Goal: Transaction & Acquisition: Purchase product/service

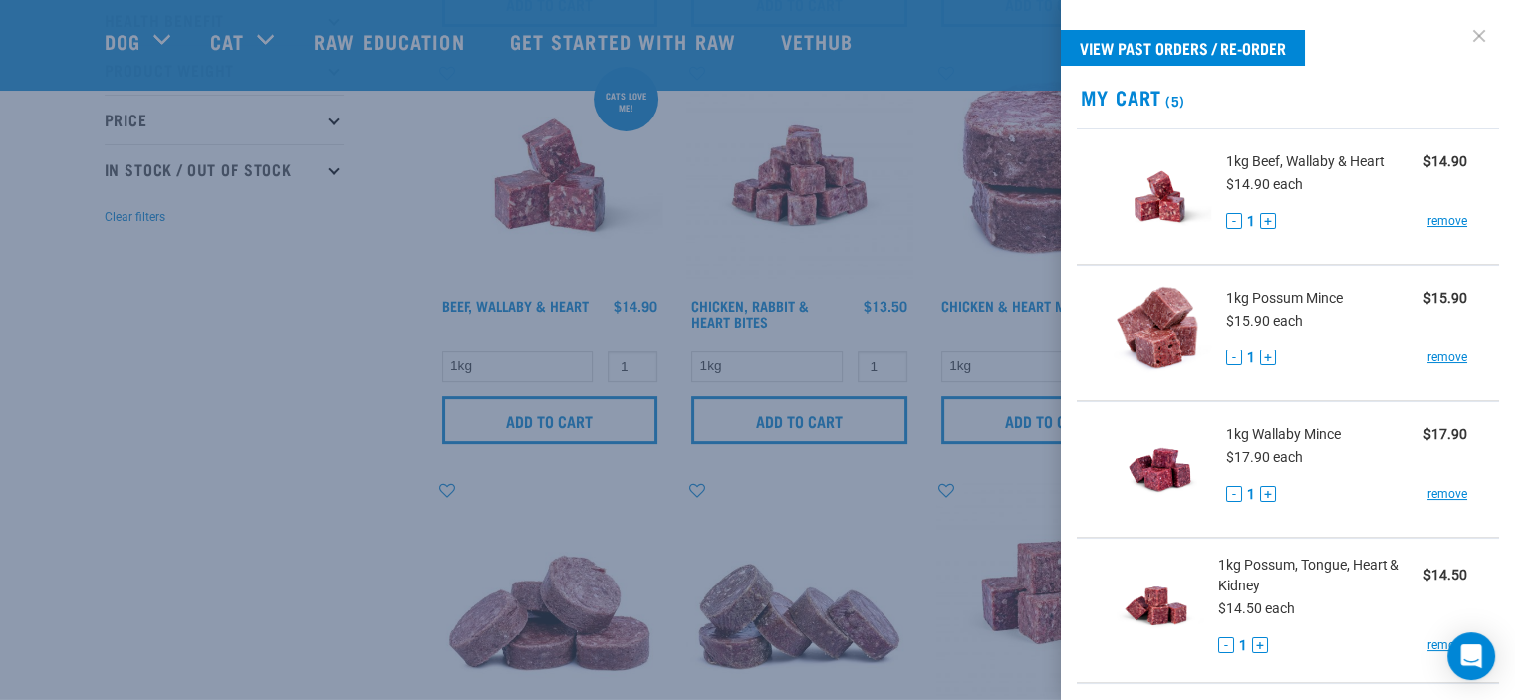
click at [1464, 37] on link at bounding box center [1480, 36] width 32 height 32
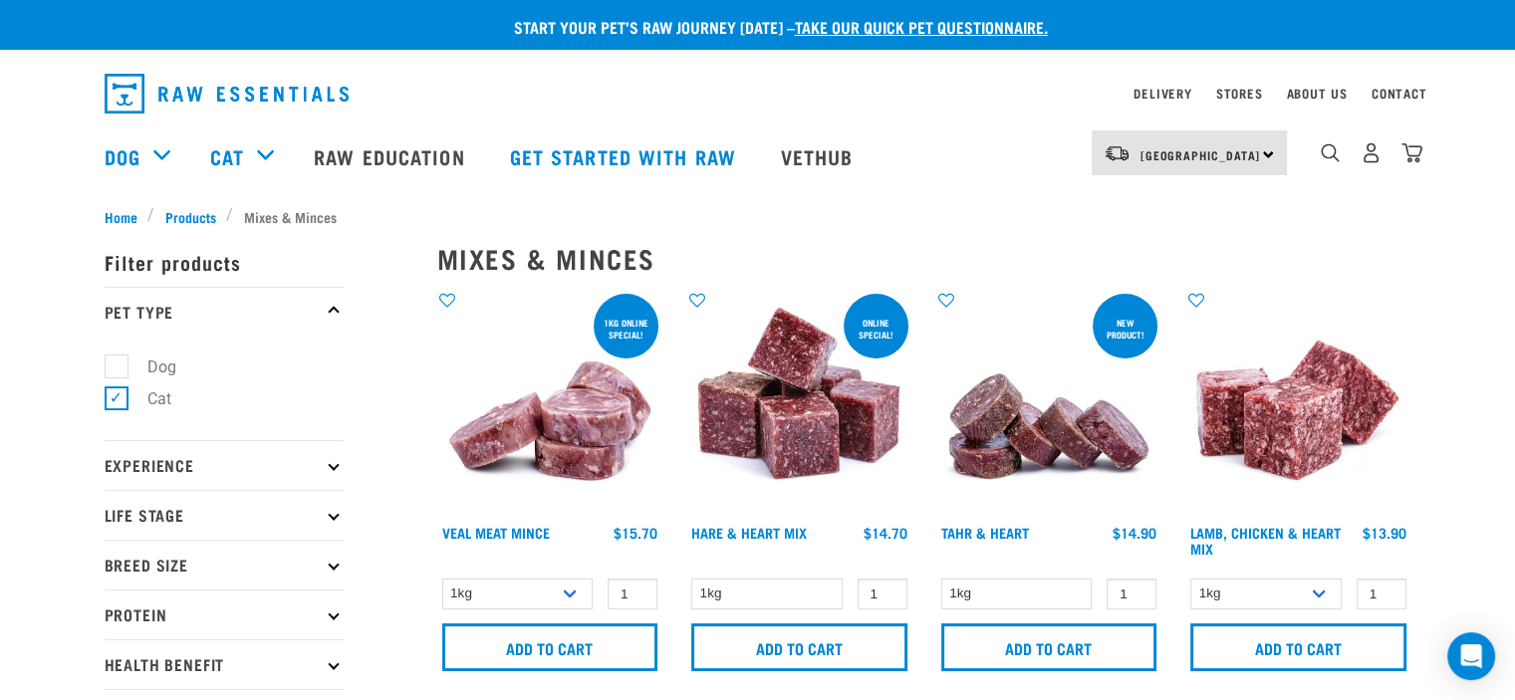
click at [117, 368] on label "Dog" at bounding box center [150, 367] width 69 height 25
click at [117, 368] on input "Dog" at bounding box center [111, 363] width 13 height 13
checkbox input "true"
click at [118, 403] on label "Cat" at bounding box center [148, 399] width 64 height 25
click at [118, 403] on input "Cat" at bounding box center [111, 396] width 13 height 13
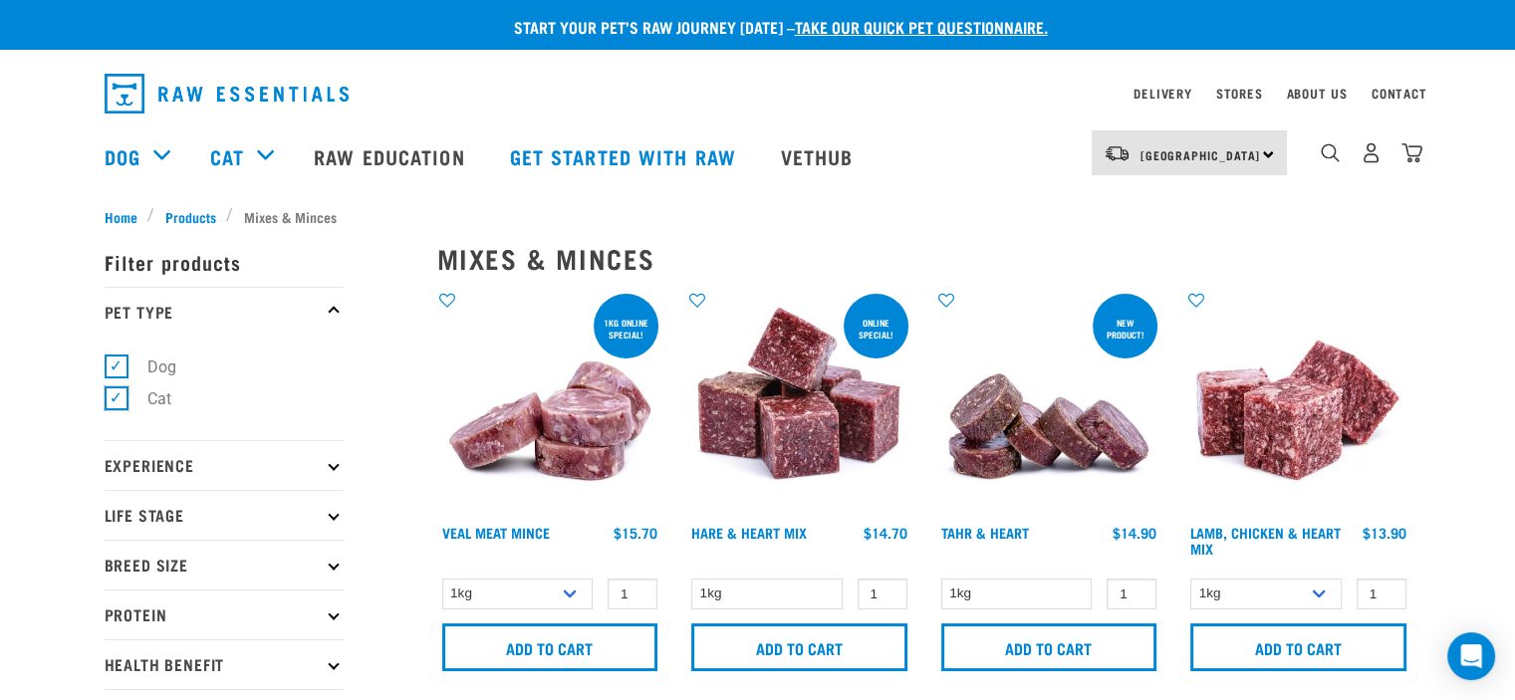
checkbox input "false"
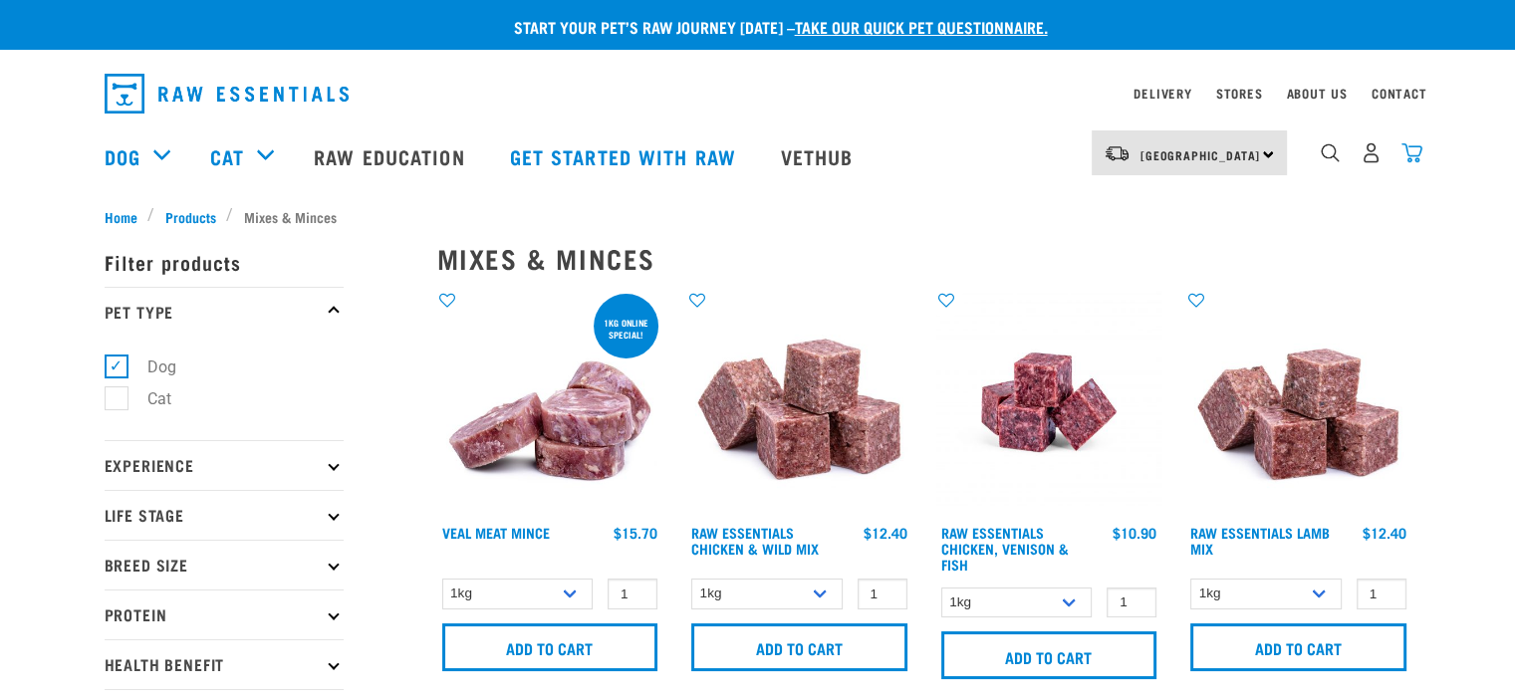
click at [1415, 158] on img "dropdown navigation" at bounding box center [1412, 152] width 21 height 21
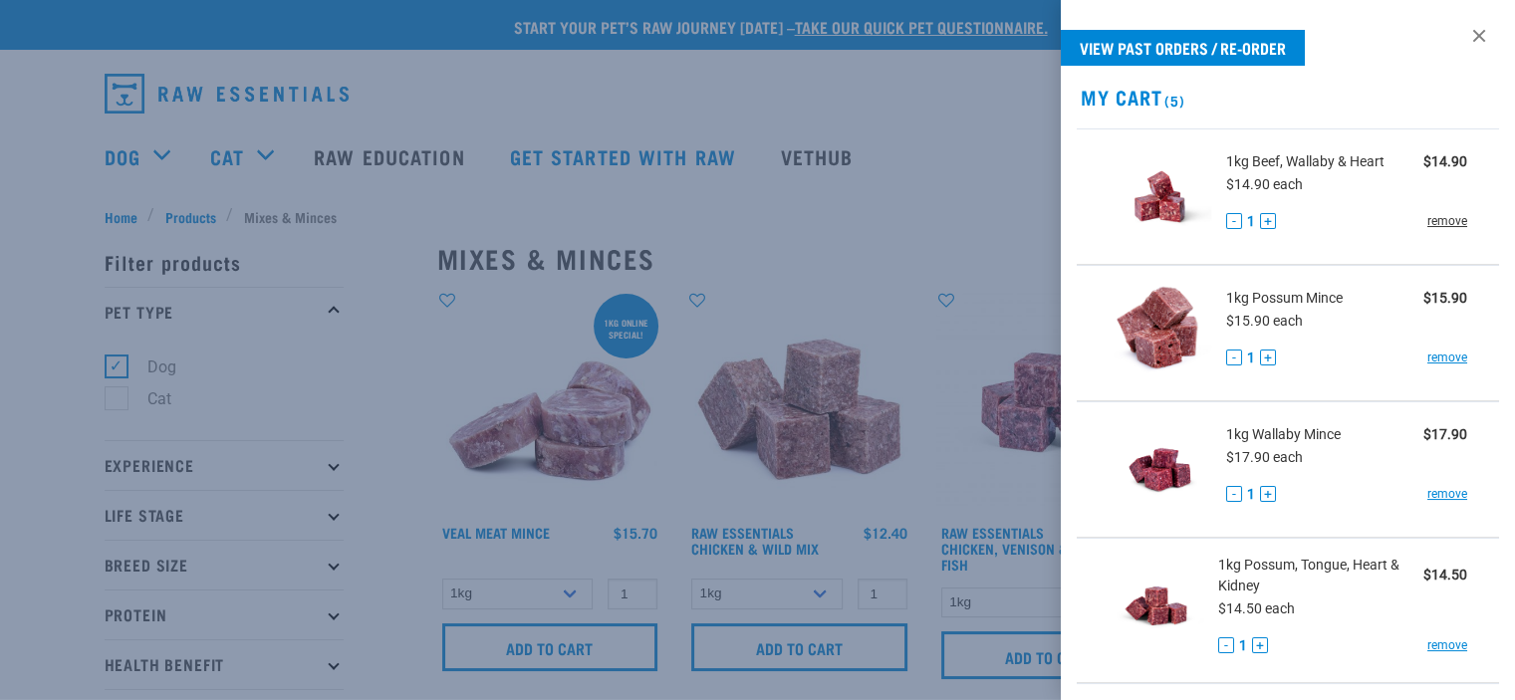
click at [1428, 219] on link "remove" at bounding box center [1448, 221] width 40 height 18
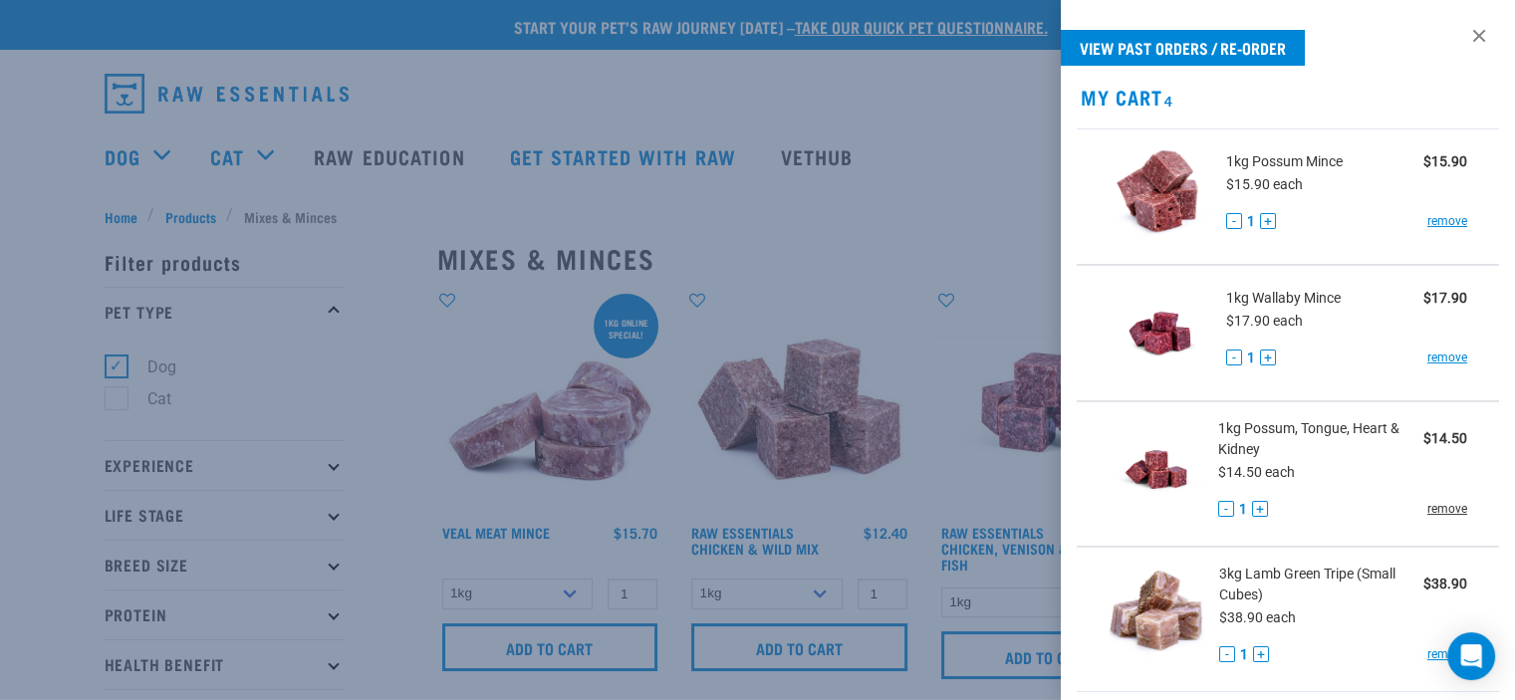
click at [1428, 508] on link "remove" at bounding box center [1448, 509] width 40 height 18
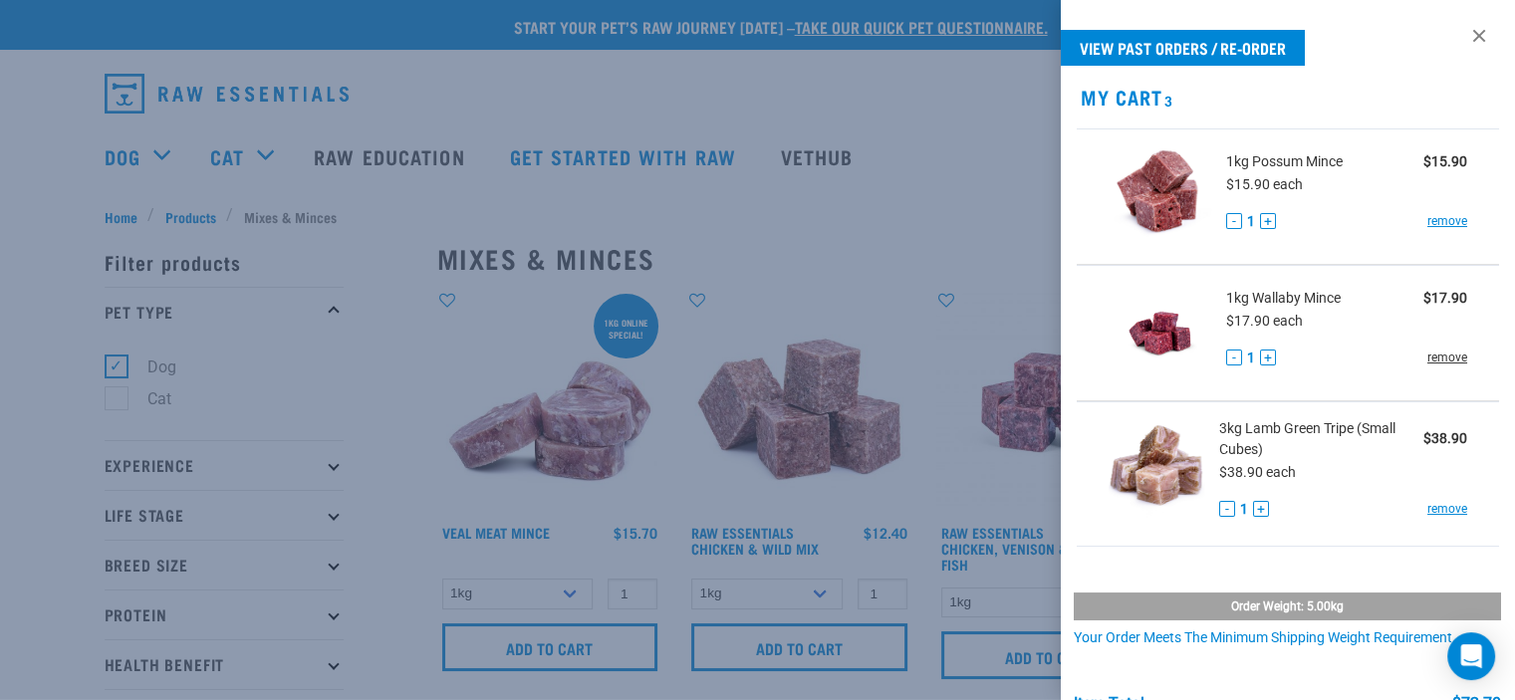
click at [1435, 356] on link "remove" at bounding box center [1448, 358] width 40 height 18
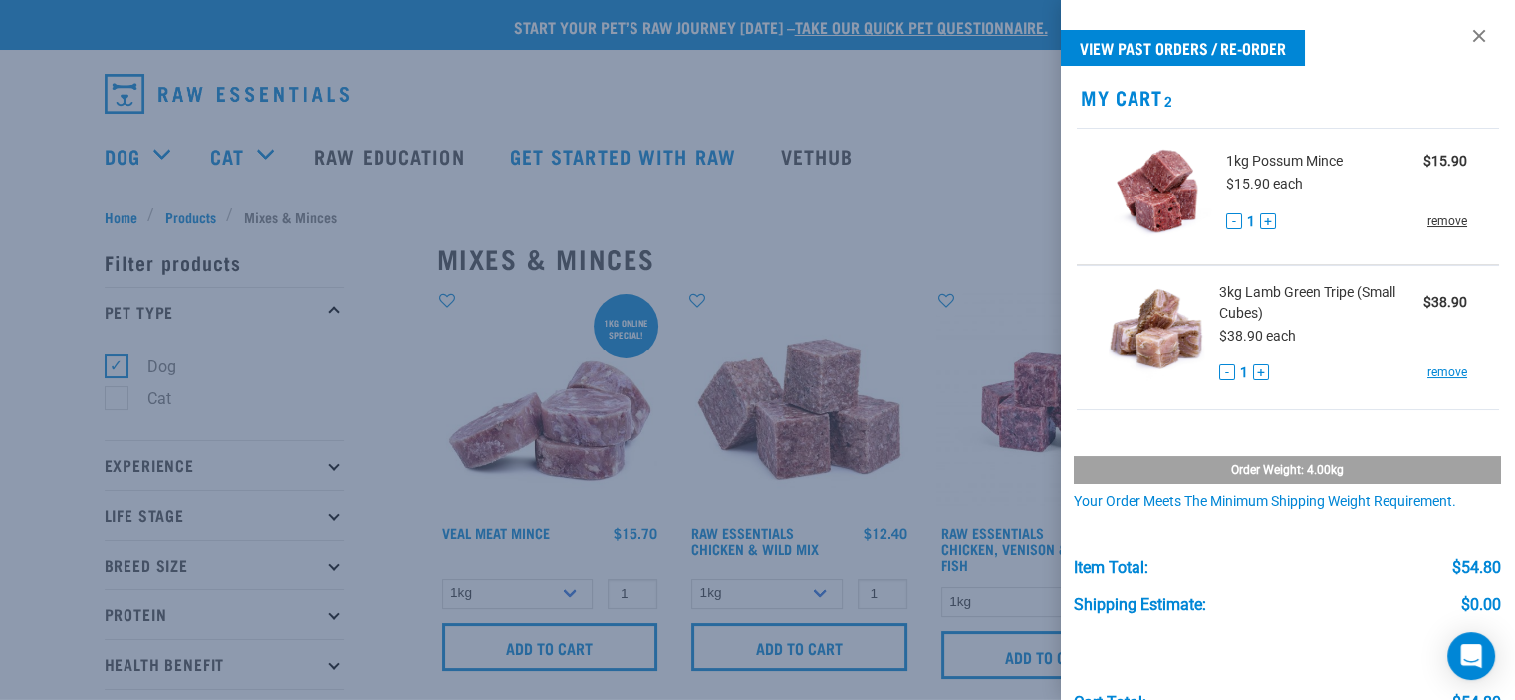
click at [1443, 222] on link "remove" at bounding box center [1448, 221] width 40 height 18
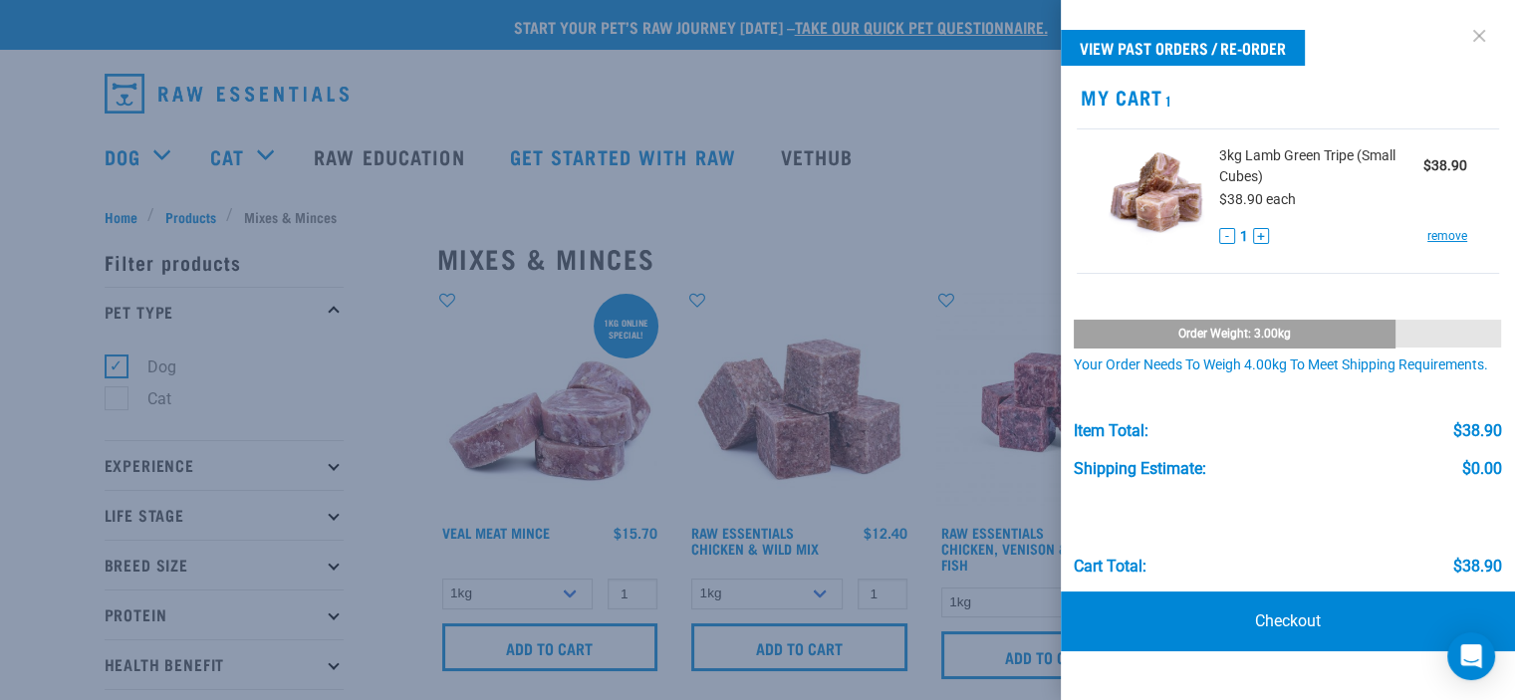
click at [1479, 37] on link at bounding box center [1480, 36] width 32 height 32
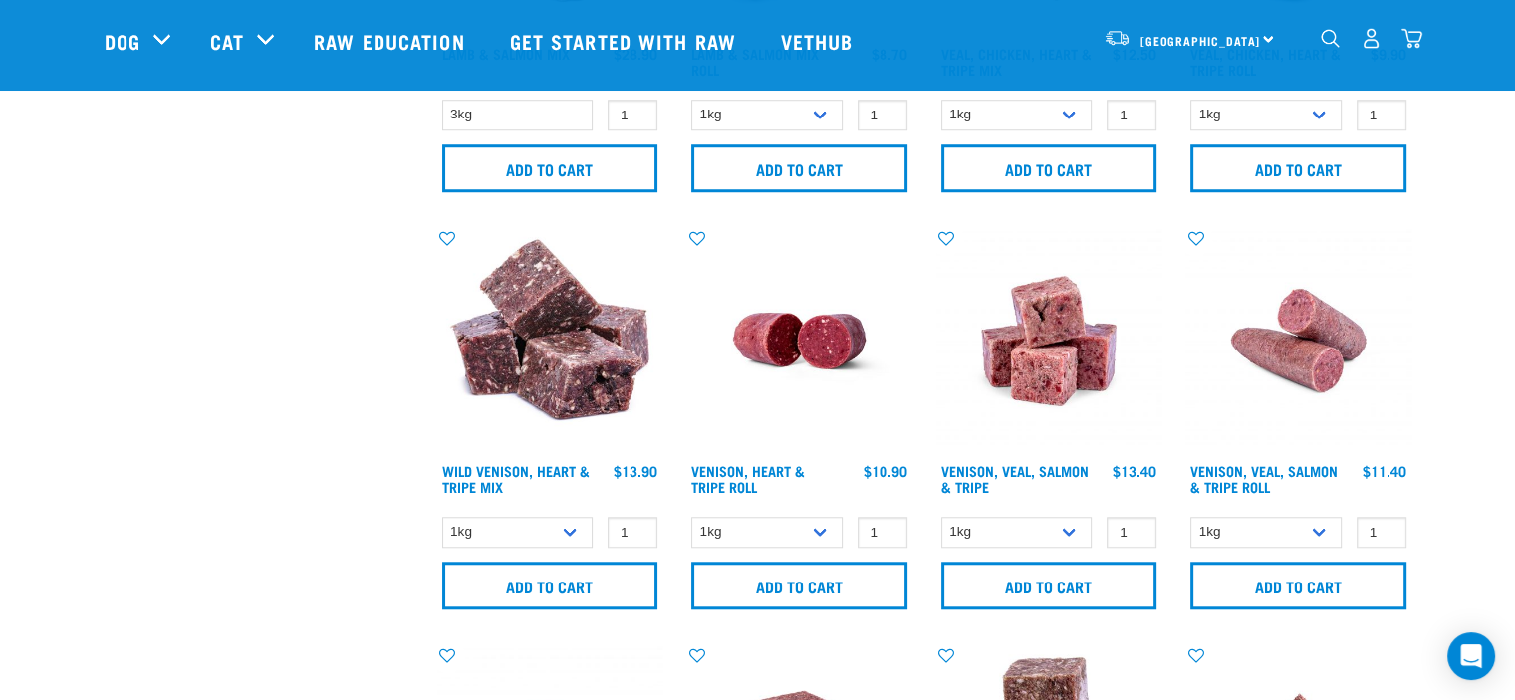
scroll to position [1694, 0]
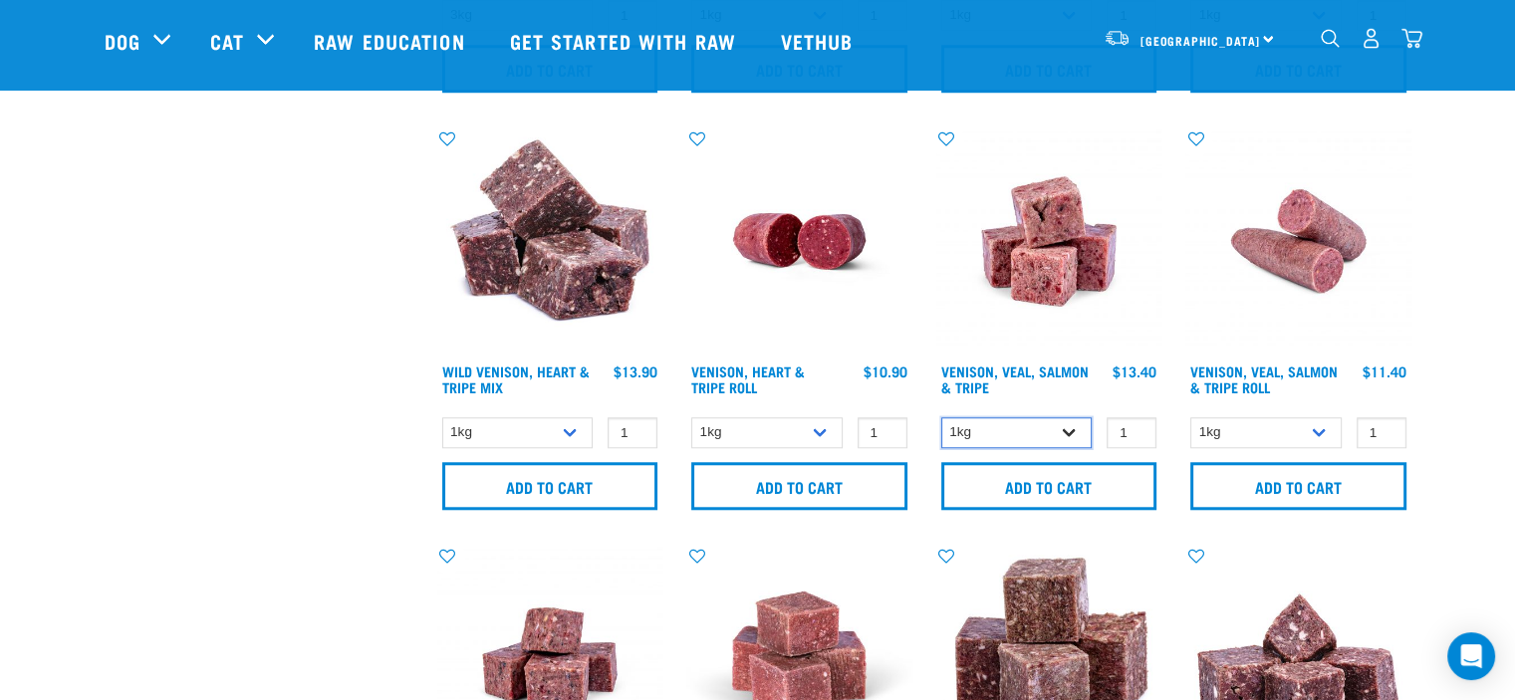
click at [1068, 429] on select "1kg 3kg Bulk (18kg)" at bounding box center [1017, 432] width 151 height 31
select select "62284"
click at [942, 417] on select "1kg 3kg Bulk (18kg)" at bounding box center [1017, 432] width 151 height 31
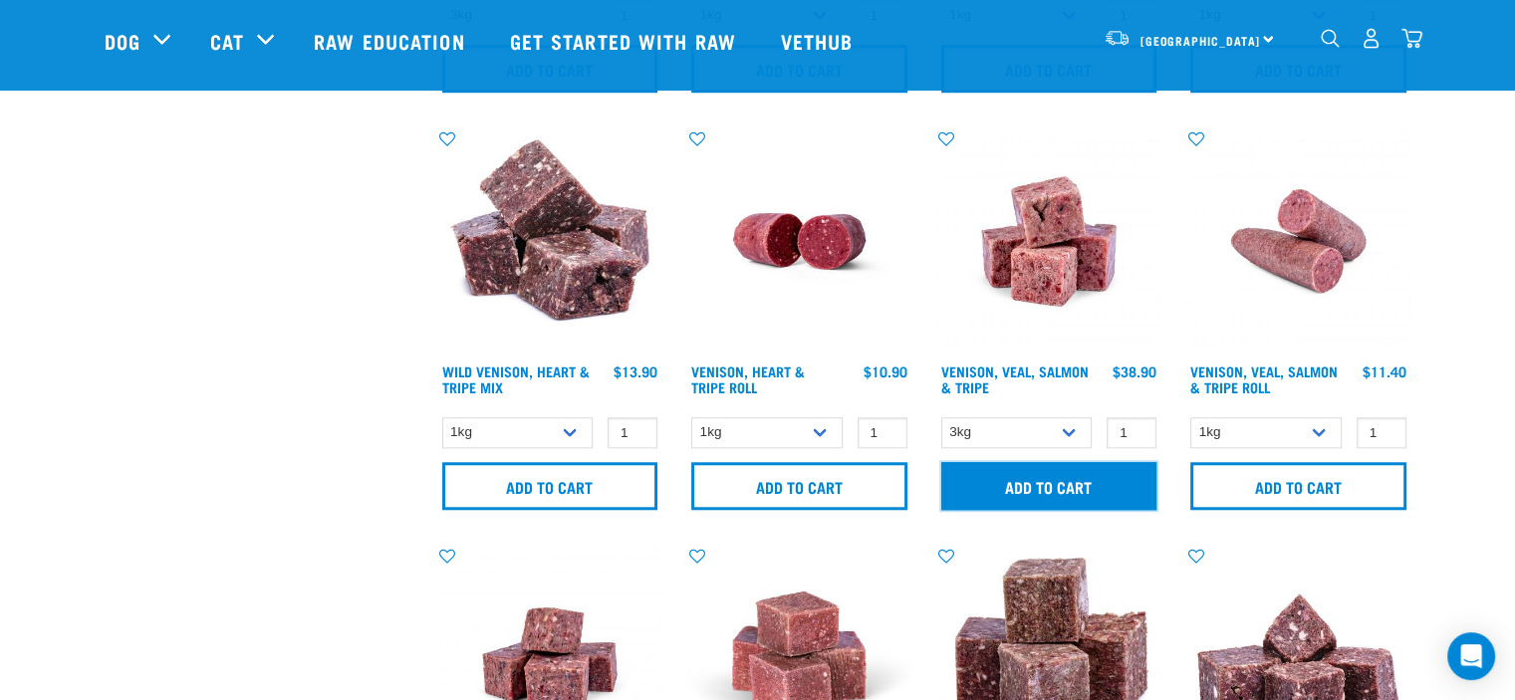
click at [1080, 486] on input "Add to cart" at bounding box center [1050, 486] width 216 height 48
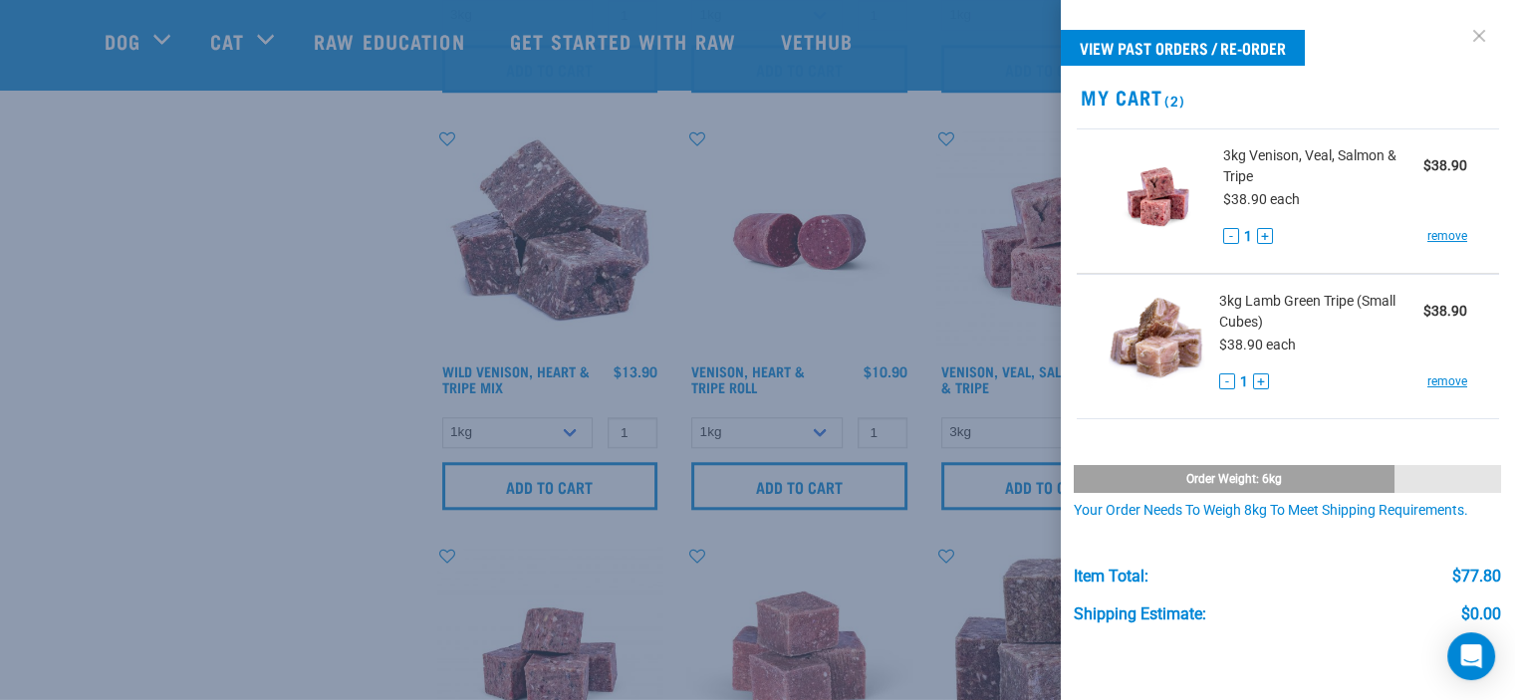
click at [1464, 35] on link at bounding box center [1480, 36] width 32 height 32
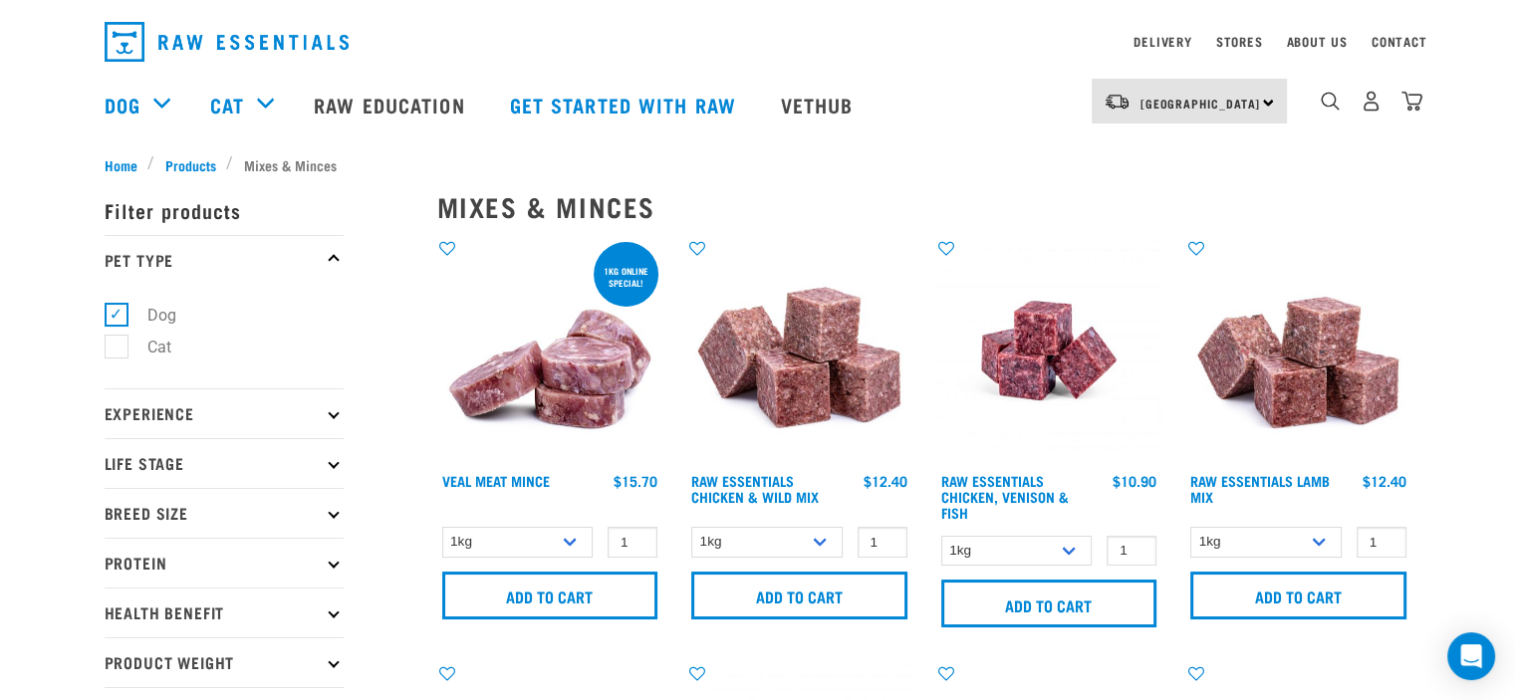
scroll to position [0, 0]
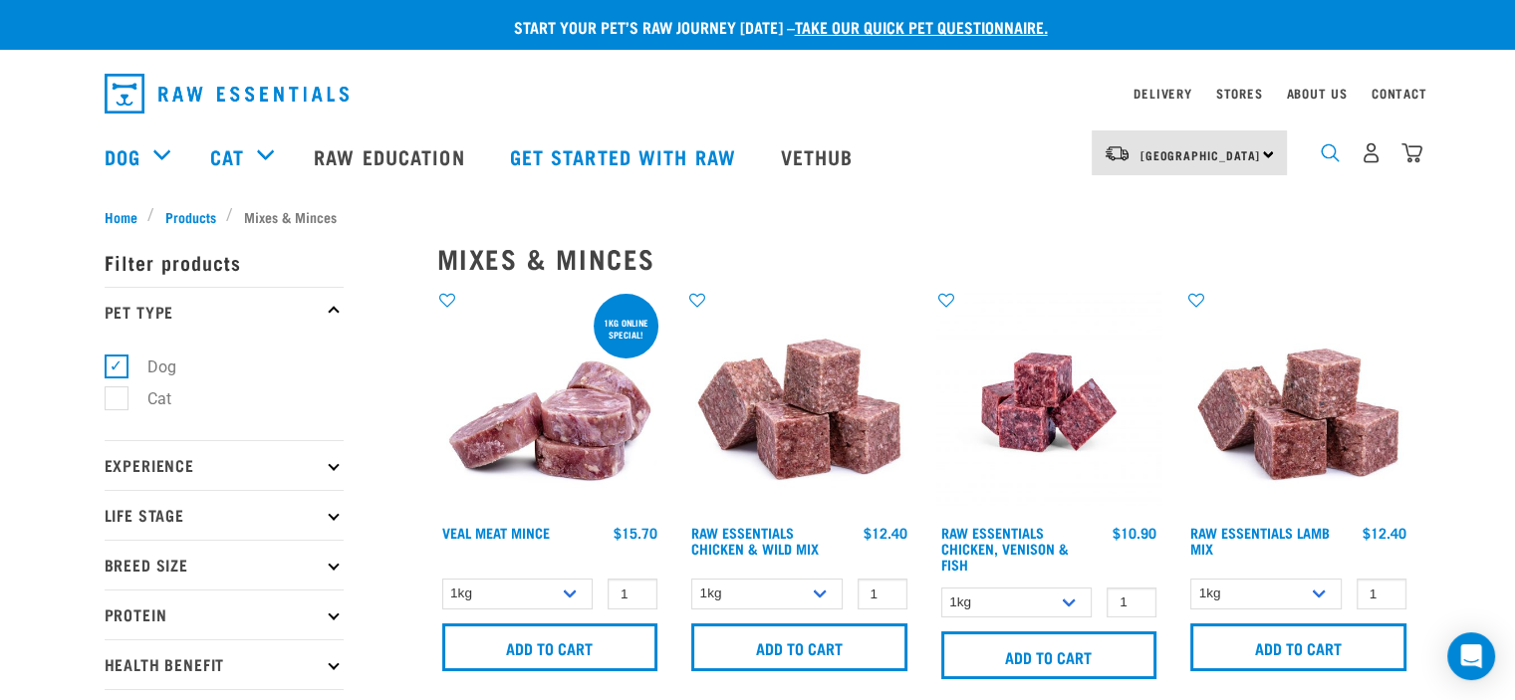
click at [1328, 158] on img "dropdown navigation" at bounding box center [1330, 152] width 19 height 19
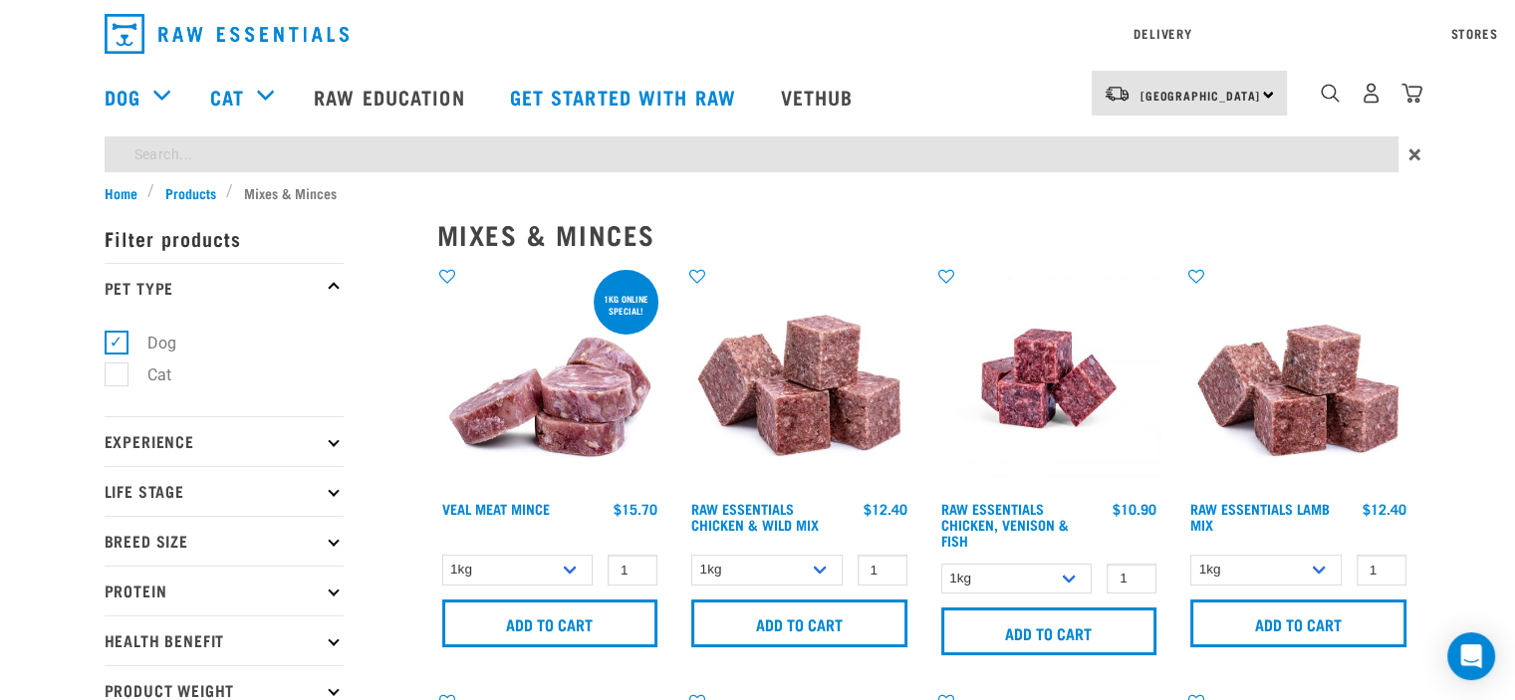
type input "beef wallaby and heart"
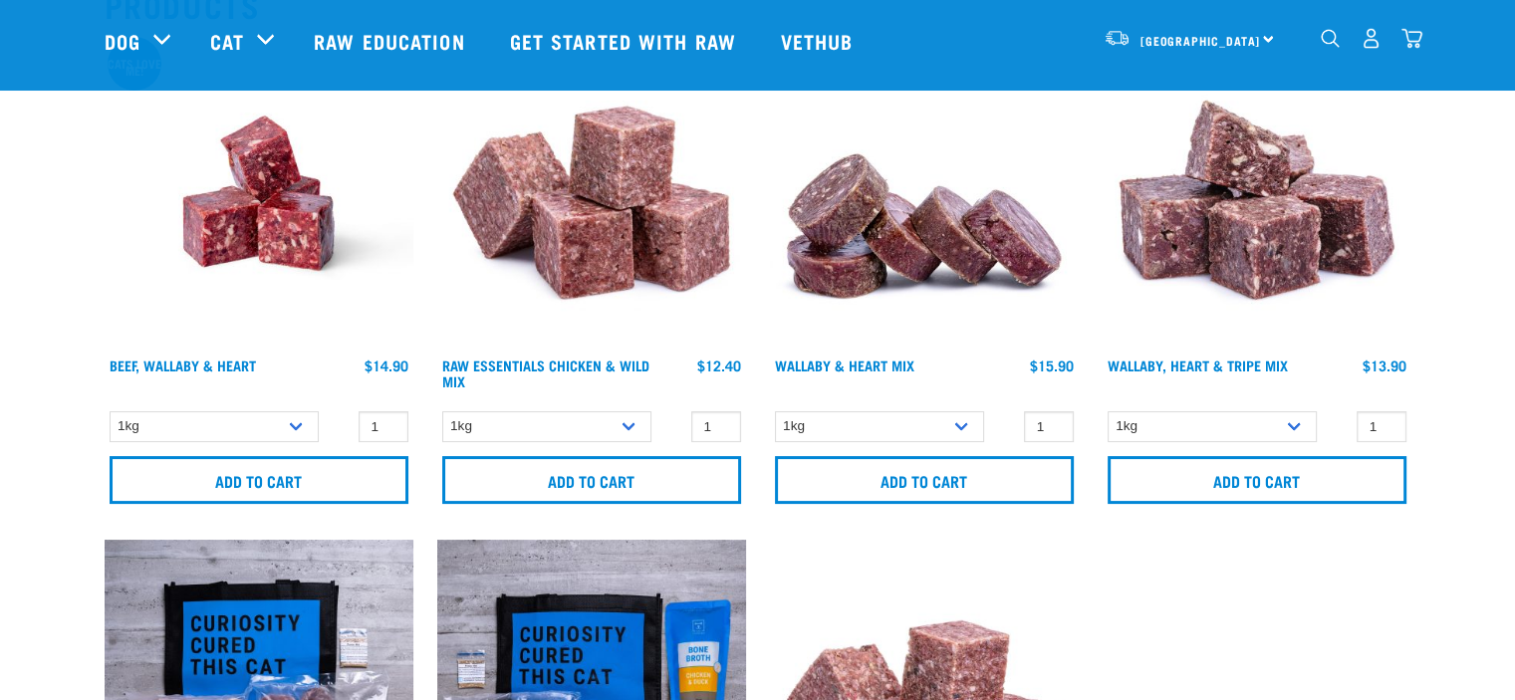
scroll to position [299, 0]
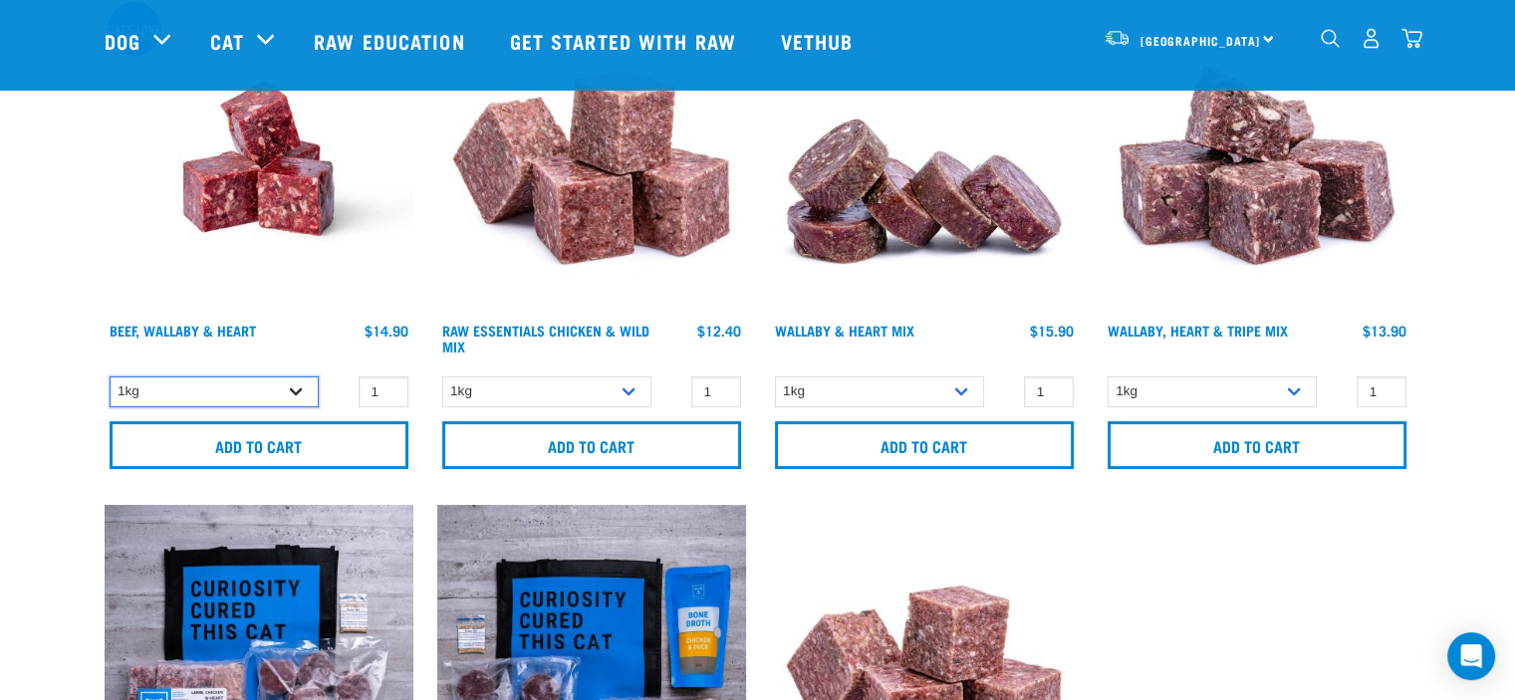
click at [297, 391] on select "1kg" at bounding box center [214, 392] width 209 height 31
click at [110, 377] on select "1kg" at bounding box center [214, 392] width 209 height 31
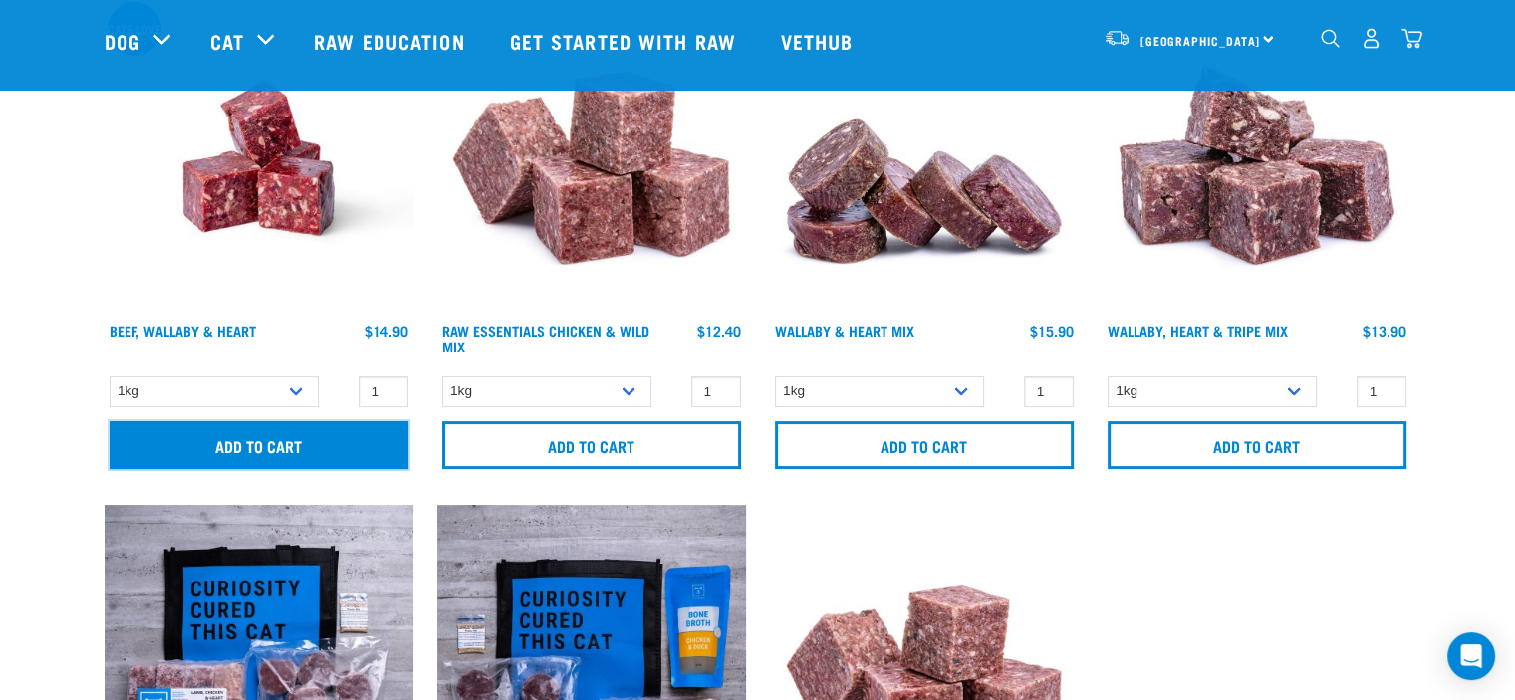
click at [276, 453] on input "Add to cart" at bounding box center [259, 445] width 299 height 48
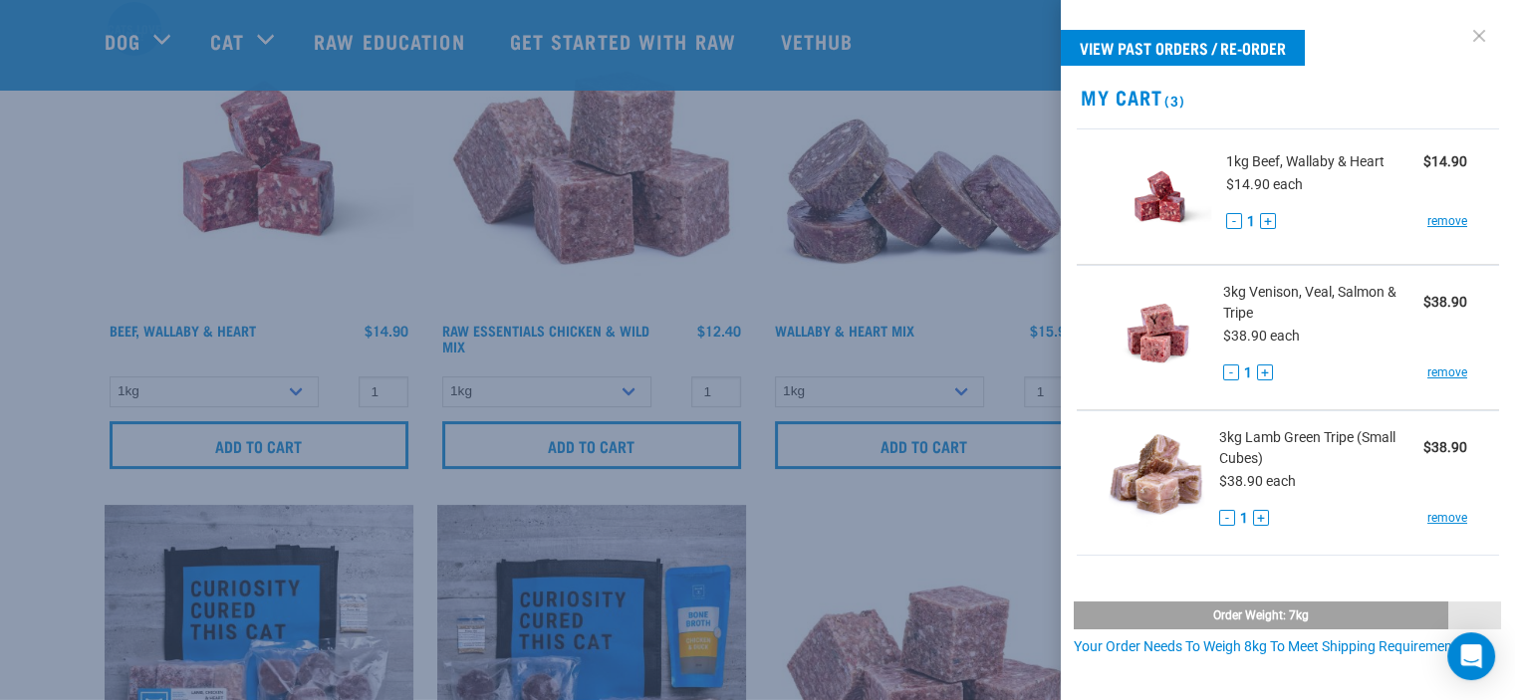
click at [1464, 36] on link at bounding box center [1480, 36] width 32 height 32
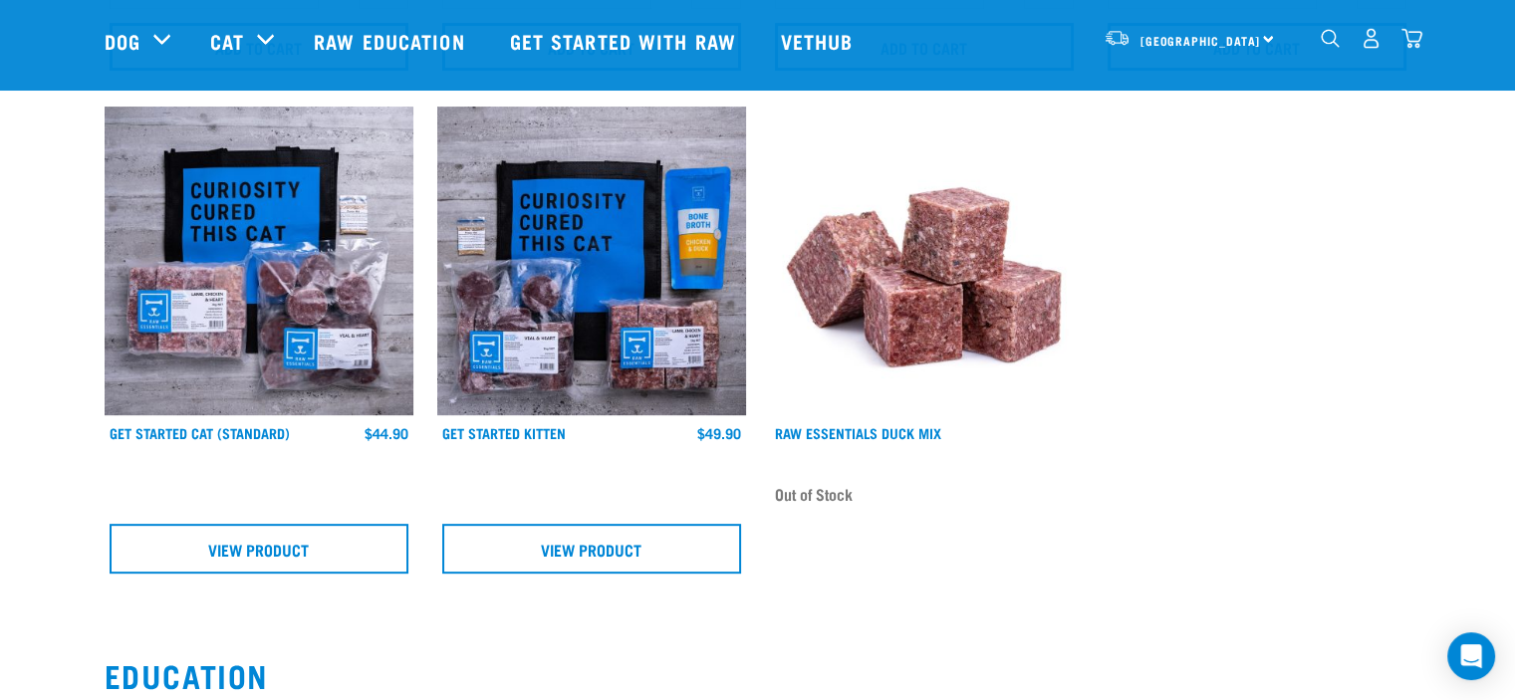
scroll to position [0, 0]
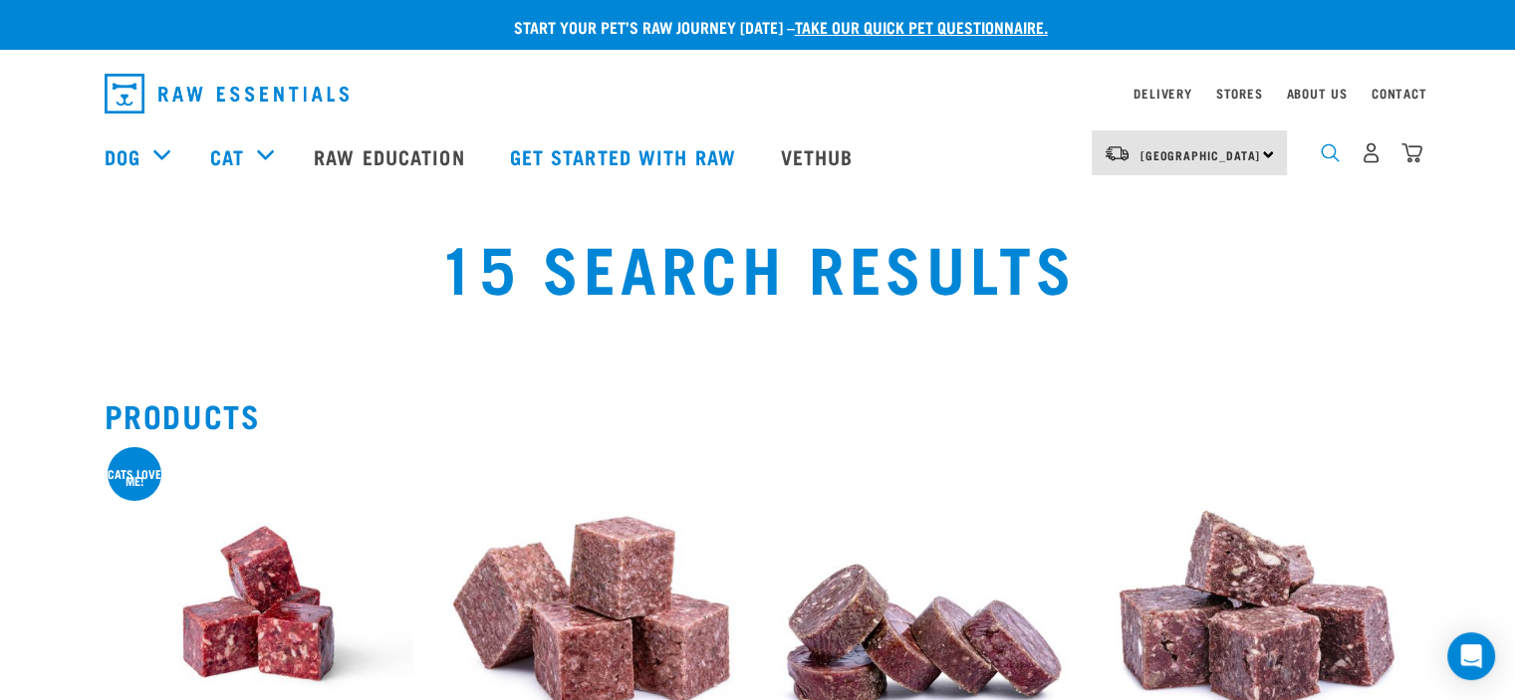
click at [1328, 158] on img "dropdown navigation" at bounding box center [1330, 152] width 19 height 19
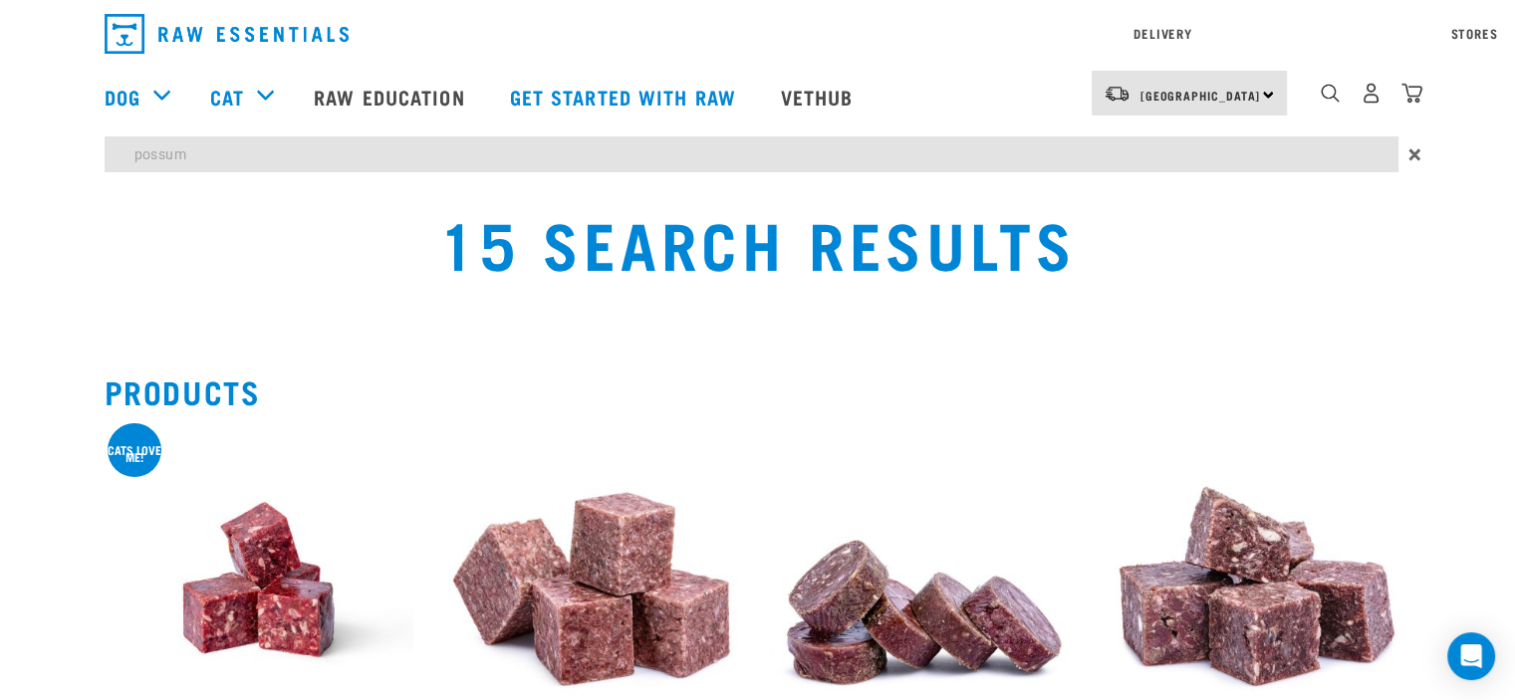
type input "possum"
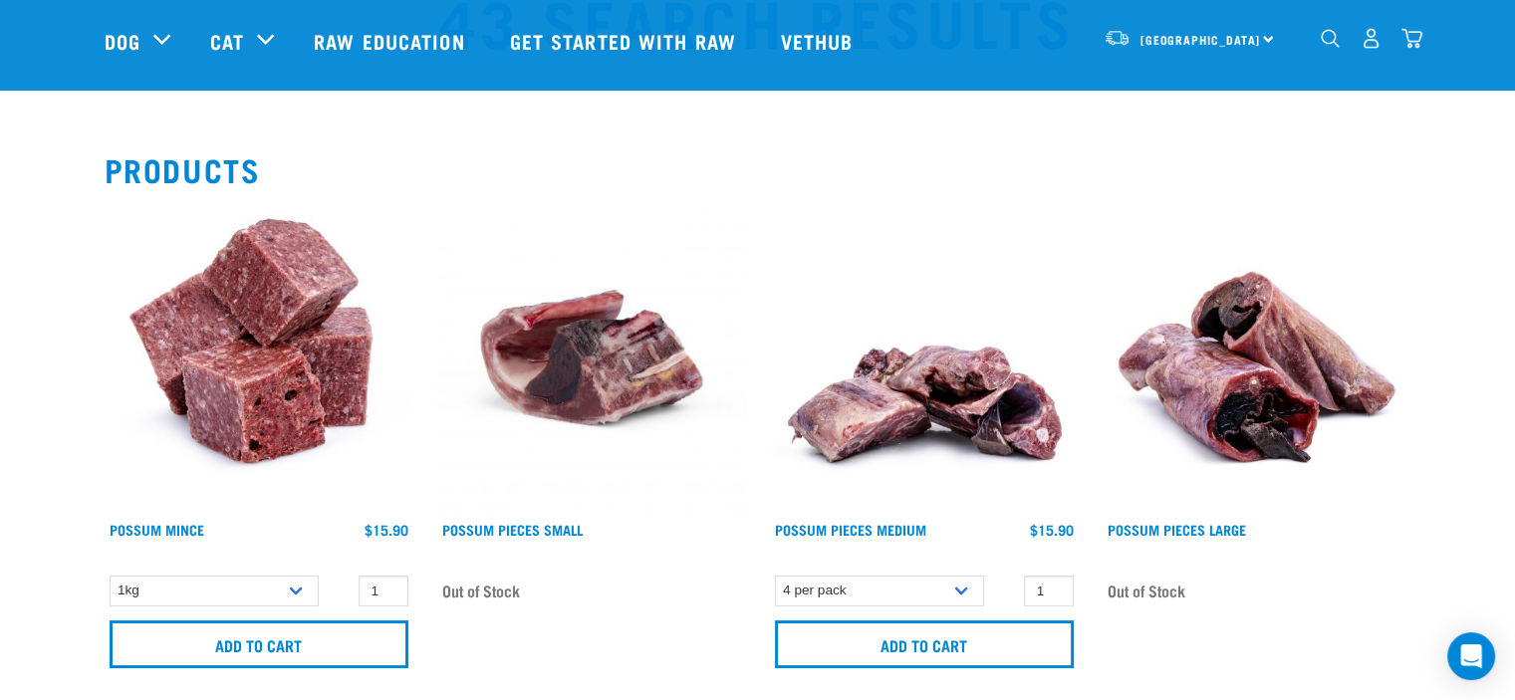
scroll to position [199, 0]
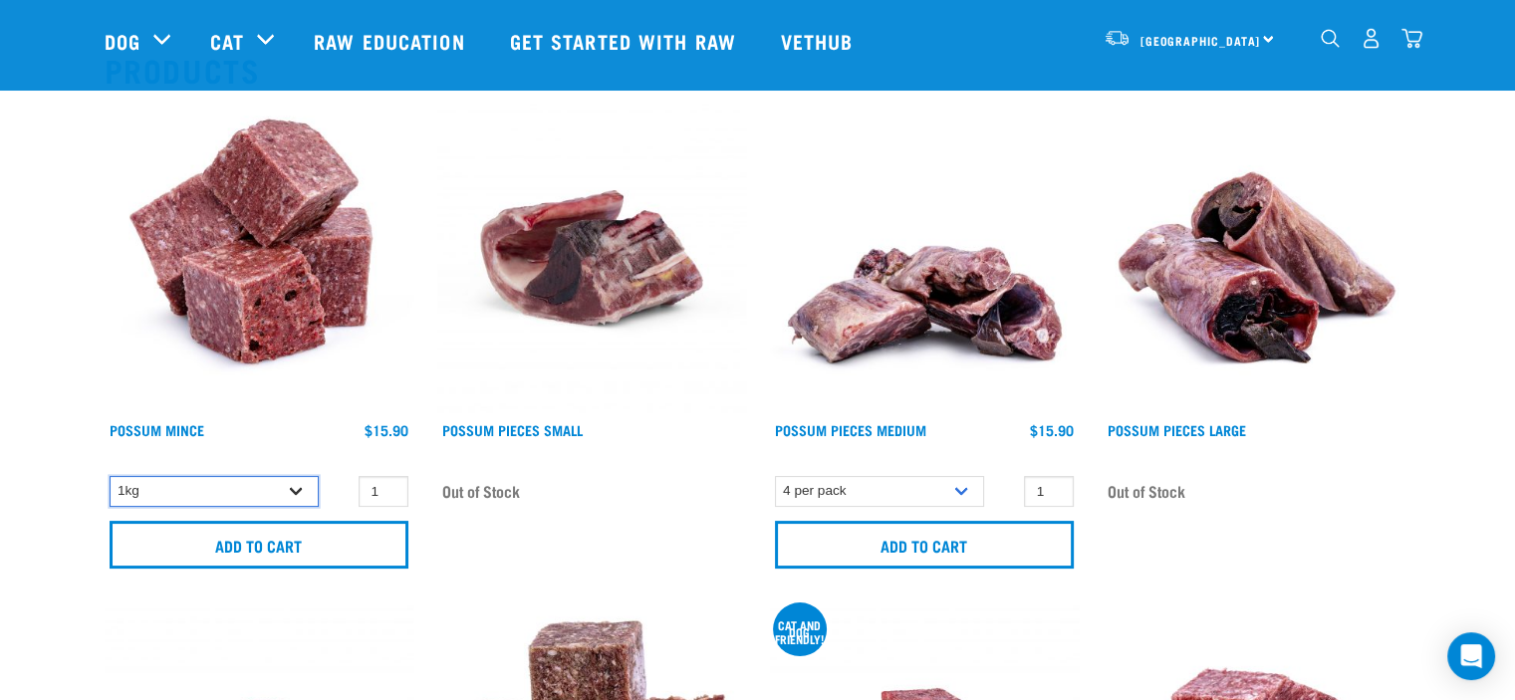
click at [294, 489] on select "1kg 3kg" at bounding box center [214, 491] width 209 height 31
click at [110, 476] on select "1kg 3kg" at bounding box center [214, 491] width 209 height 31
click at [295, 492] on select "1kg 3kg" at bounding box center [214, 491] width 209 height 31
select select "456"
click at [110, 476] on select "1kg 3kg" at bounding box center [214, 491] width 209 height 31
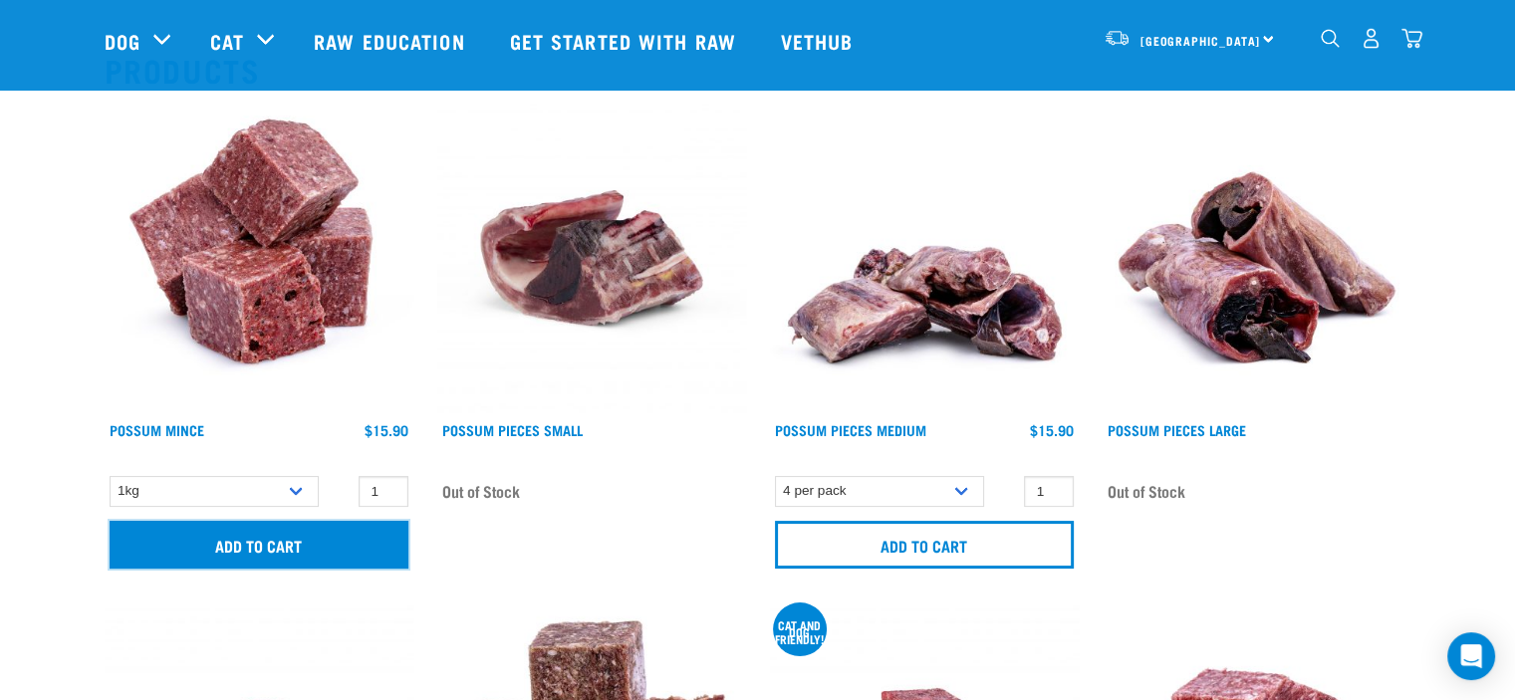
click at [291, 547] on input "Add to cart" at bounding box center [259, 545] width 299 height 48
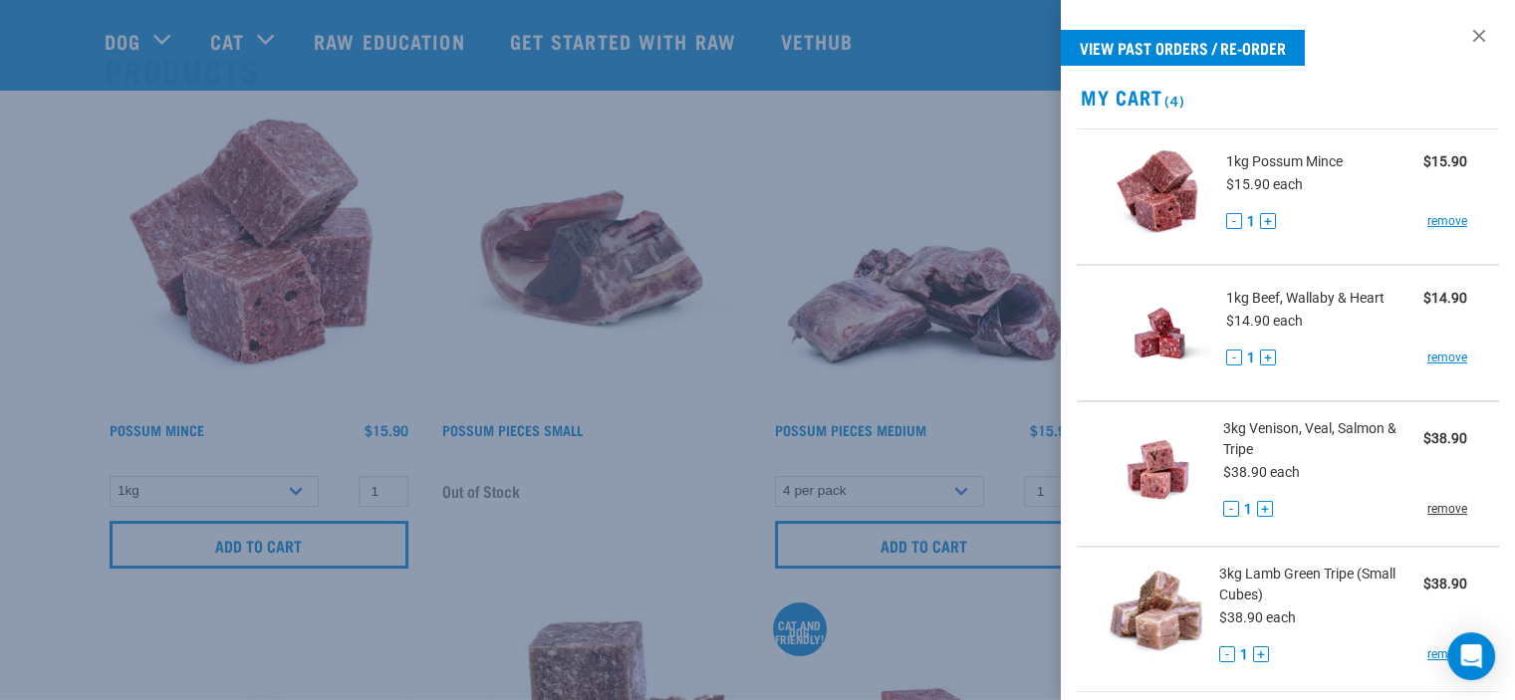
click at [1438, 505] on link "remove" at bounding box center [1448, 509] width 40 height 18
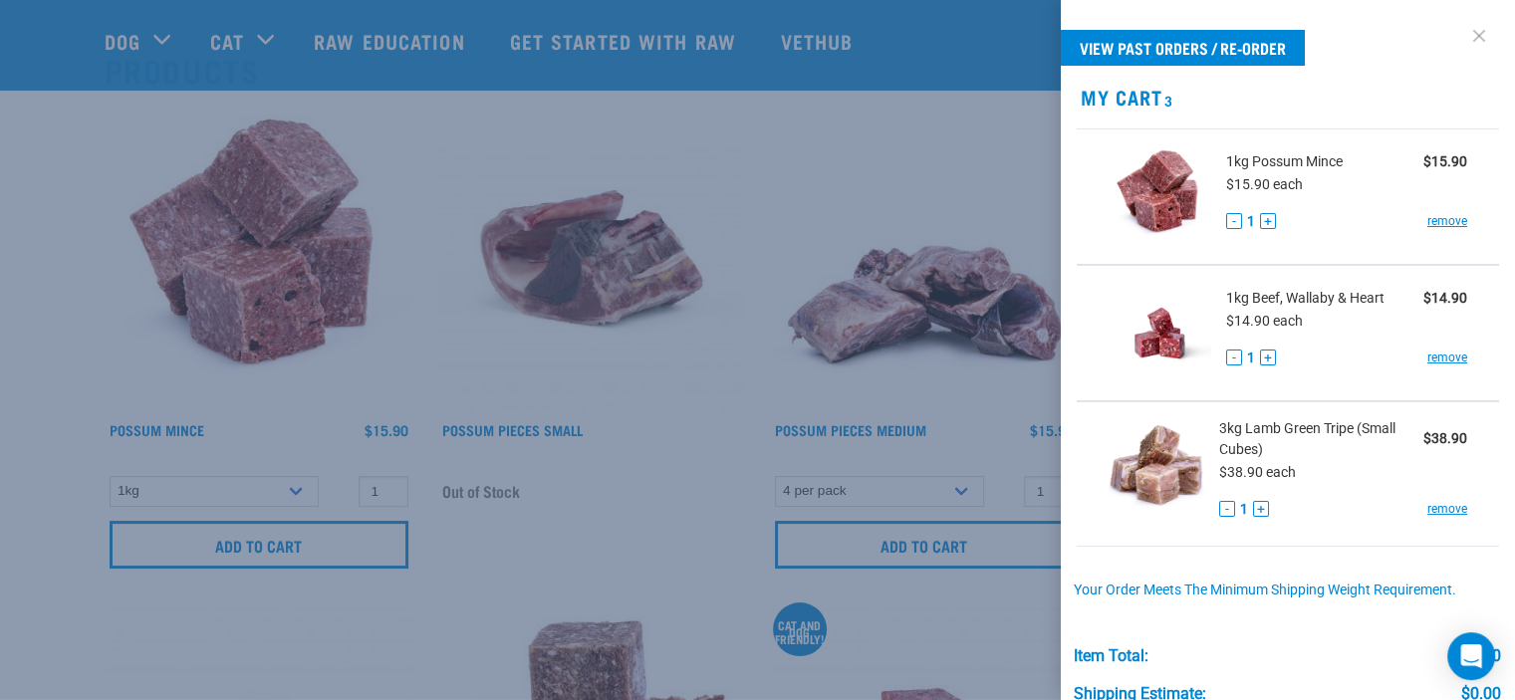
click at [1464, 35] on link at bounding box center [1480, 36] width 32 height 32
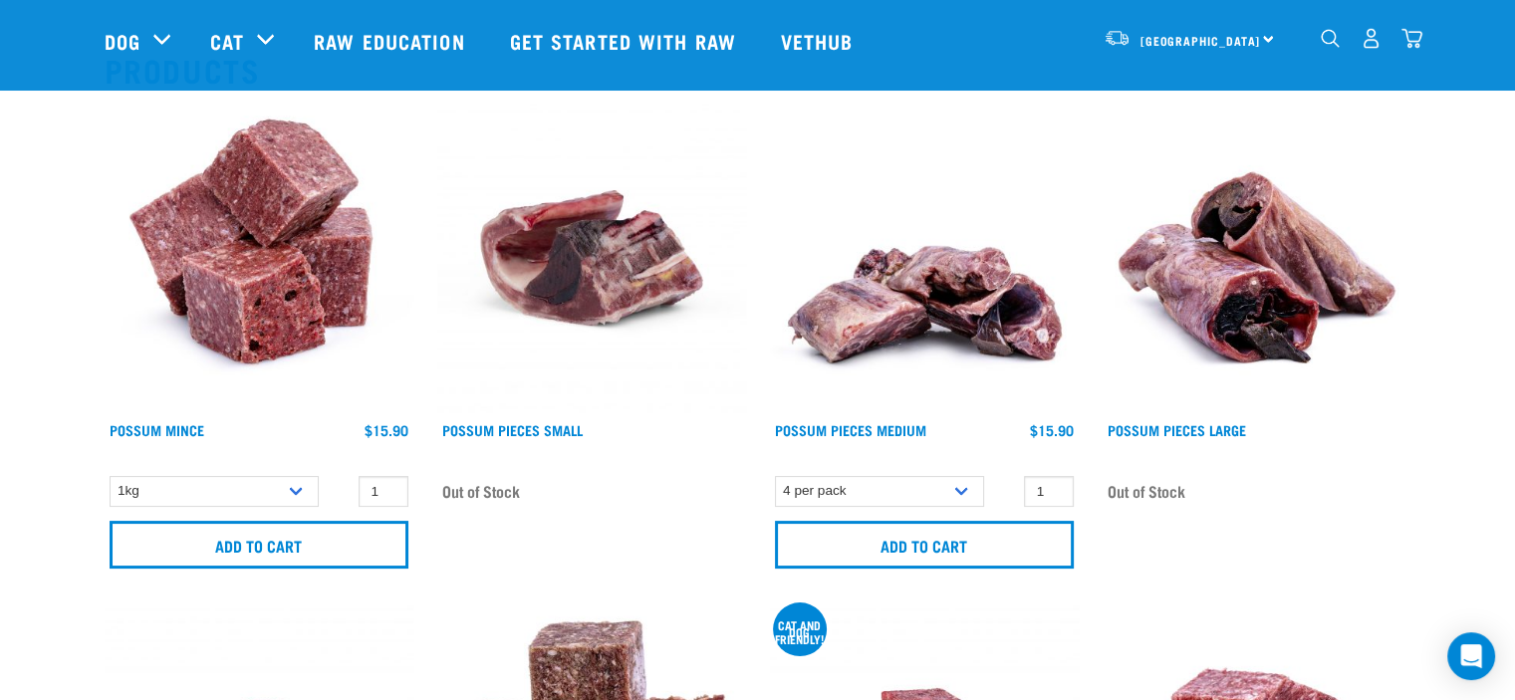
click at [1330, 43] on img "dropdown navigation" at bounding box center [1330, 38] width 19 height 19
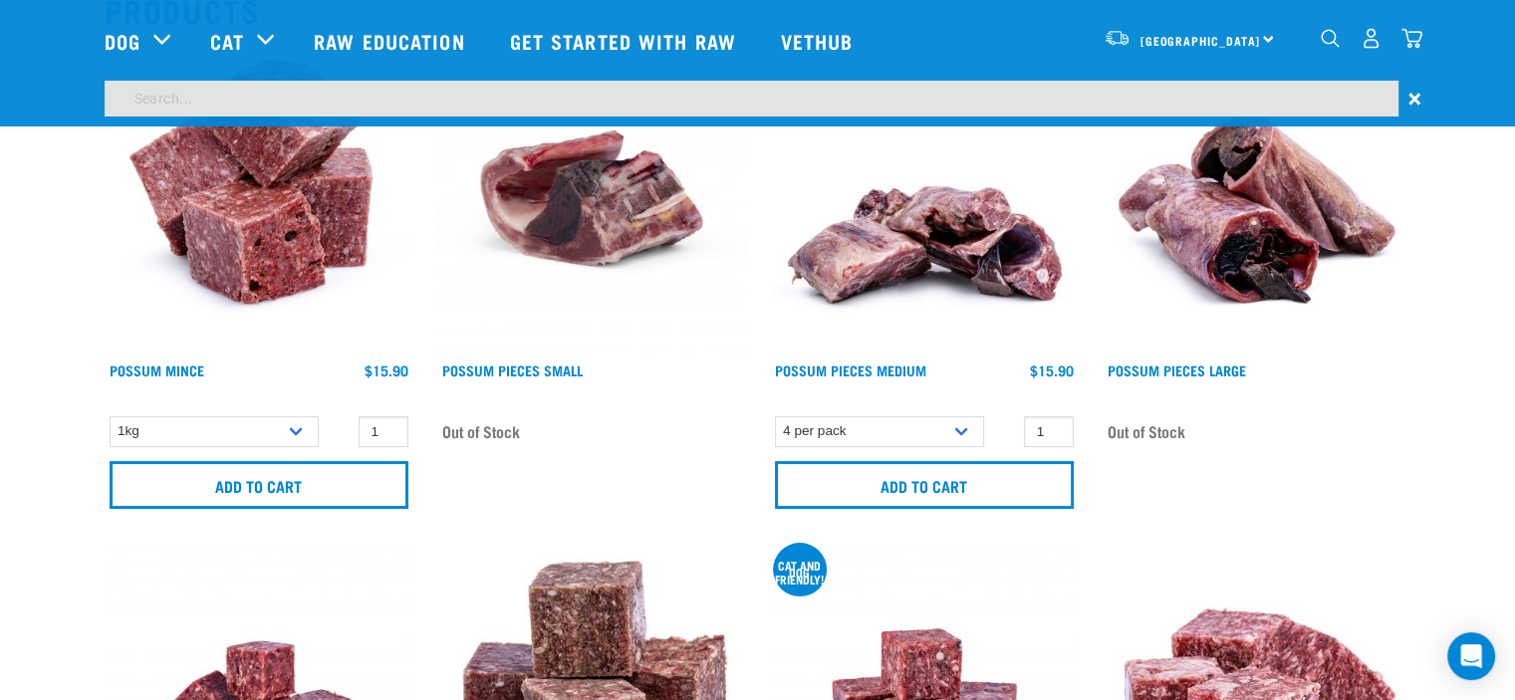
scroll to position [139, 0]
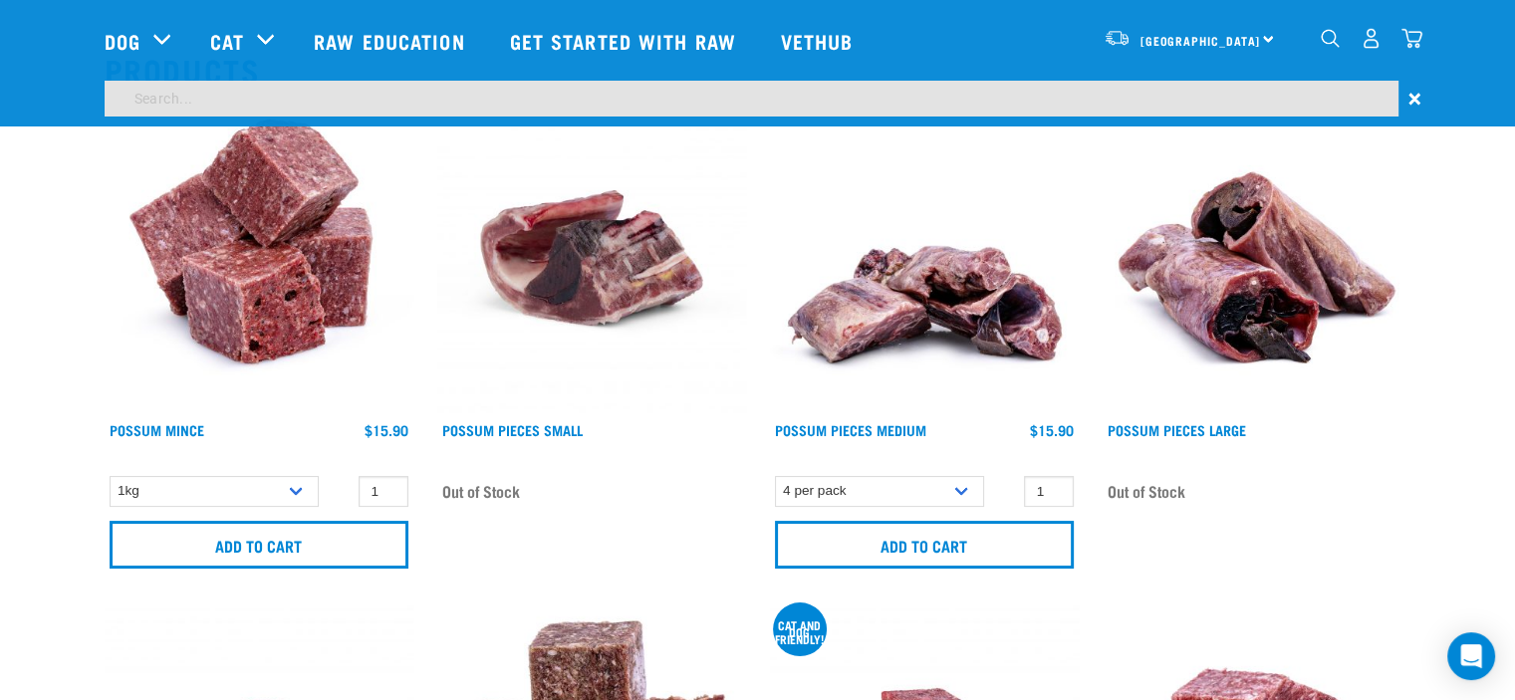
click at [202, 96] on input "search" at bounding box center [752, 99] width 1294 height 36
type input "venison veal salmon and tripe"
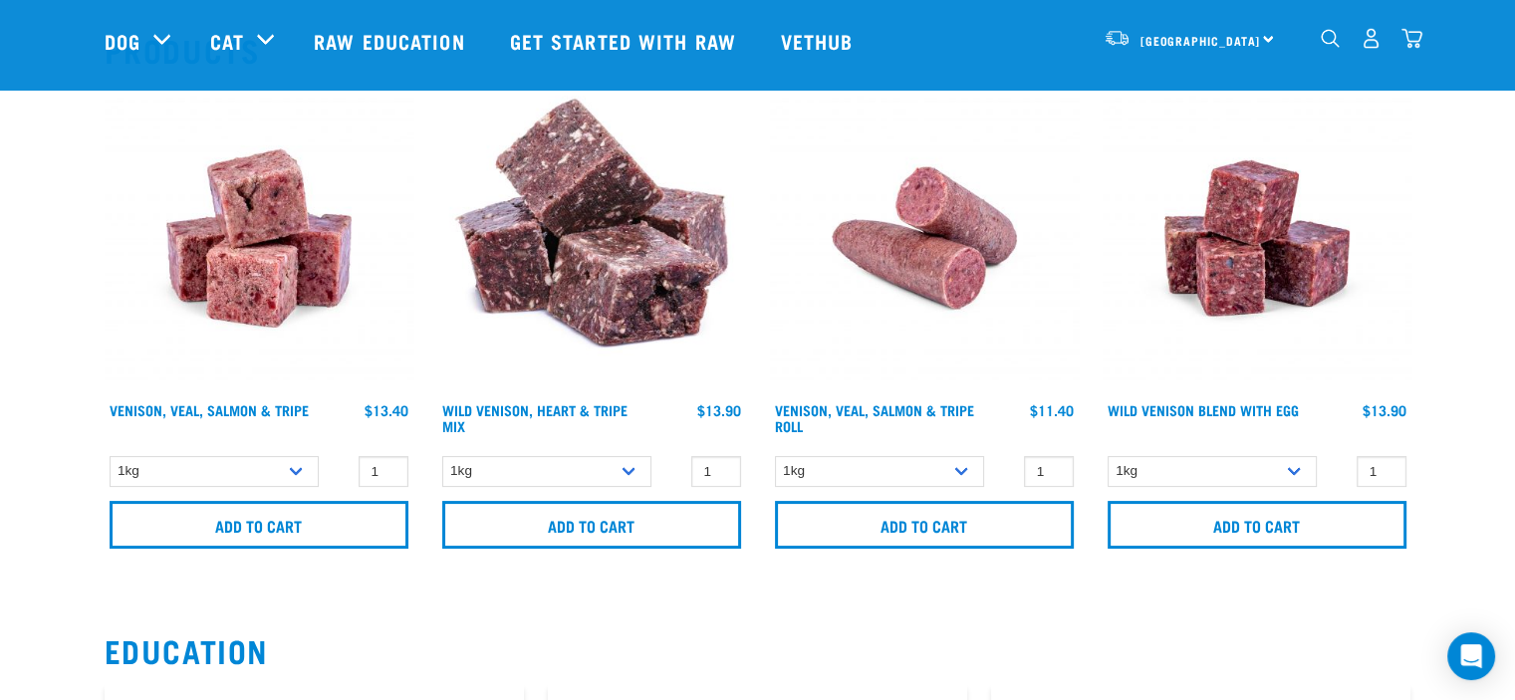
scroll to position [299, 0]
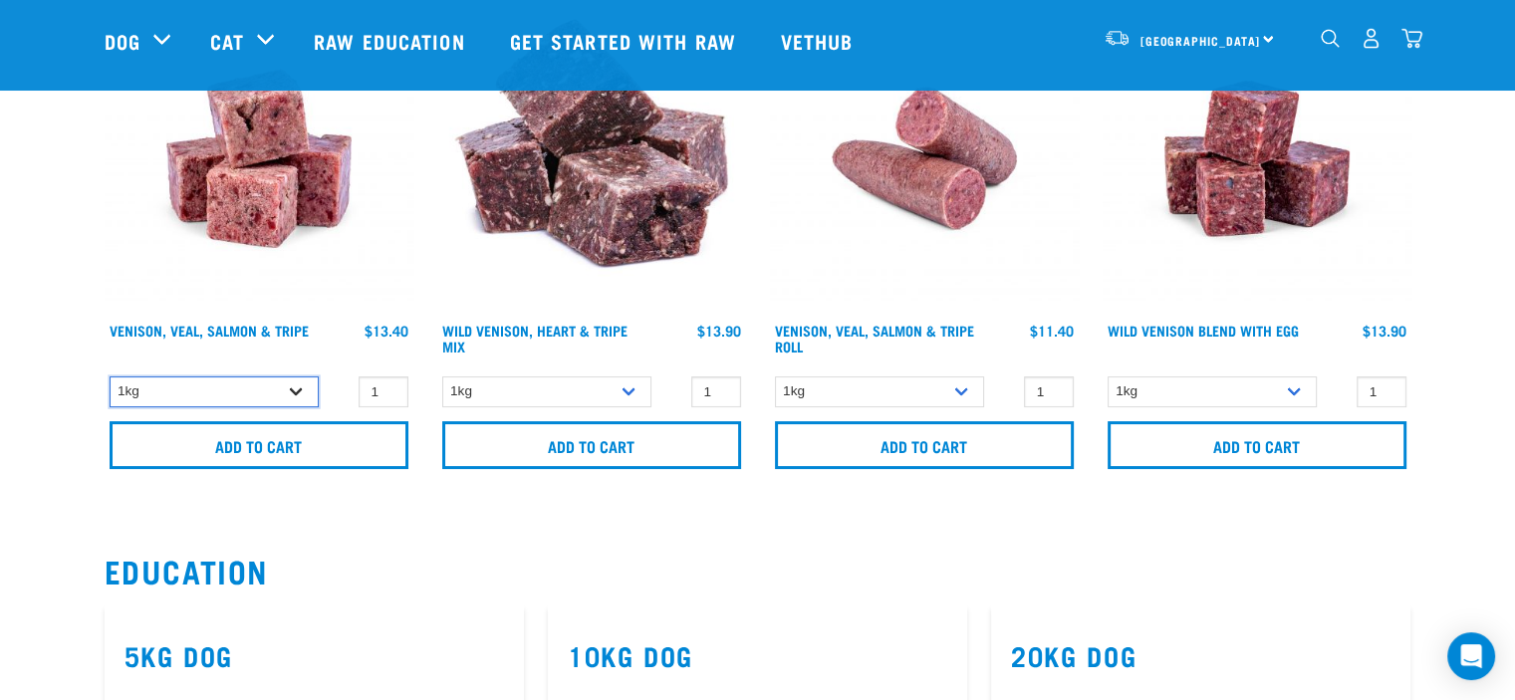
click at [295, 394] on select "1kg 3kg Bulk (18kg)" at bounding box center [214, 392] width 209 height 31
select select "62284"
click at [110, 377] on select "1kg 3kg Bulk (18kg)" at bounding box center [214, 392] width 209 height 31
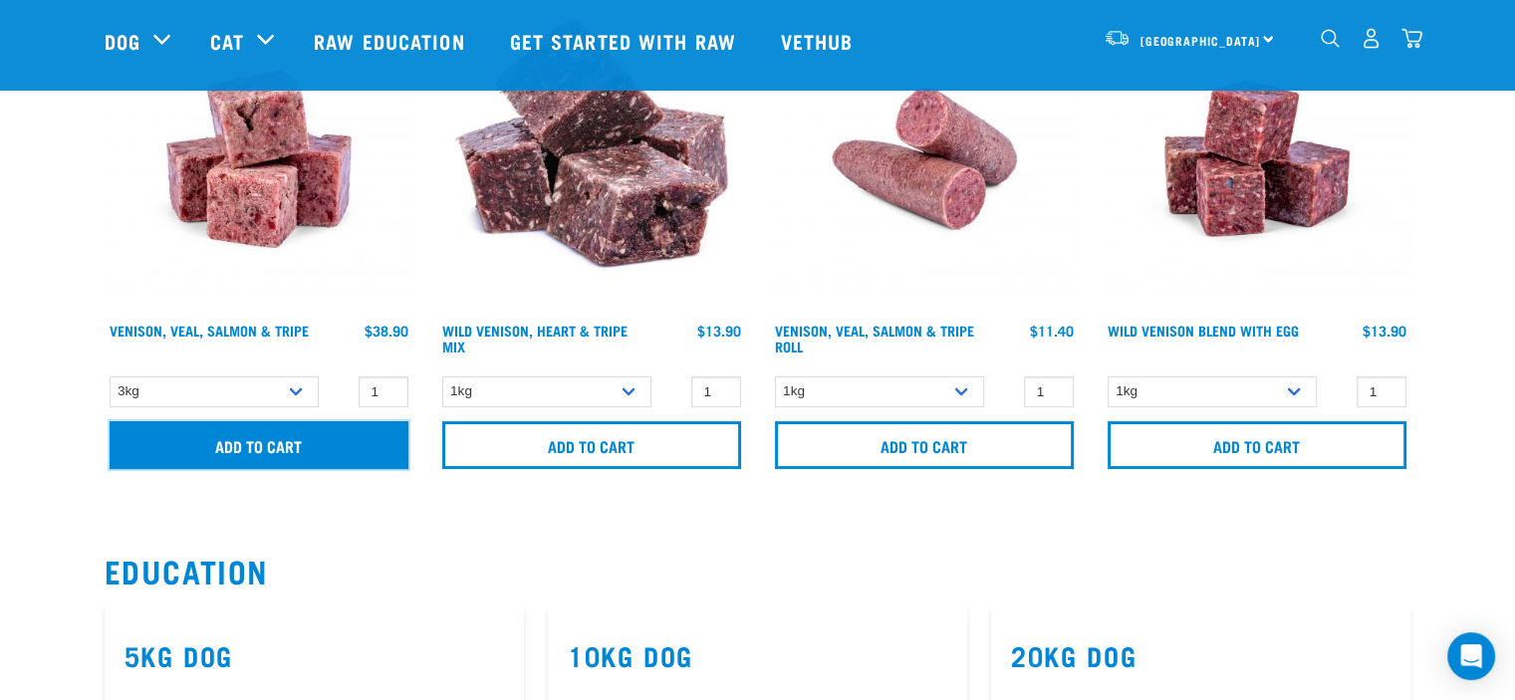
click at [301, 447] on input "Add to cart" at bounding box center [259, 445] width 299 height 48
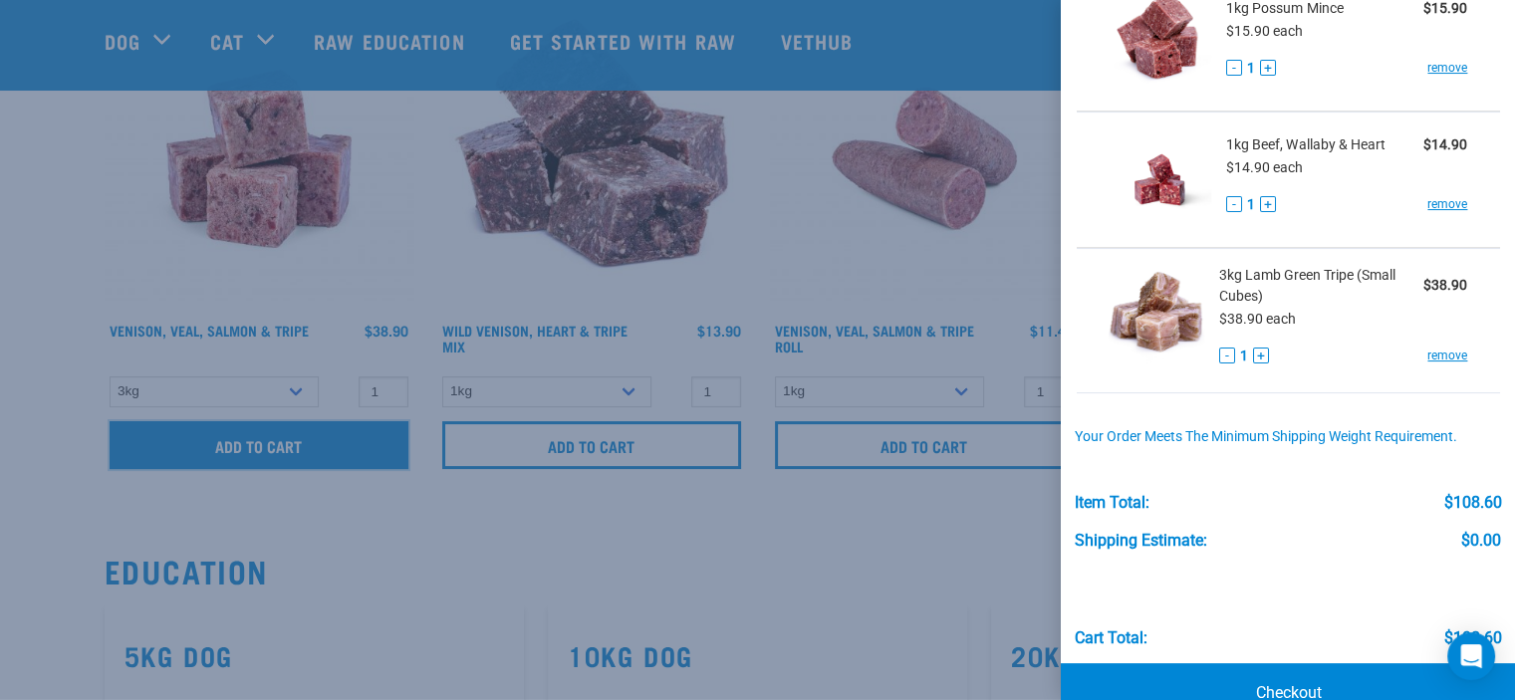
scroll to position [0, 0]
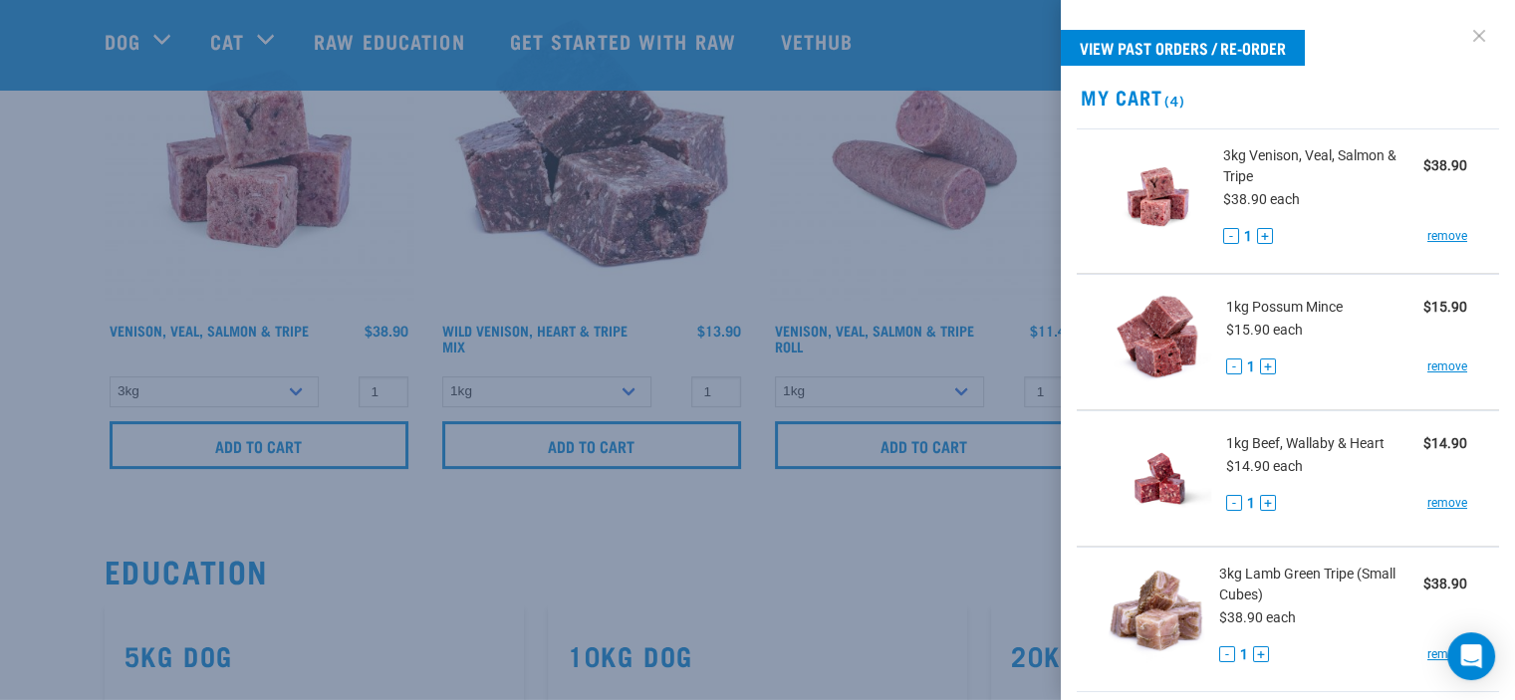
click at [1464, 35] on link at bounding box center [1480, 36] width 32 height 32
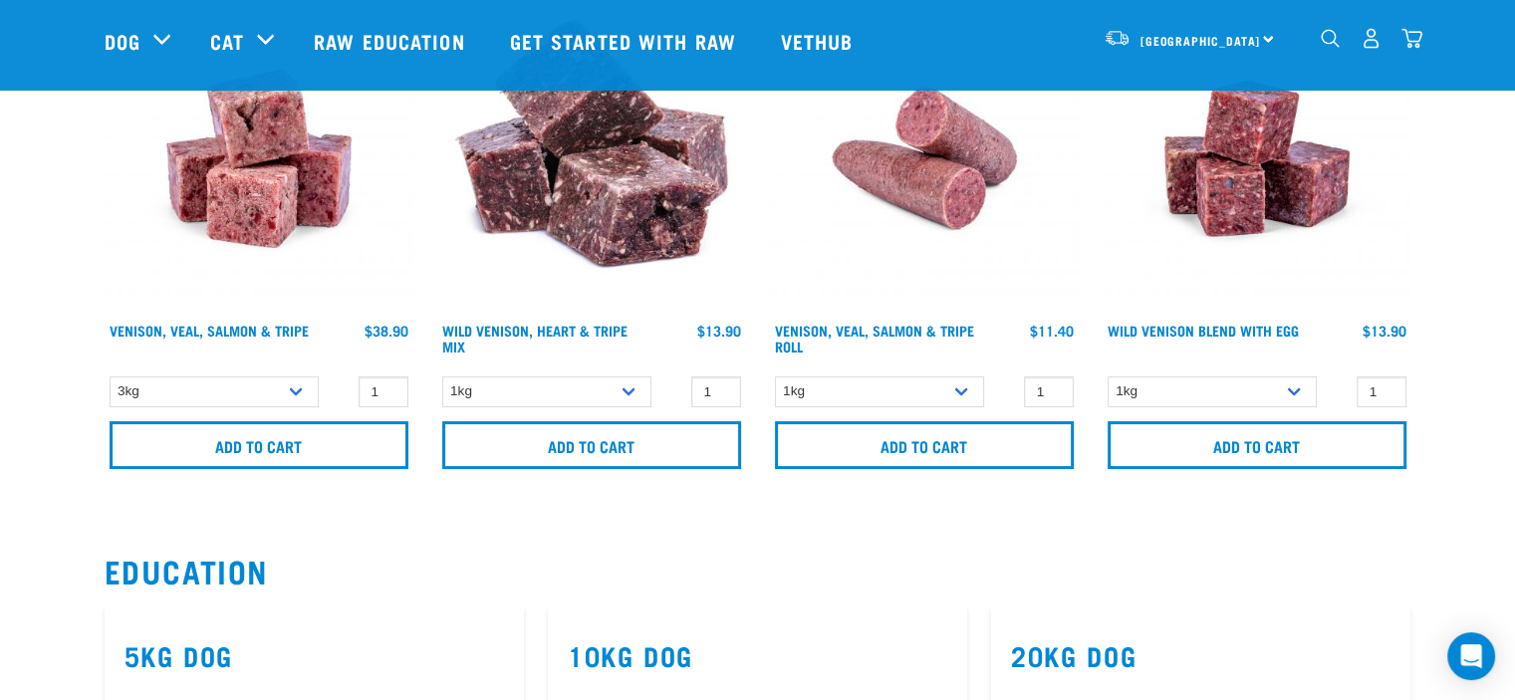
click at [1331, 44] on img "dropdown navigation" at bounding box center [1330, 38] width 19 height 19
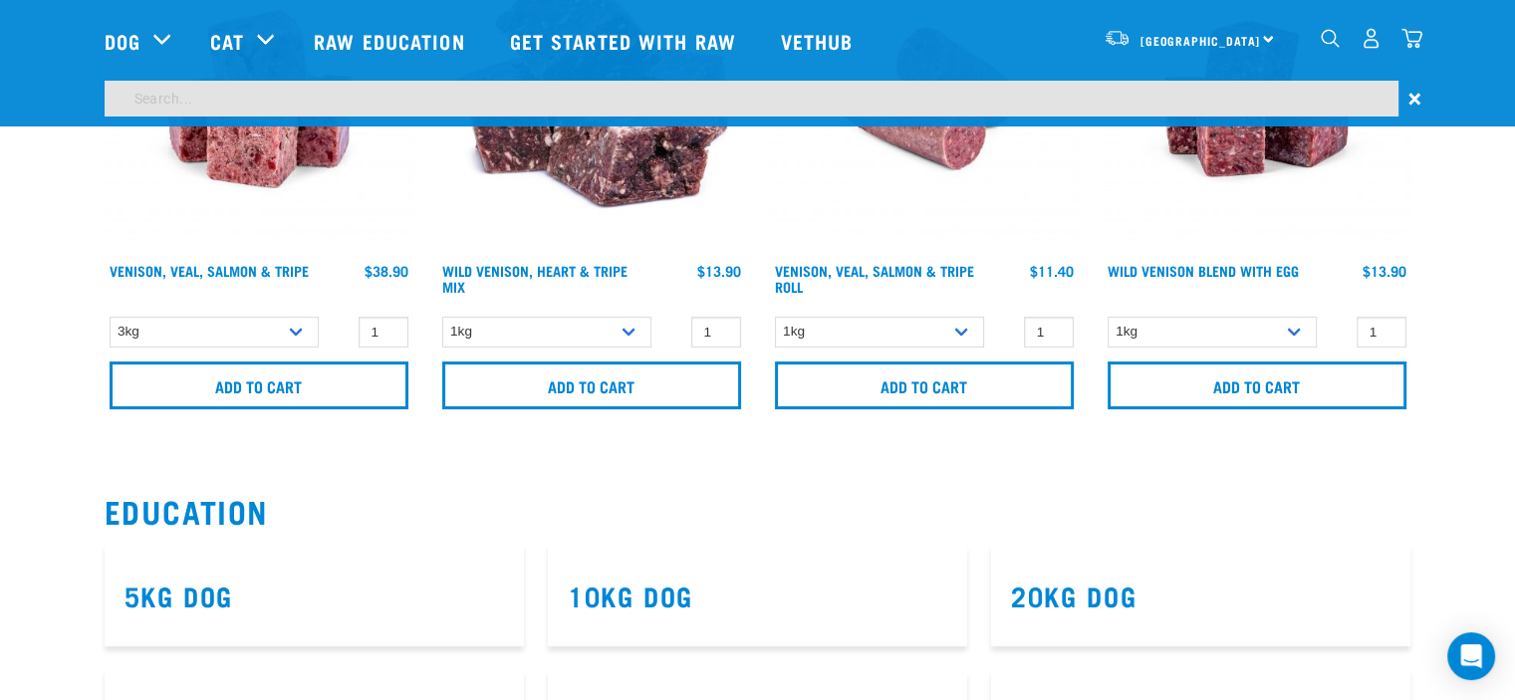
scroll to position [239, 0]
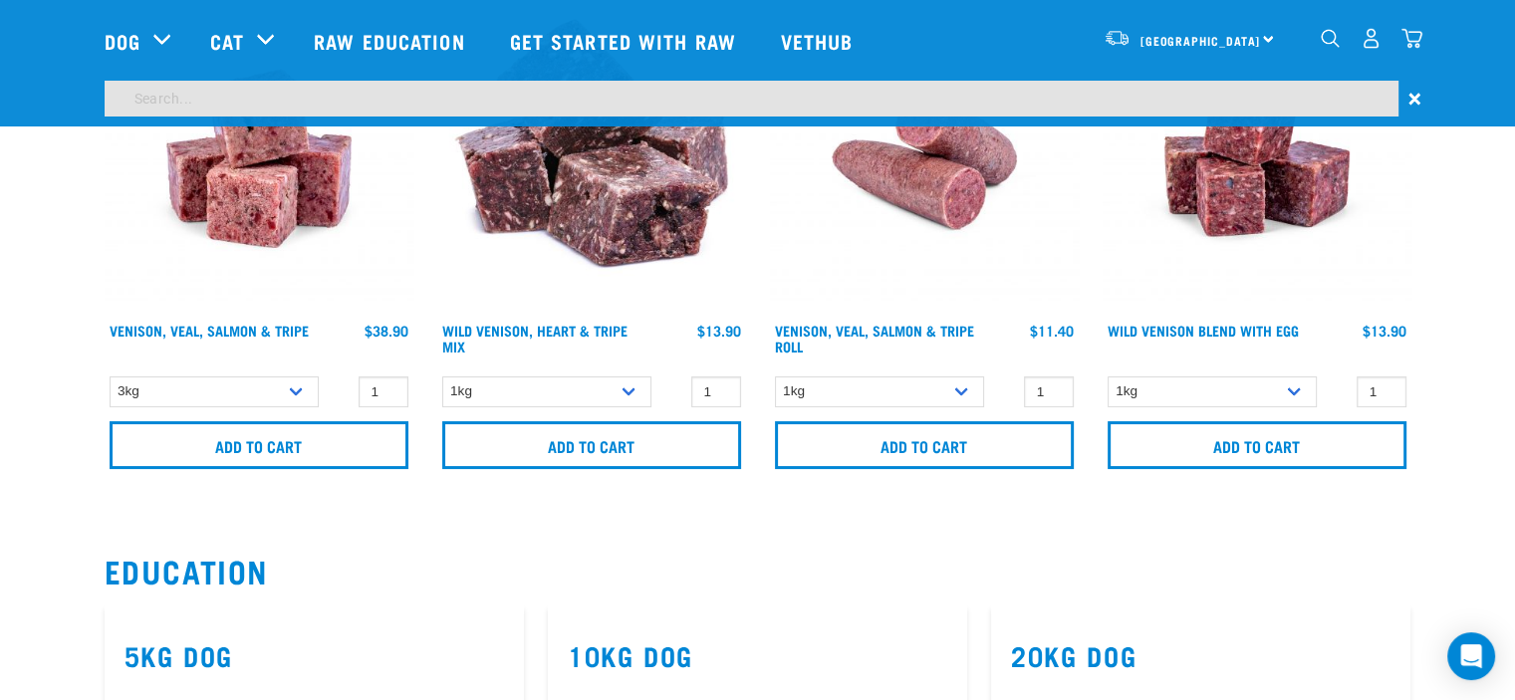
click at [217, 103] on input "search" at bounding box center [752, 99] width 1294 height 36
type input "wallaby"
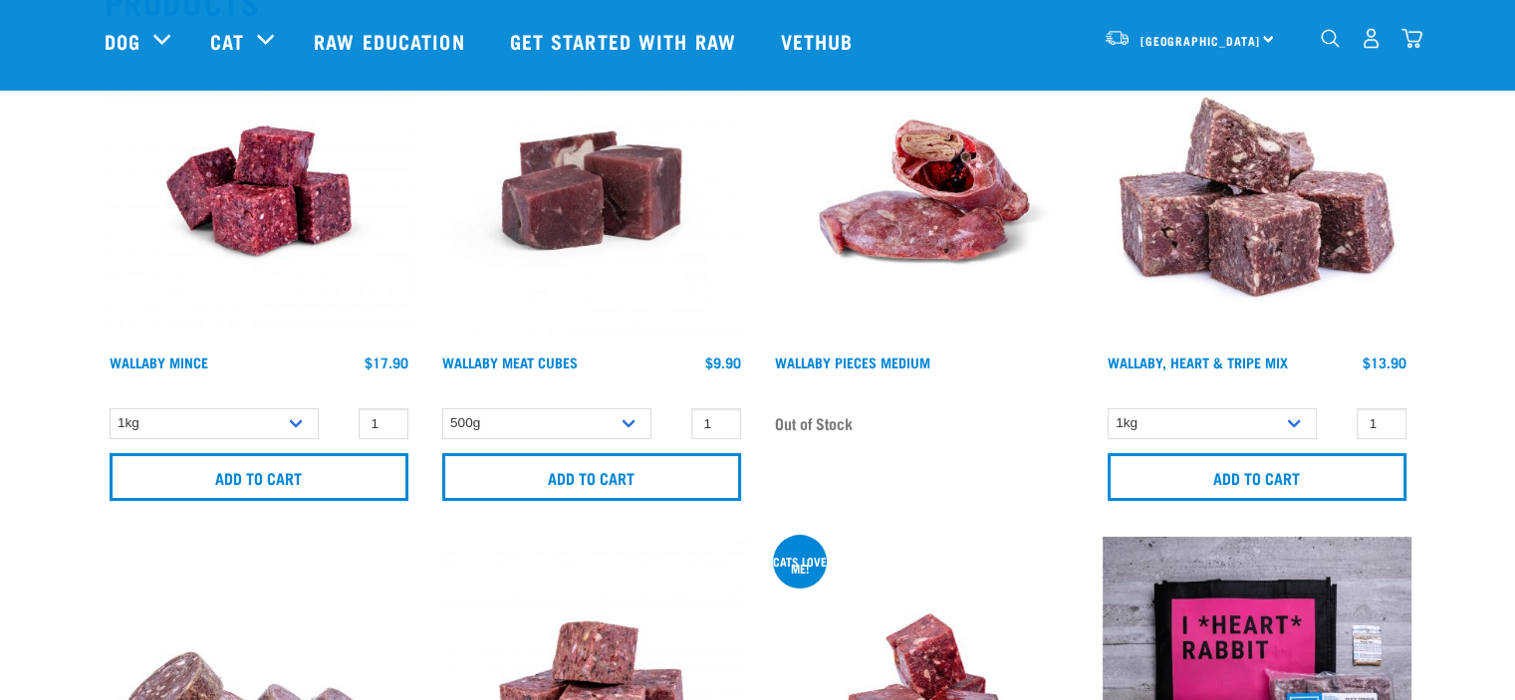
scroll to position [299, 0]
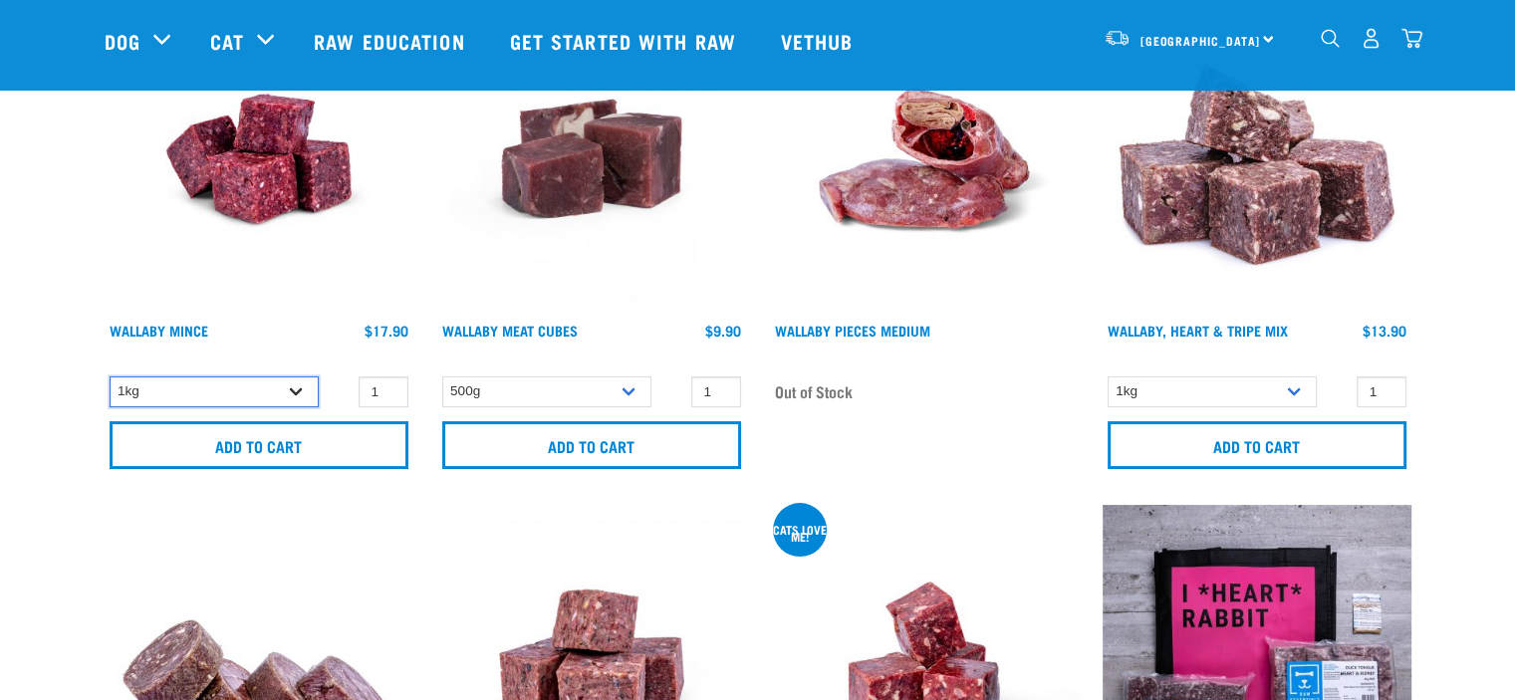
click at [298, 391] on select "1kg" at bounding box center [214, 392] width 209 height 31
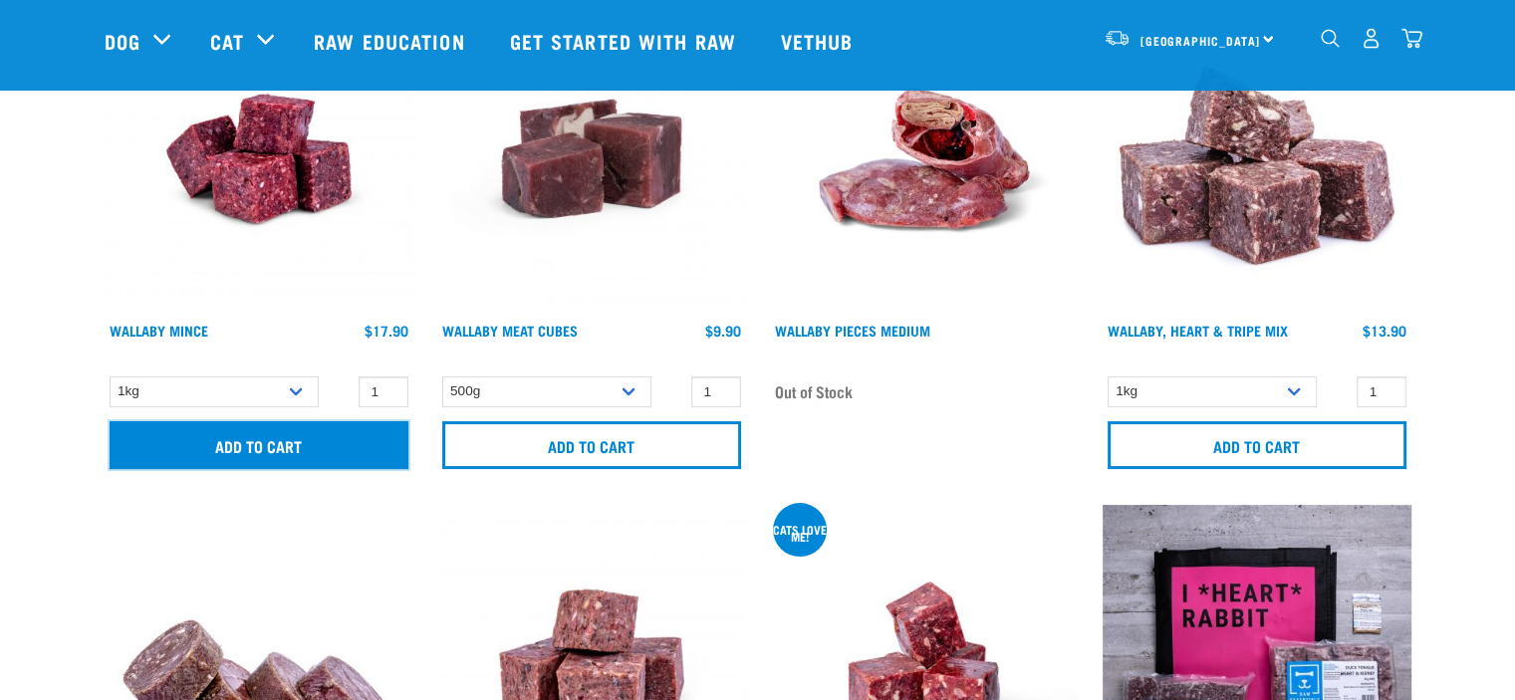
click at [295, 447] on input "Add to cart" at bounding box center [259, 445] width 299 height 48
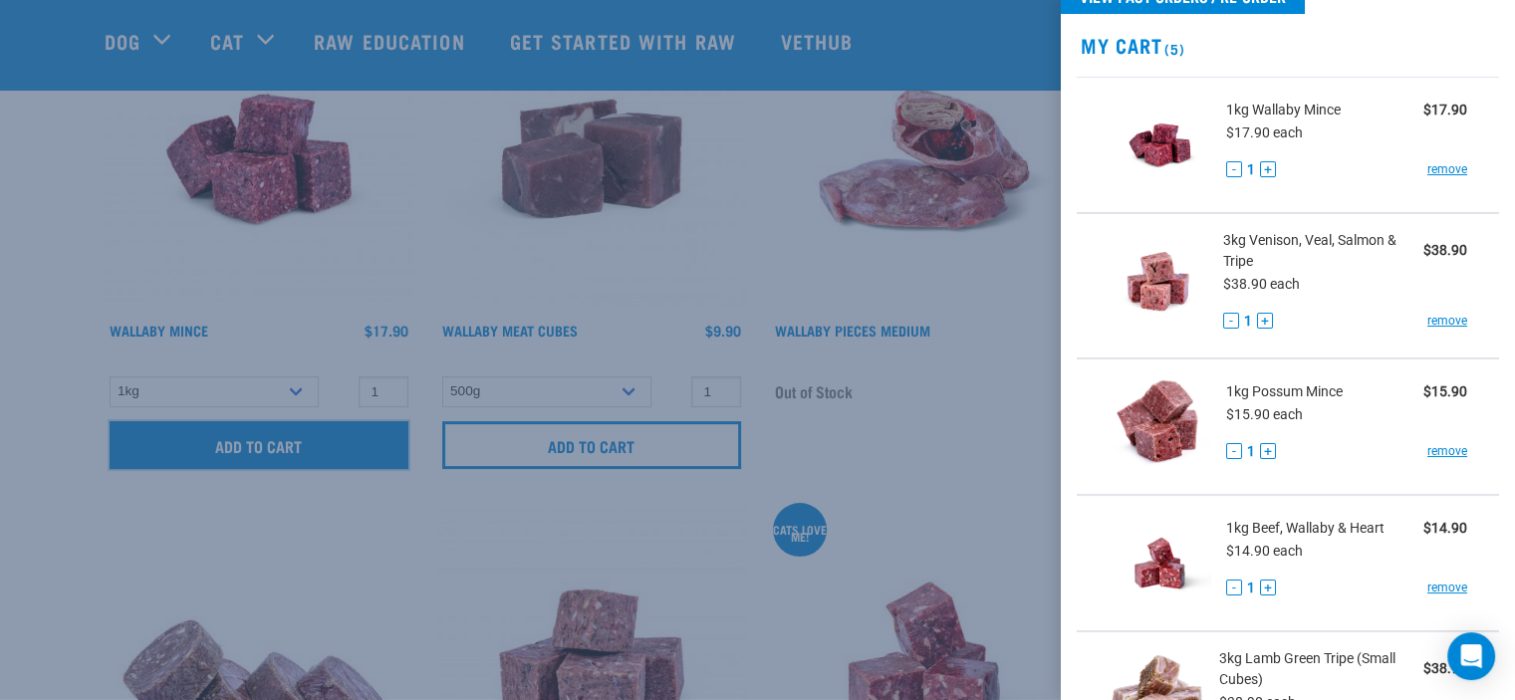
scroll to position [0, 0]
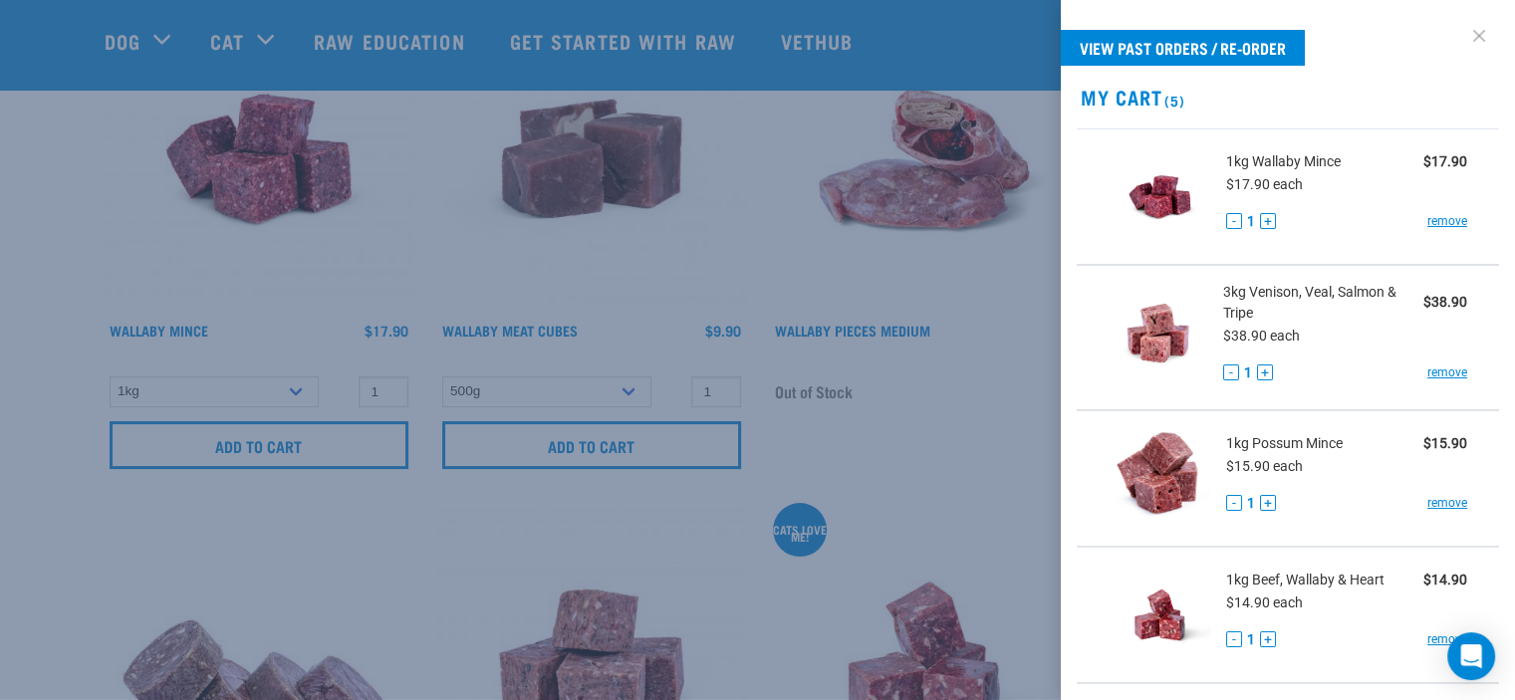
click at [1464, 35] on link at bounding box center [1480, 36] width 32 height 32
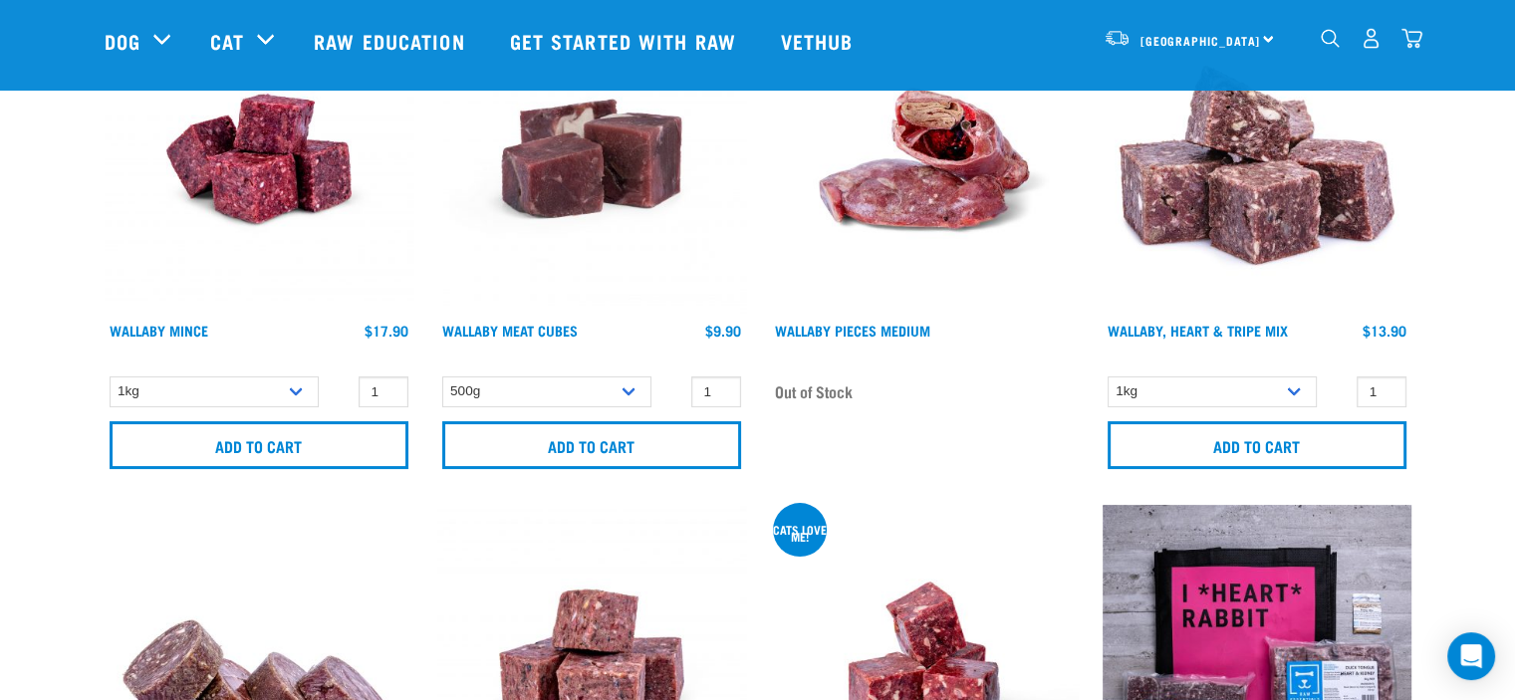
click at [1412, 42] on img "dropdown navigation" at bounding box center [1412, 38] width 21 height 21
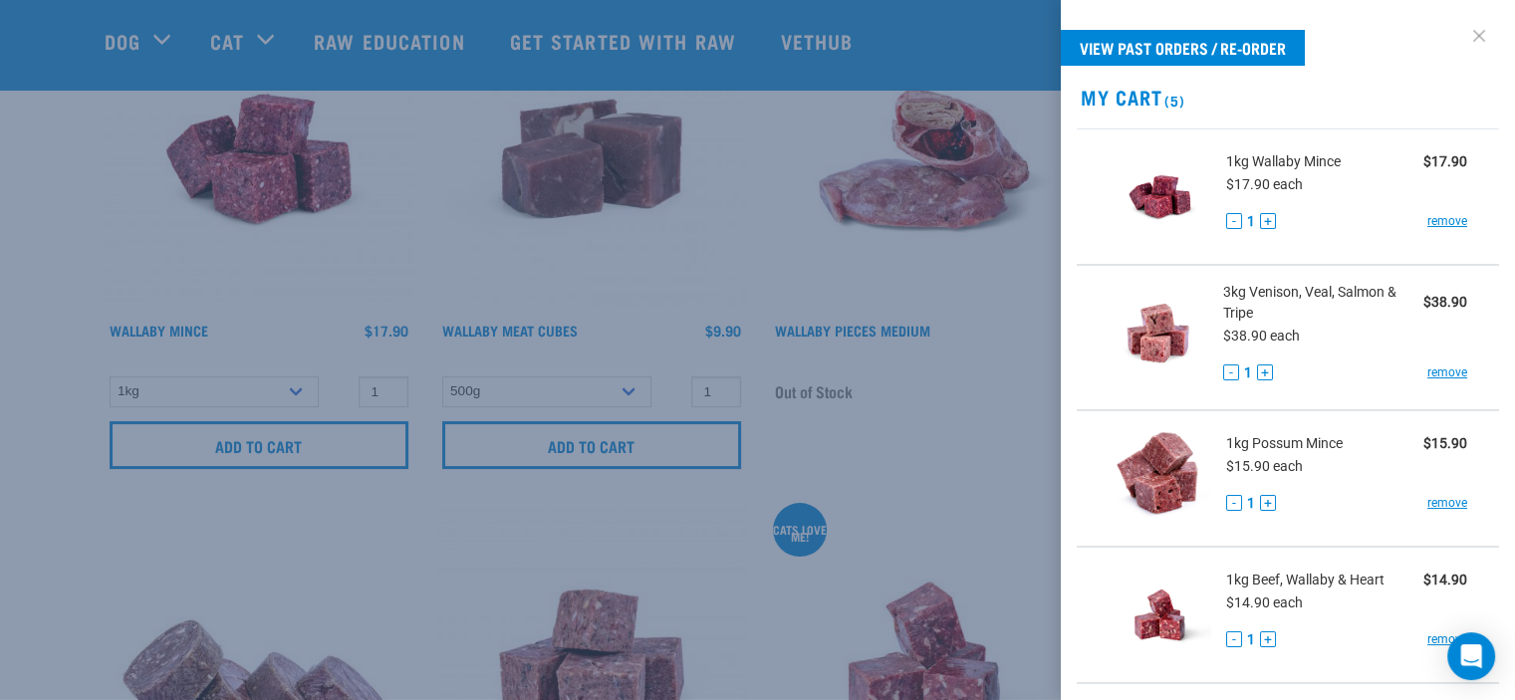
click at [1464, 35] on link at bounding box center [1480, 36] width 32 height 32
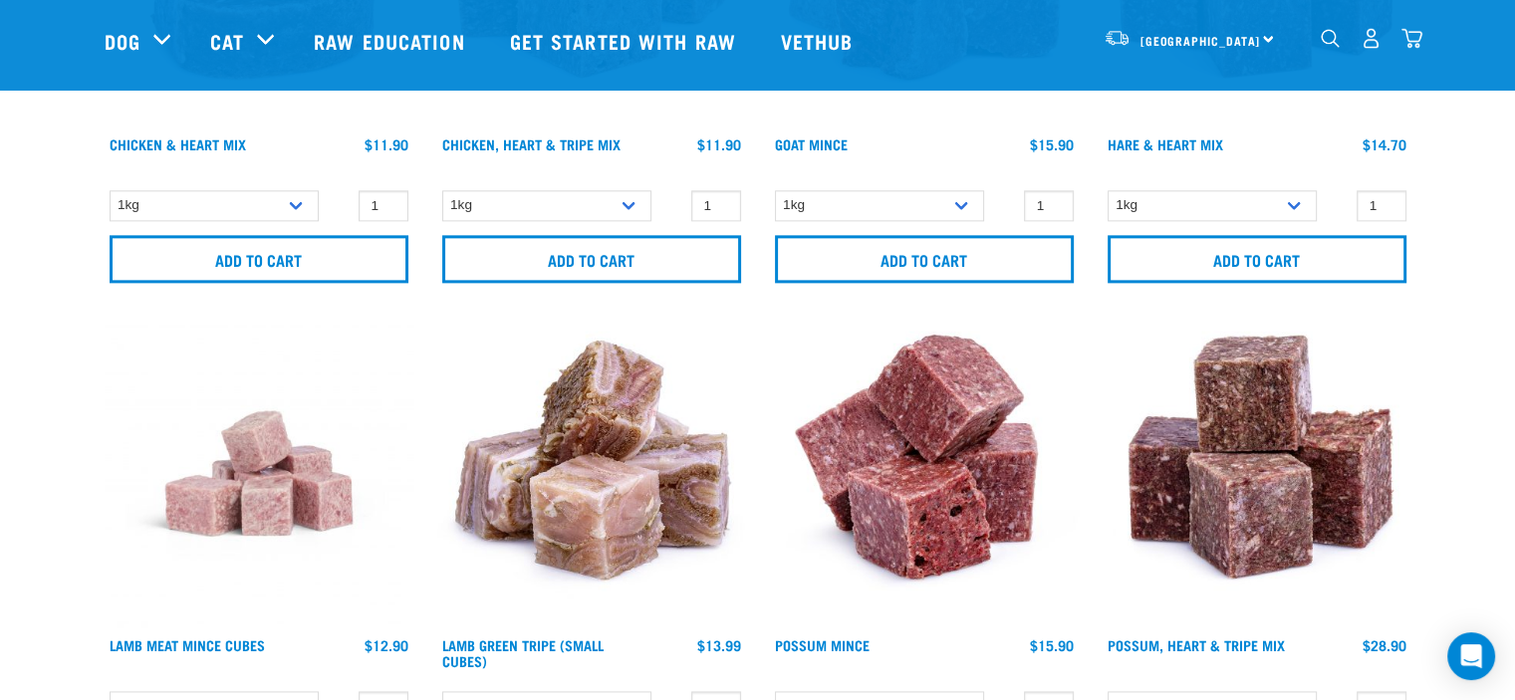
scroll to position [2690, 0]
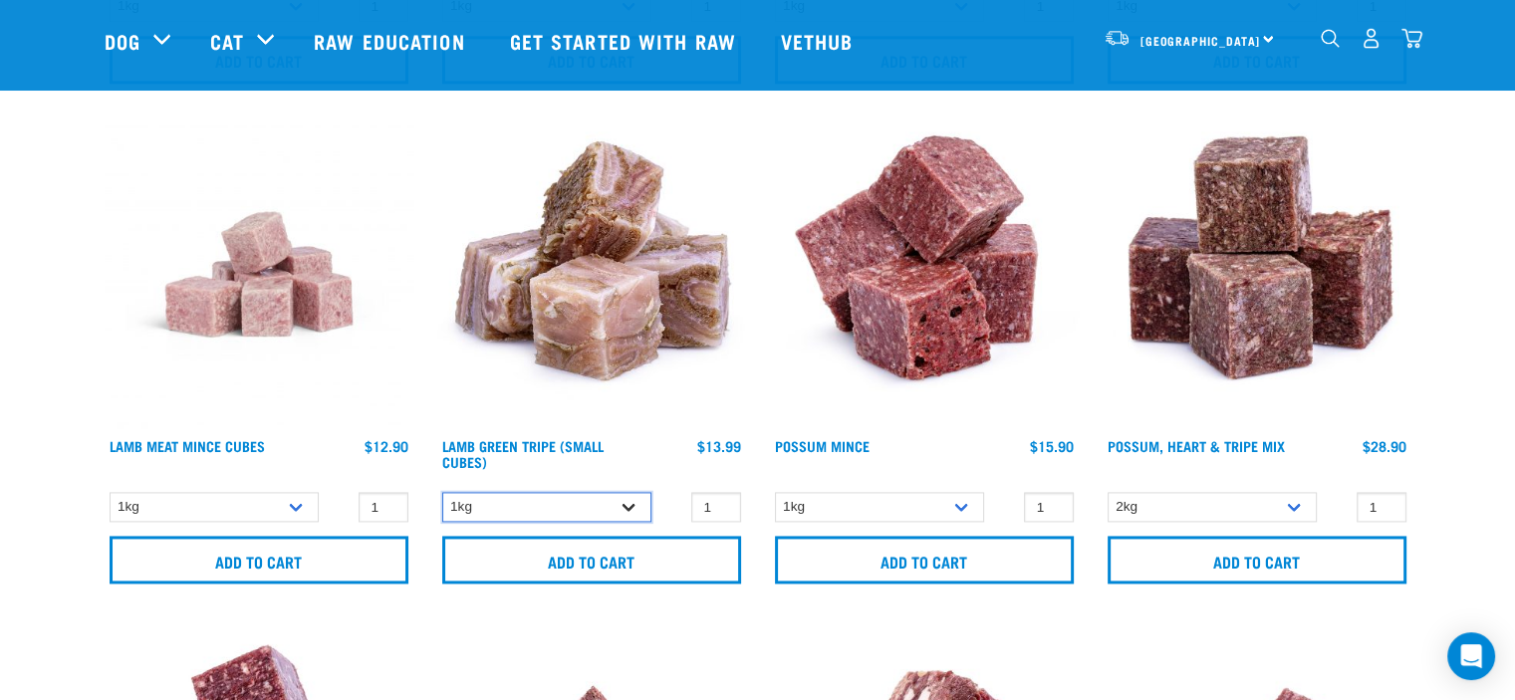
click at [630, 502] on select "1kg 3kg" at bounding box center [546, 507] width 209 height 31
click at [642, 455] on h4 "Lamb Green Tripe (Small Cubes)" at bounding box center [546, 458] width 209 height 40
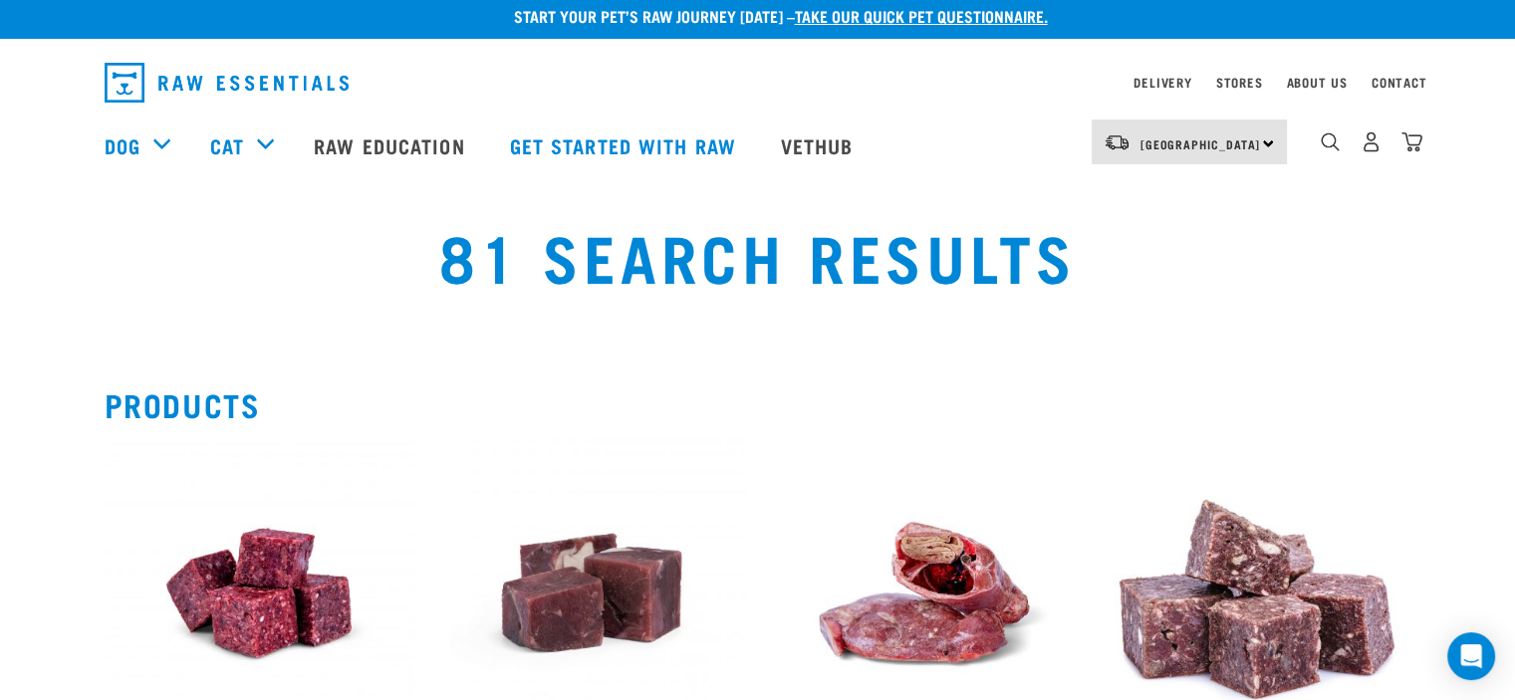
scroll to position [0, 0]
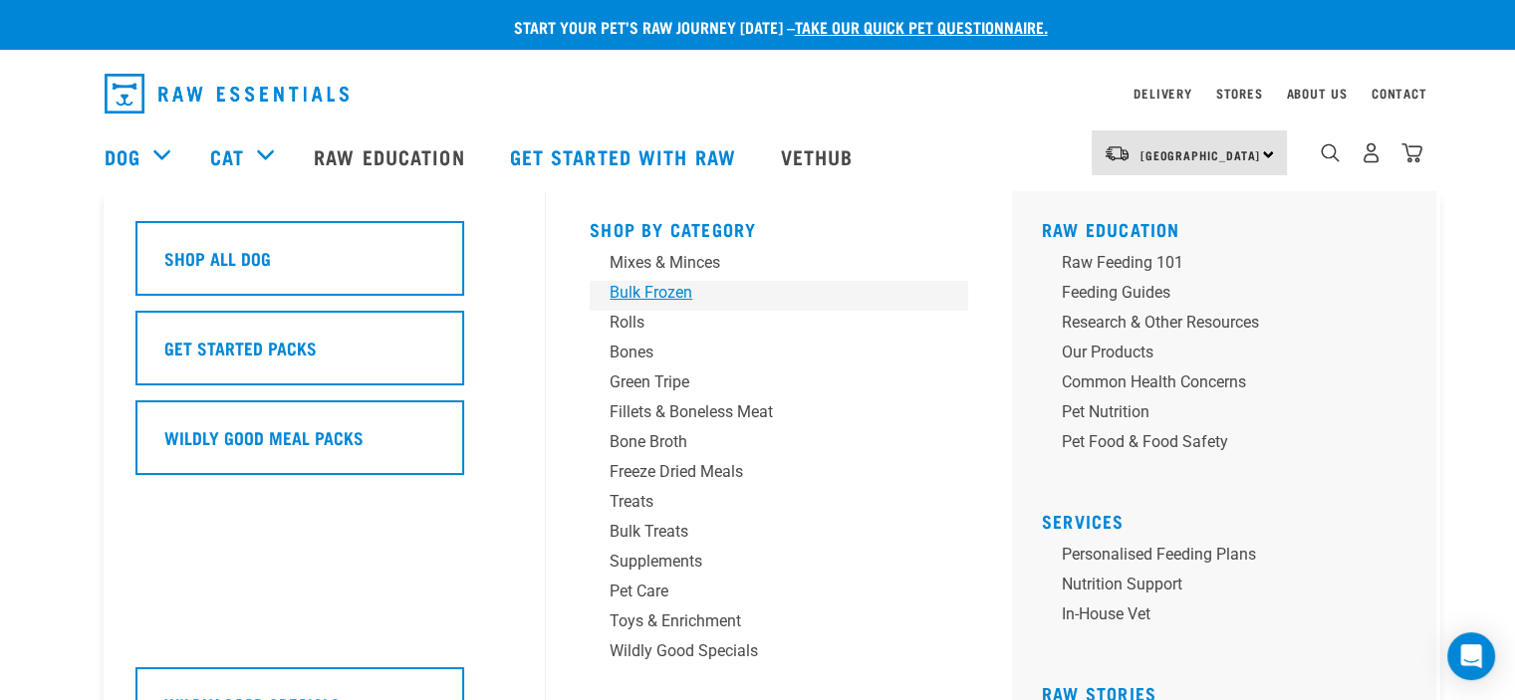
click at [663, 295] on div "Bulk Frozen" at bounding box center [765, 293] width 311 height 24
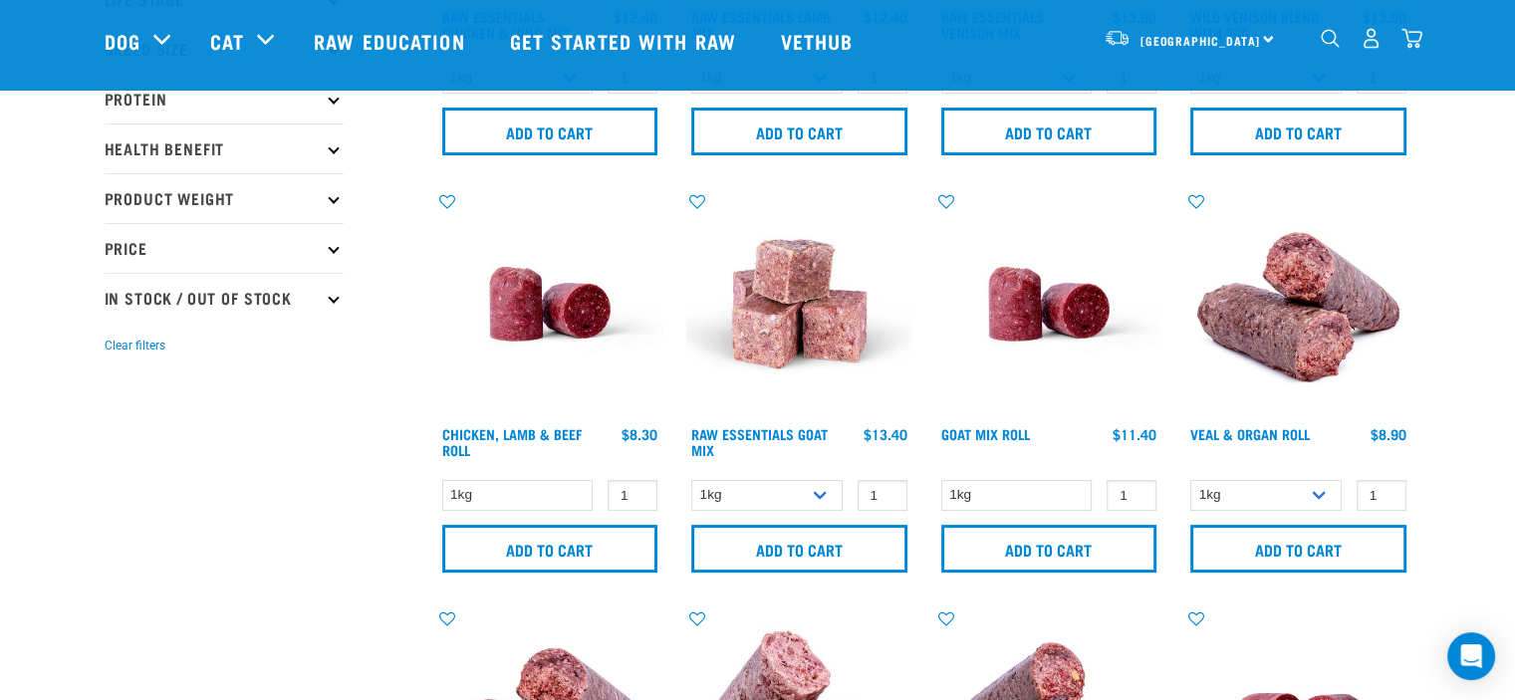
scroll to position [399, 0]
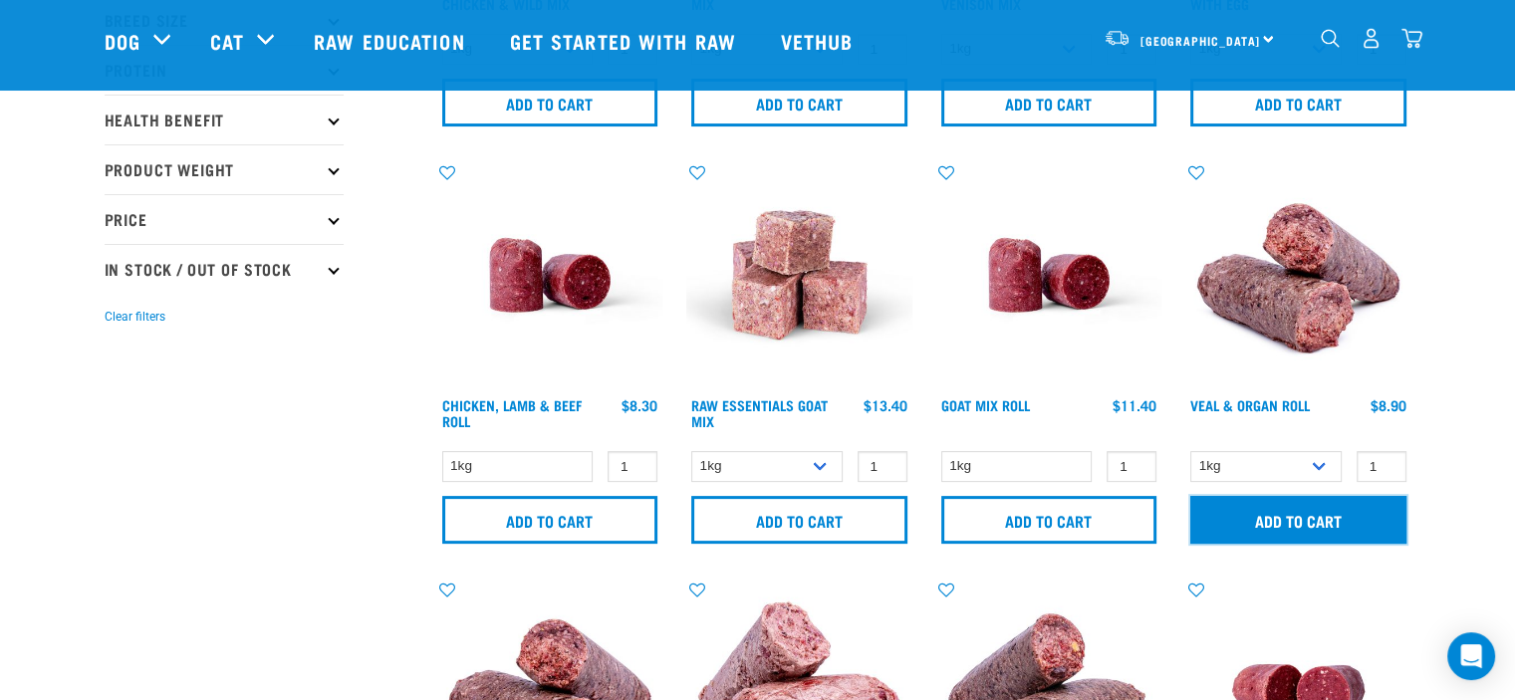
click at [1335, 518] on input "Add to cart" at bounding box center [1299, 520] width 216 height 48
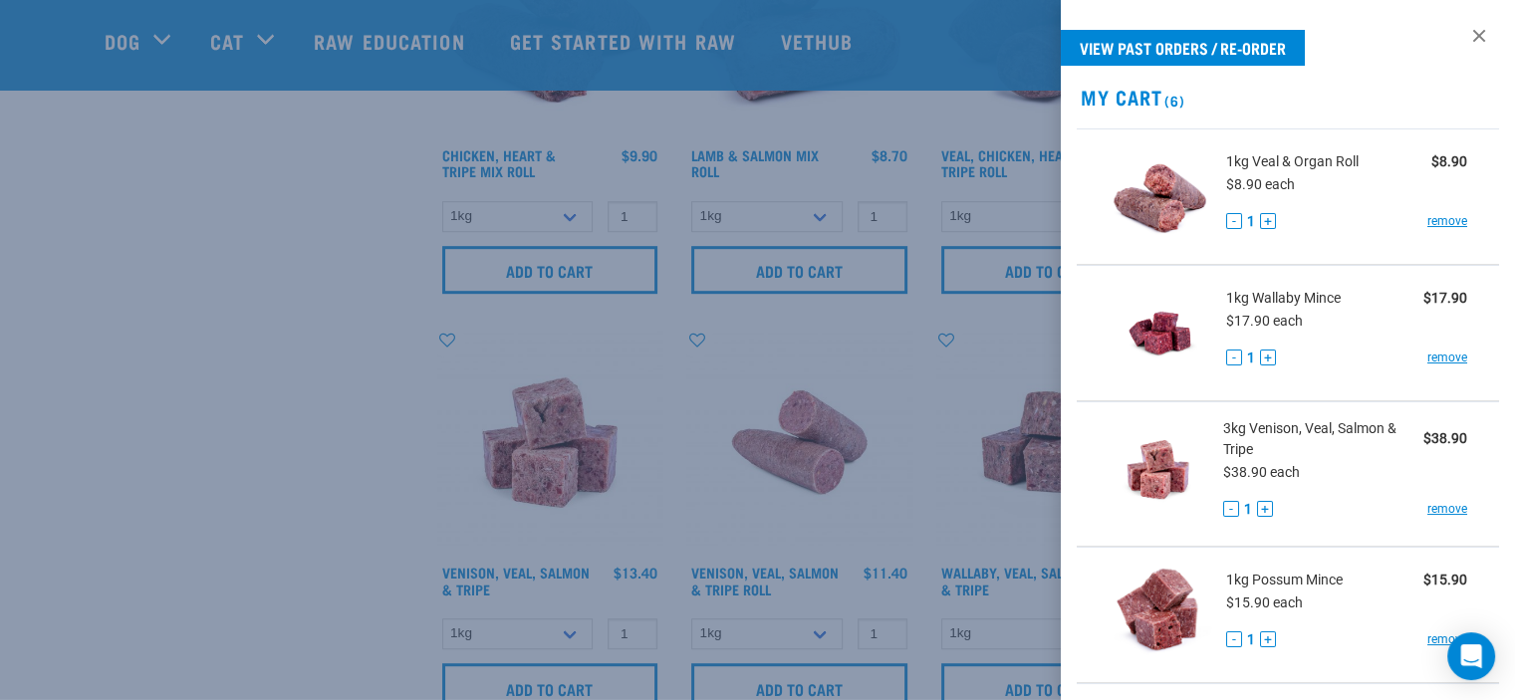
scroll to position [1096, 0]
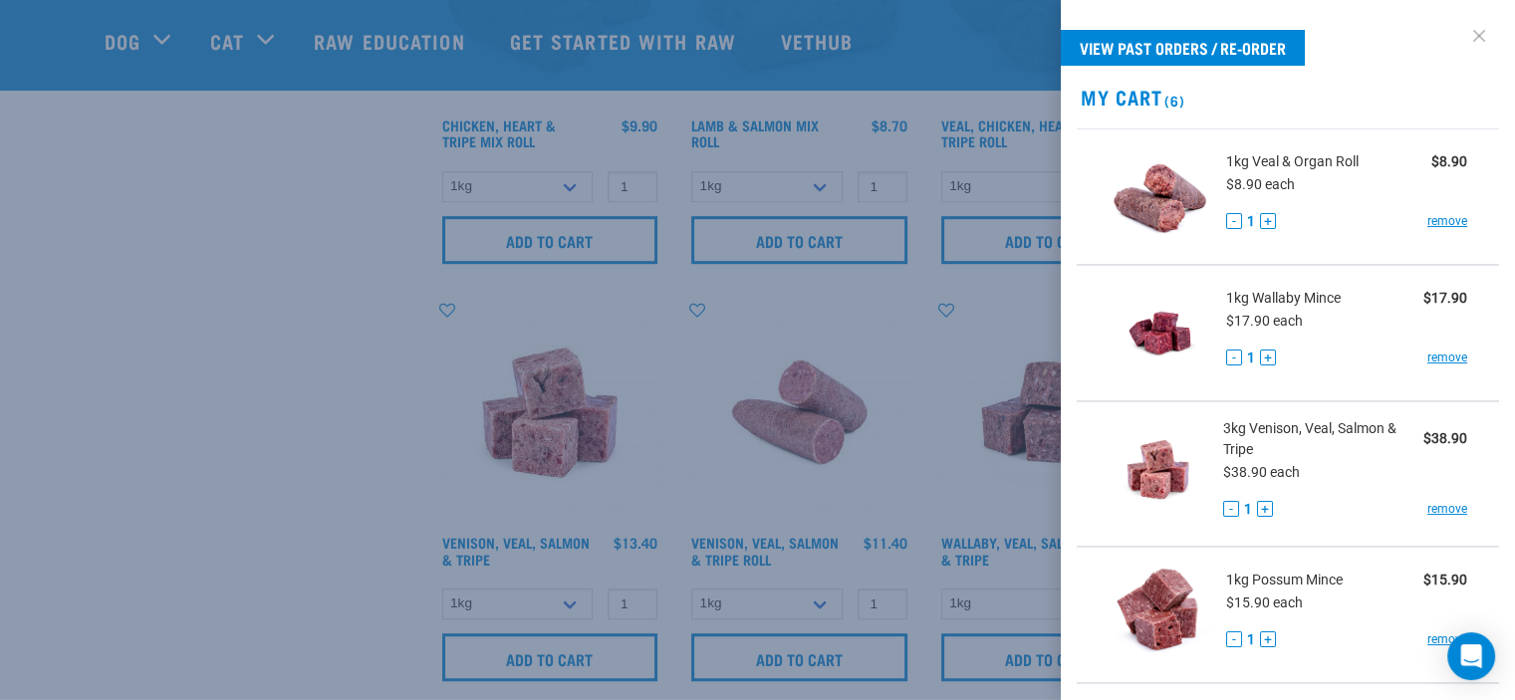
click at [1464, 33] on link at bounding box center [1480, 36] width 32 height 32
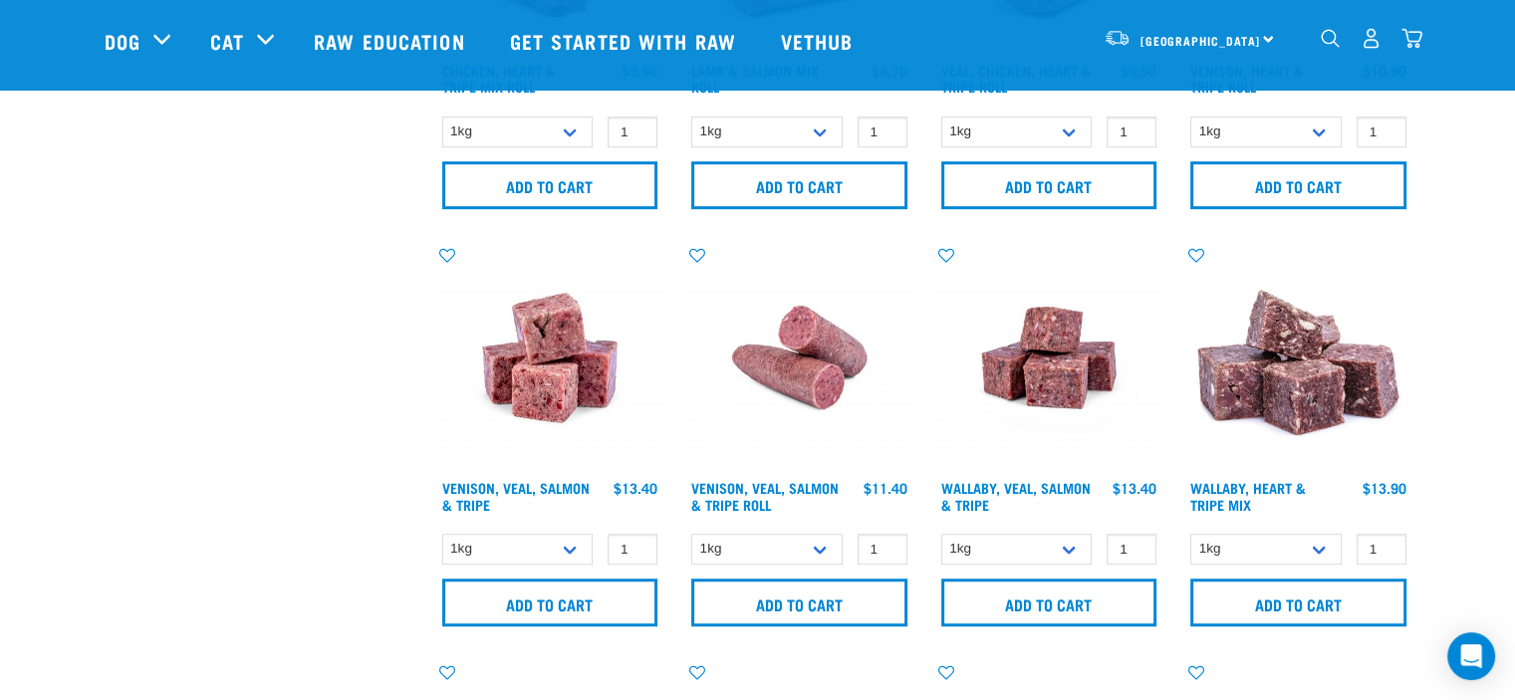
scroll to position [1196, 0]
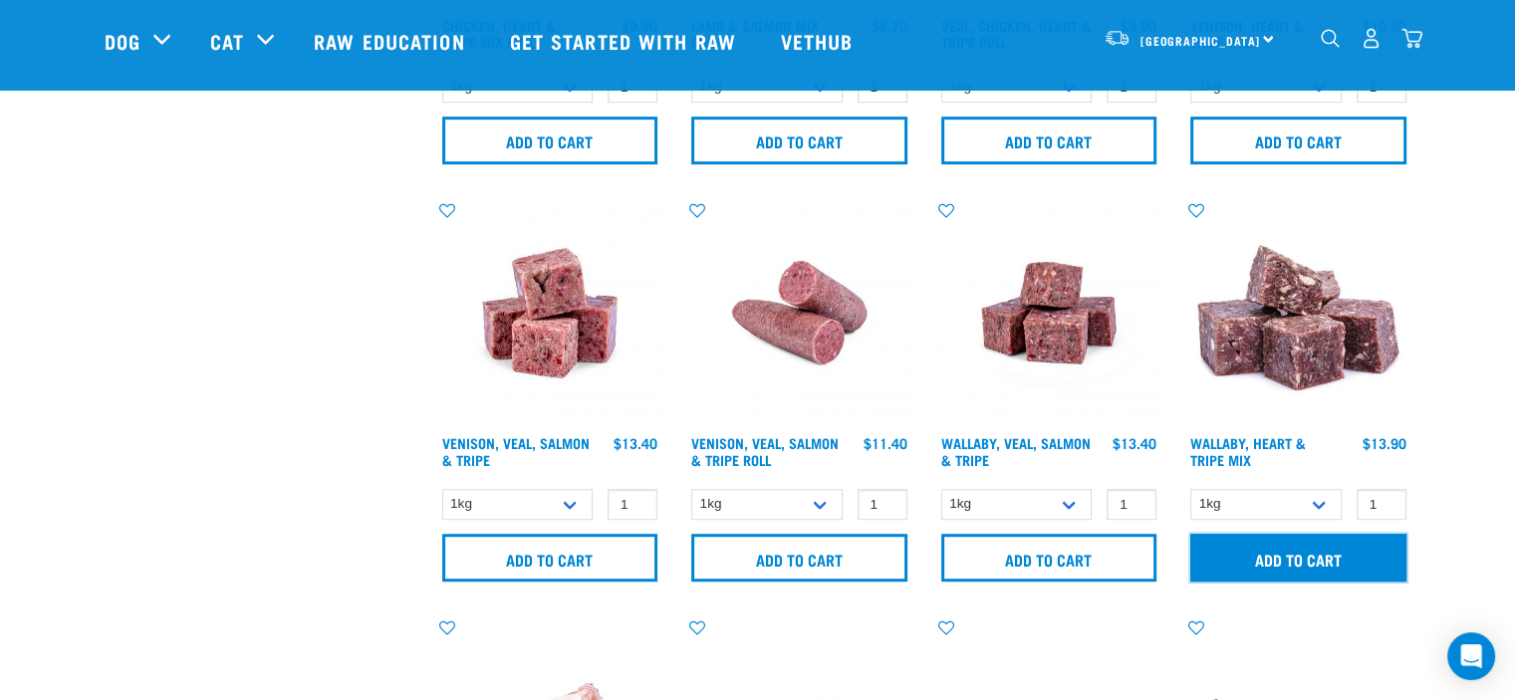
click at [1326, 557] on input "Add to cart" at bounding box center [1299, 558] width 216 height 48
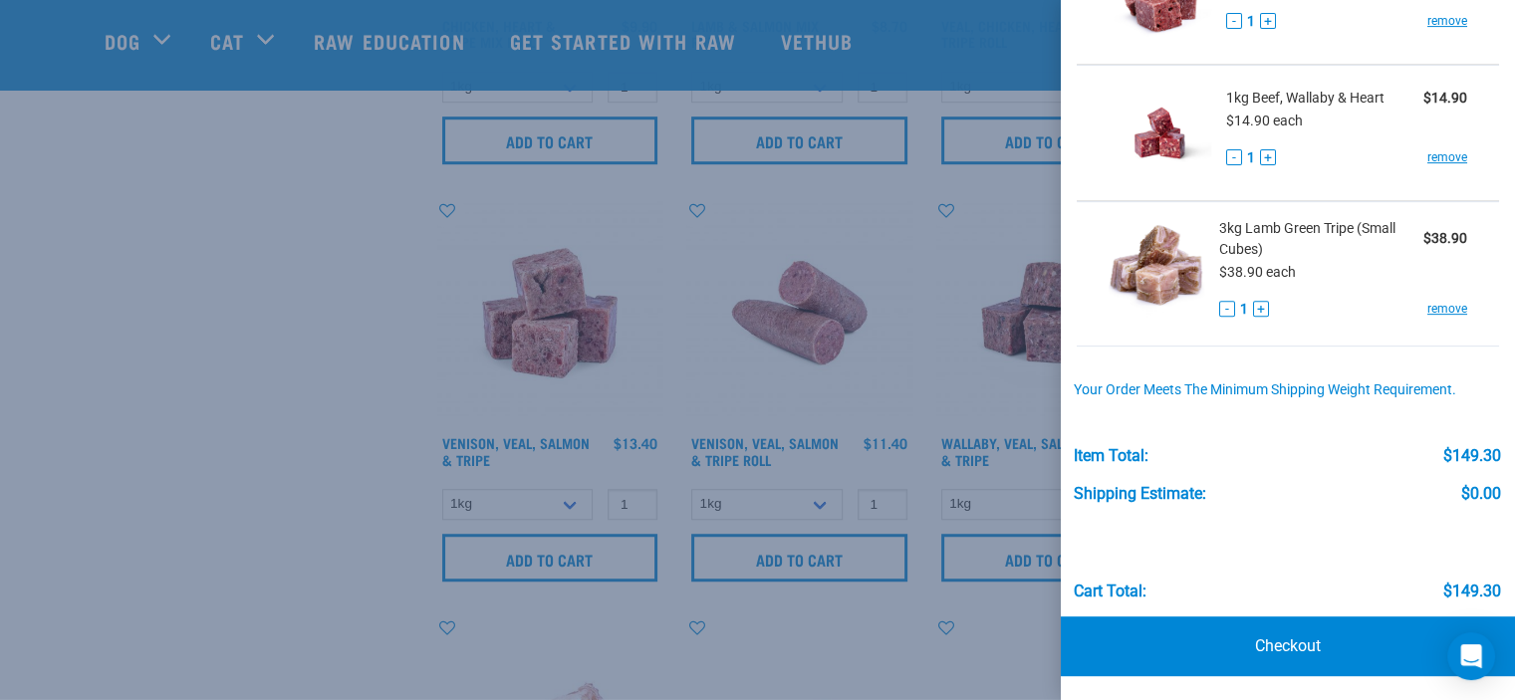
scroll to position [0, 0]
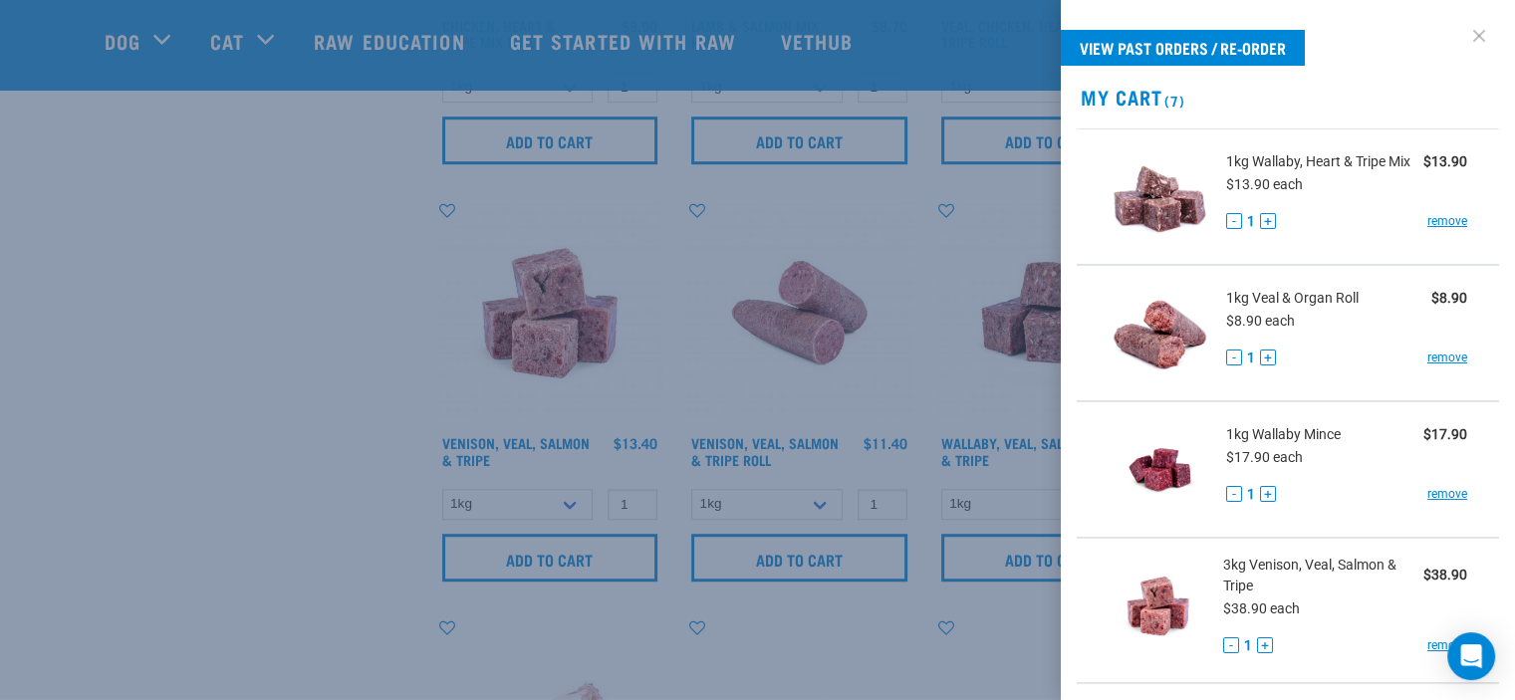
click at [1464, 37] on link at bounding box center [1480, 36] width 32 height 32
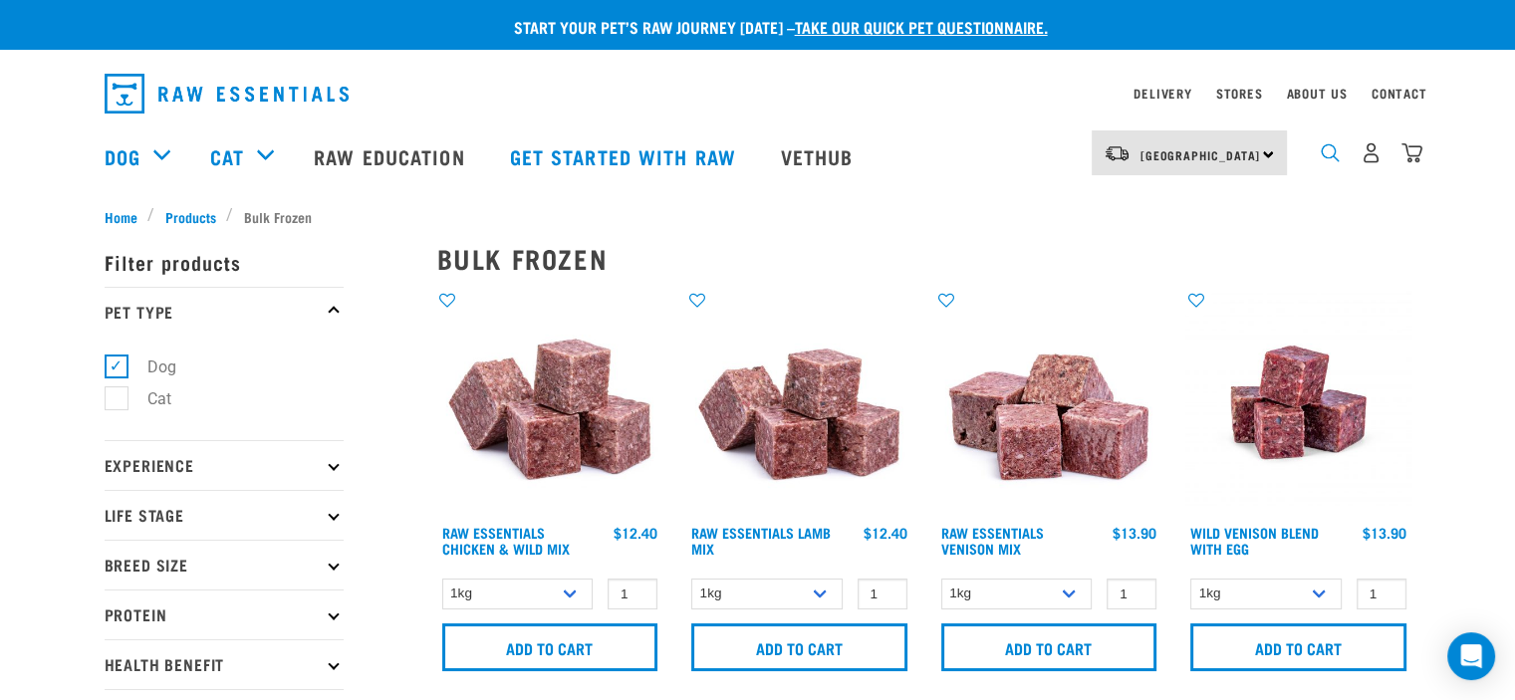
click at [1329, 158] on img "dropdown navigation" at bounding box center [1330, 152] width 19 height 19
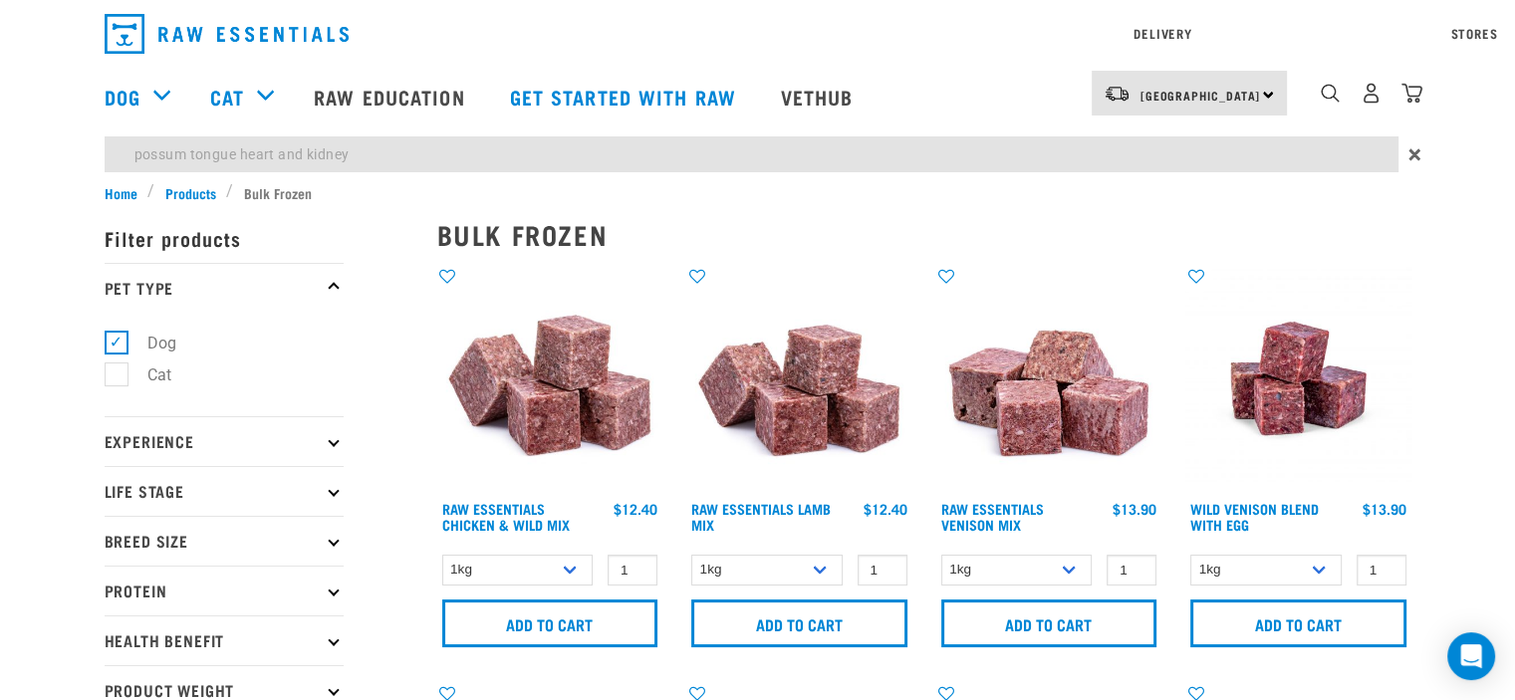
type input "possum tongue heart and kidney"
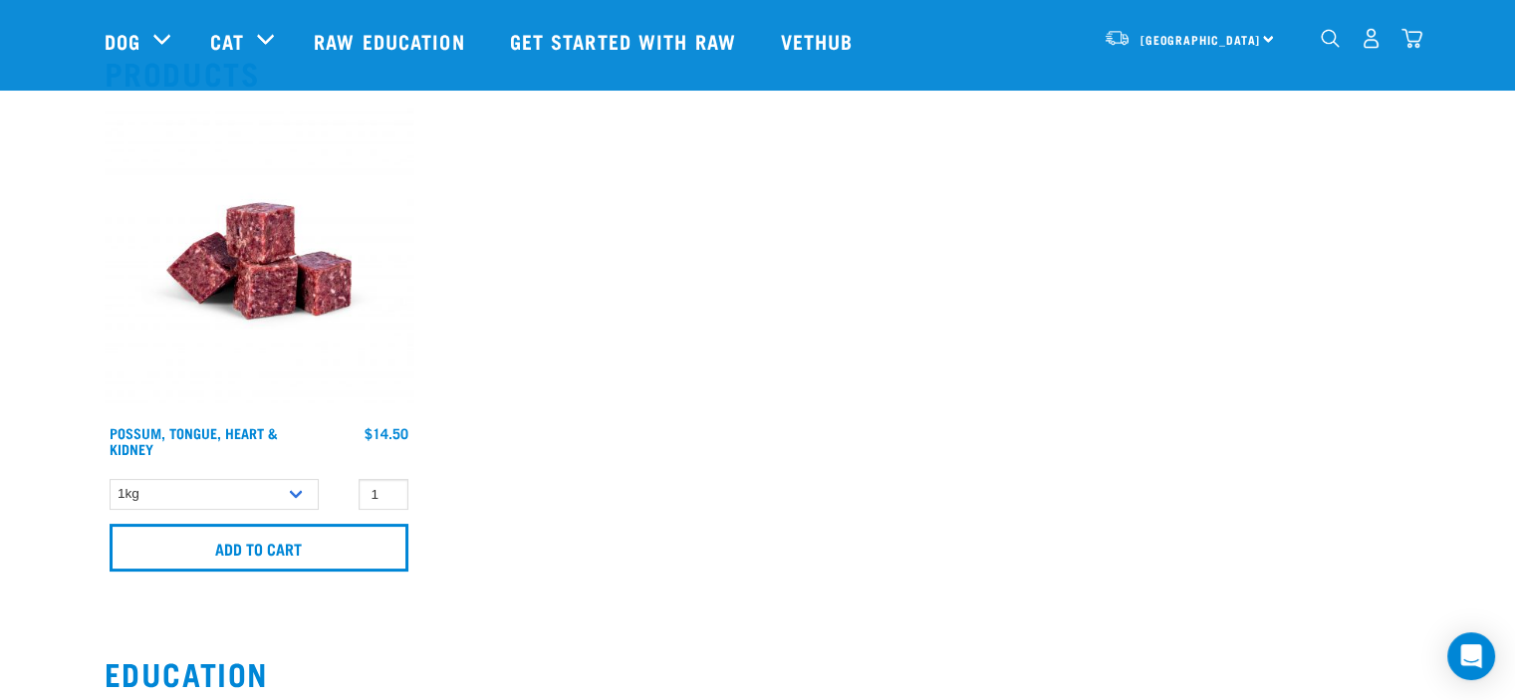
scroll to position [199, 0]
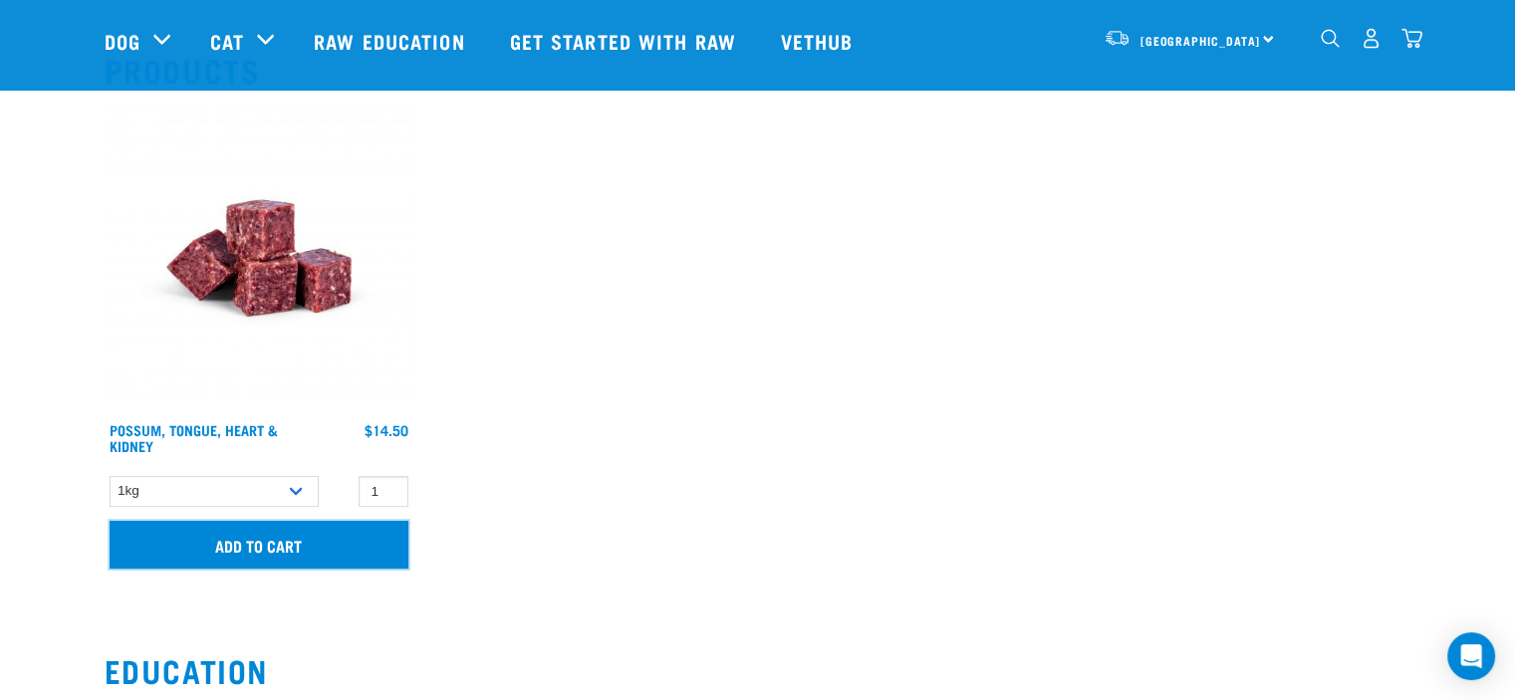
click at [287, 545] on input "Add to cart" at bounding box center [259, 545] width 299 height 48
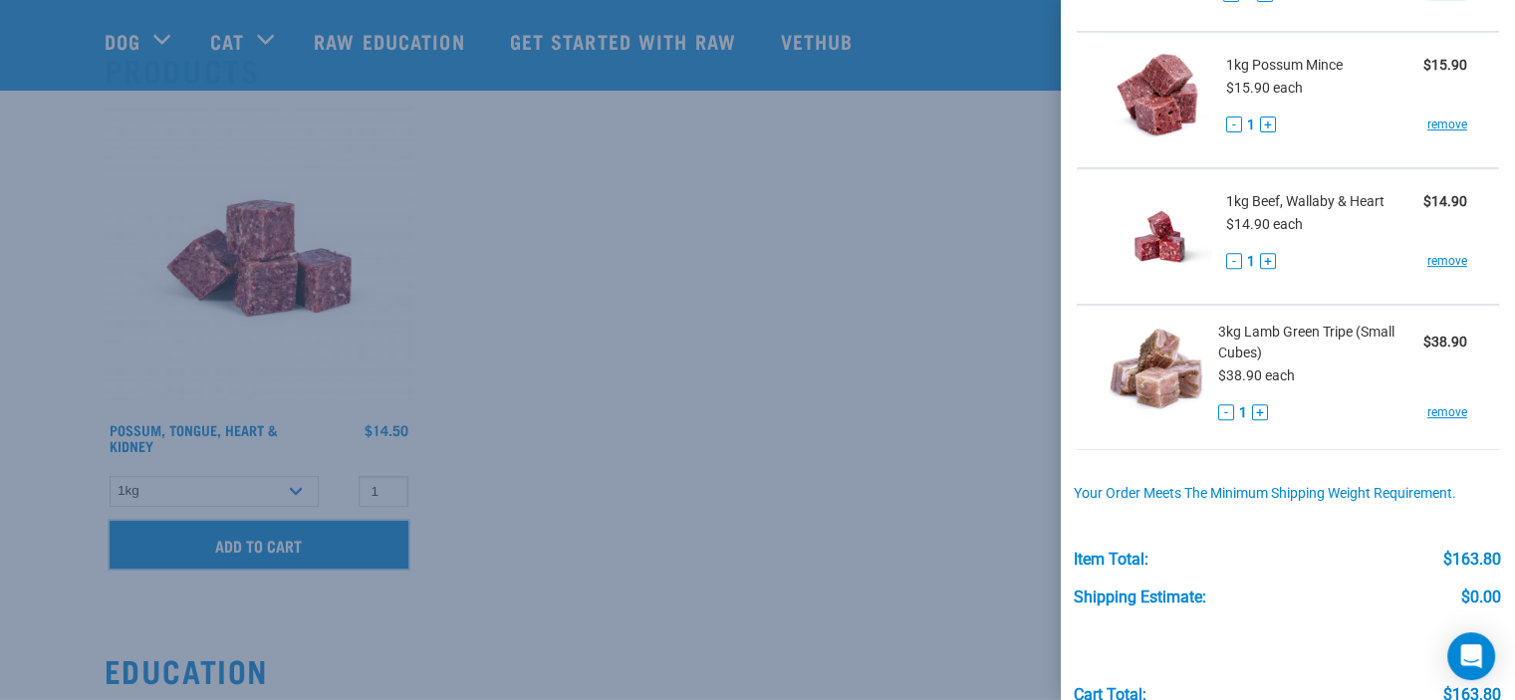
scroll to position [0, 0]
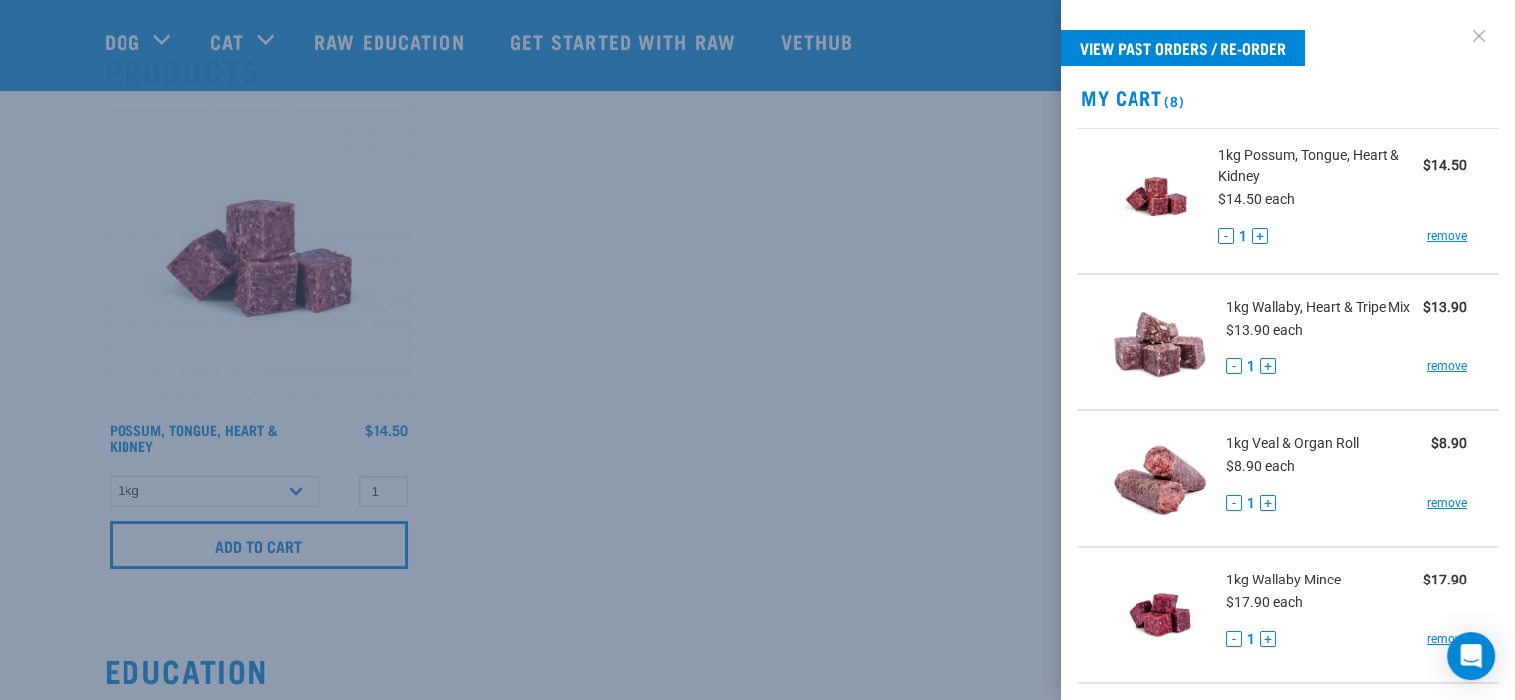
click at [1464, 36] on link at bounding box center [1480, 36] width 32 height 32
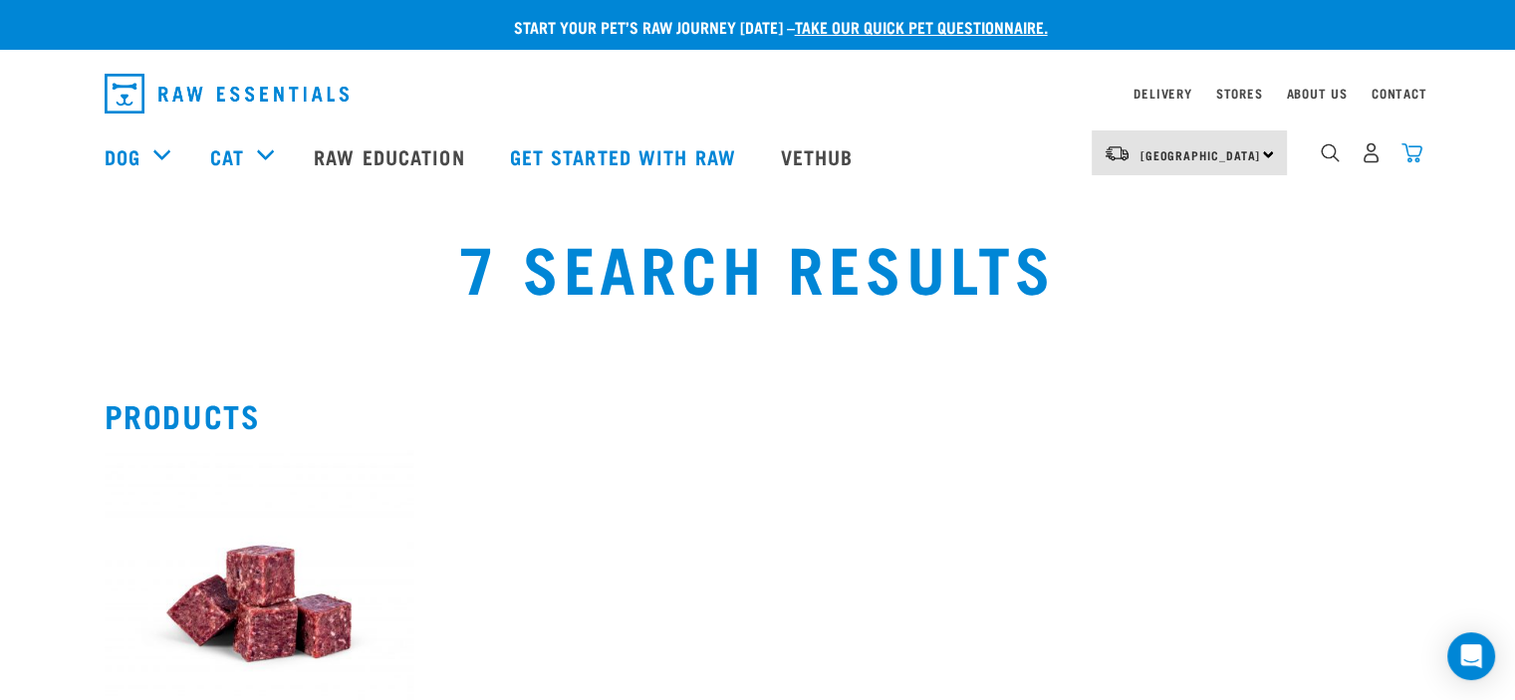
click at [1413, 157] on img "dropdown navigation" at bounding box center [1412, 152] width 21 height 21
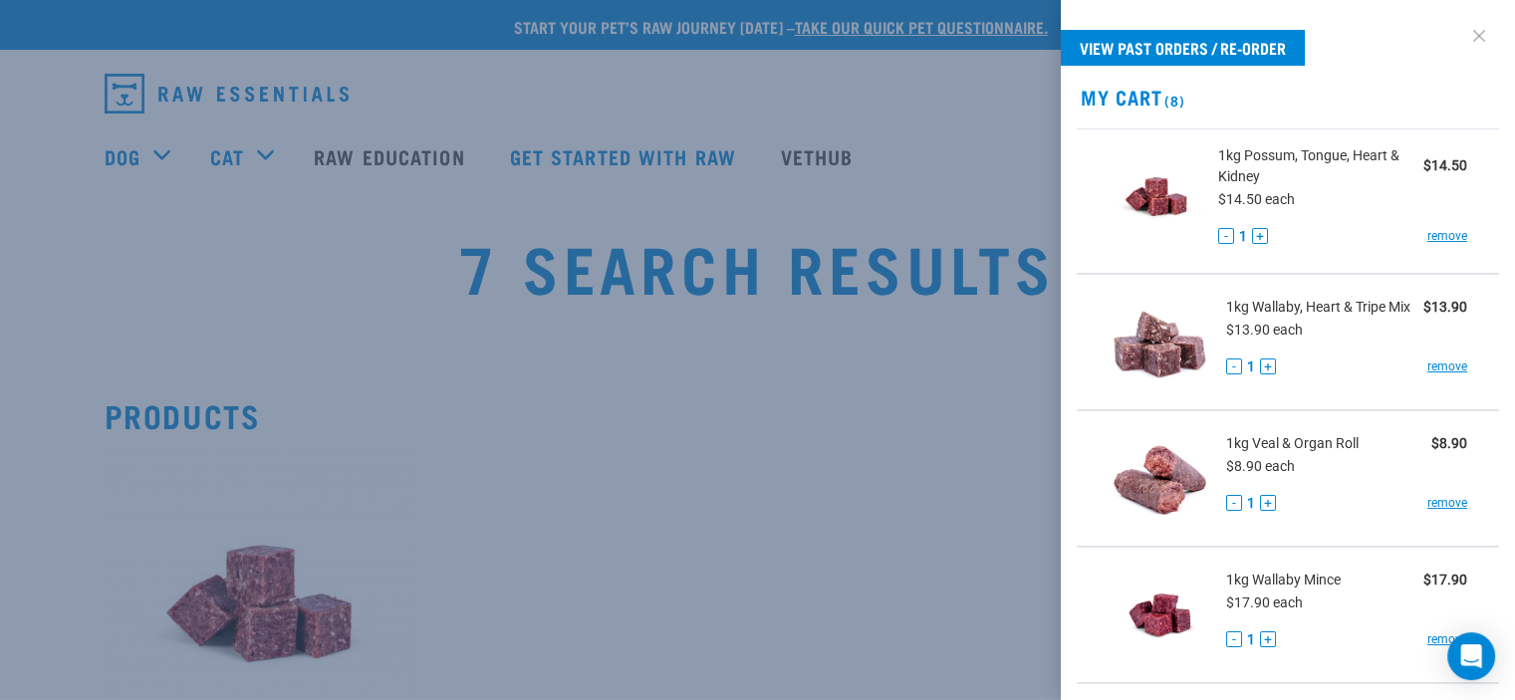
click at [1464, 34] on link at bounding box center [1480, 36] width 32 height 32
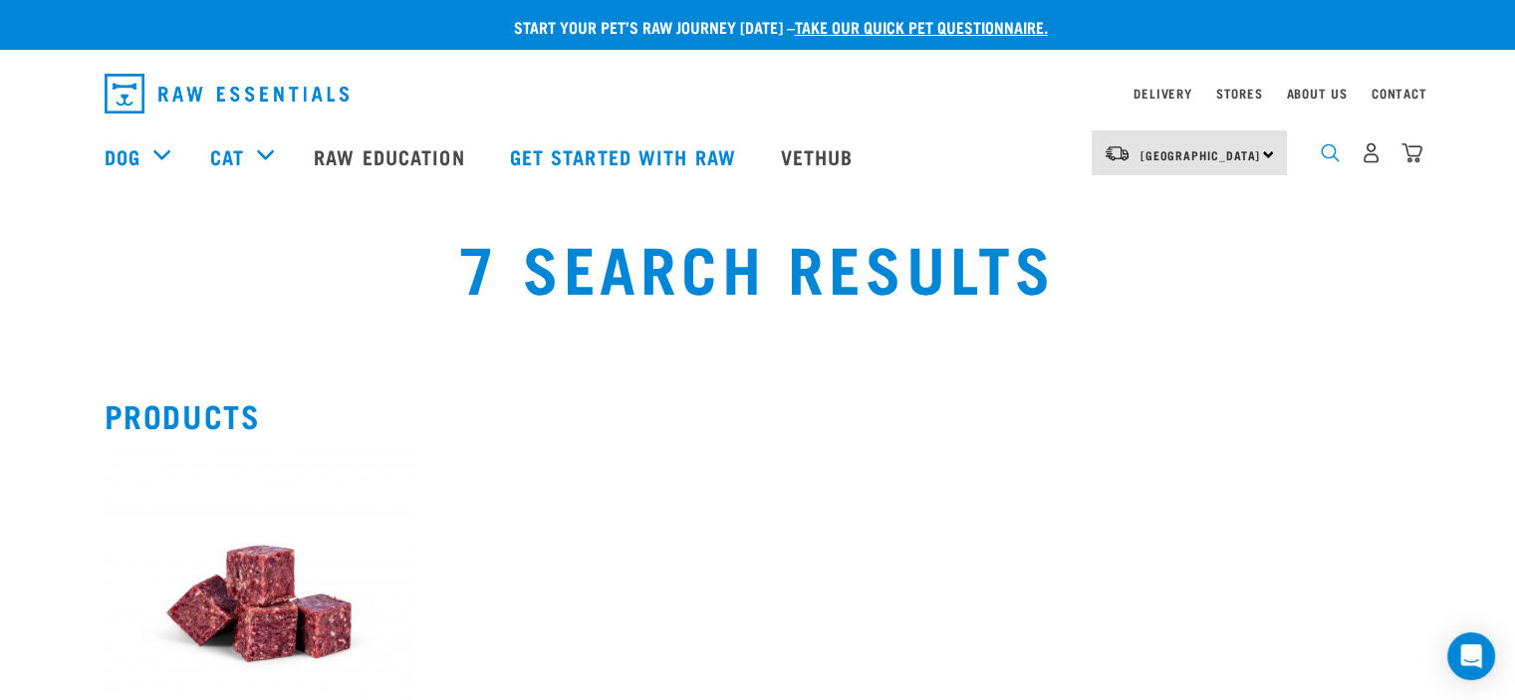
click at [1329, 162] on img "dropdown navigation" at bounding box center [1330, 152] width 19 height 19
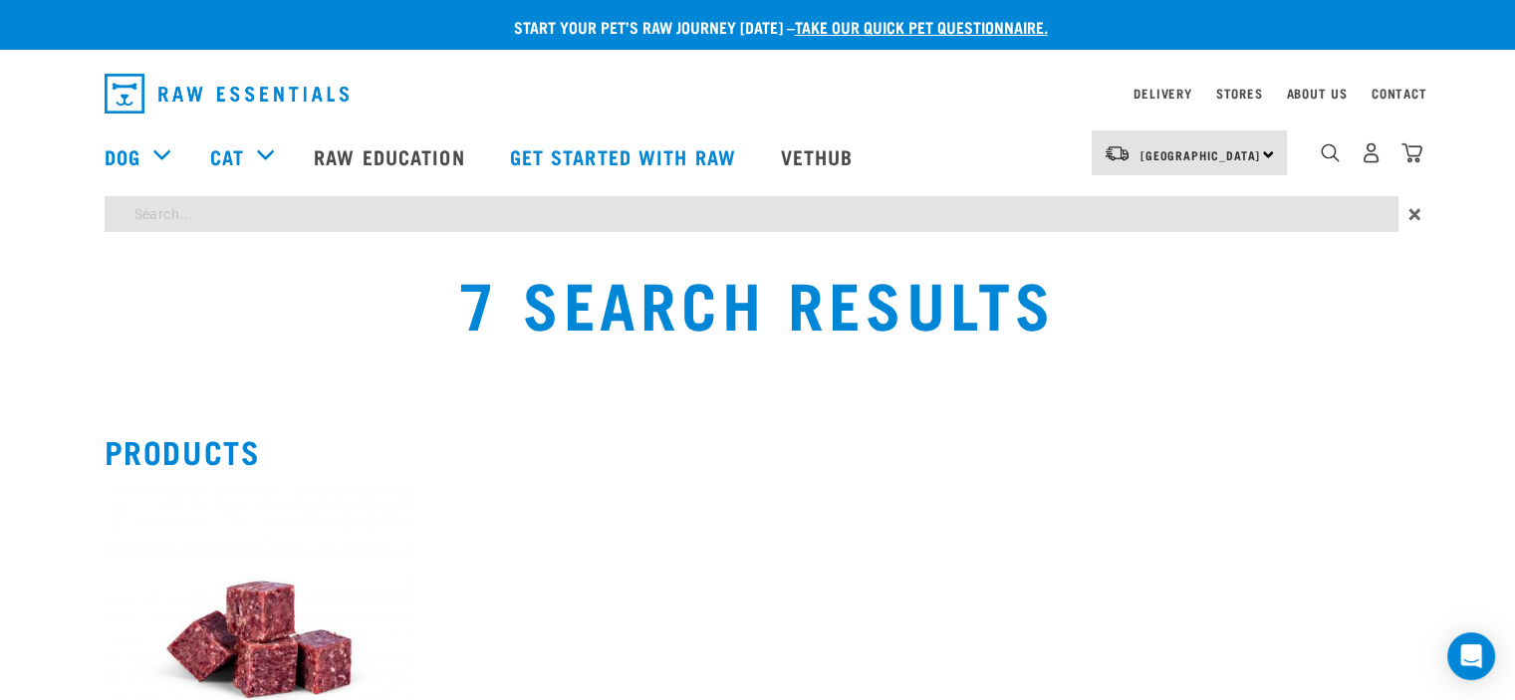
click at [314, 211] on div "Start your pet’s raw journey today – take our quick pet questionnaire. Delivery…" at bounding box center [757, 657] width 1515 height 1314
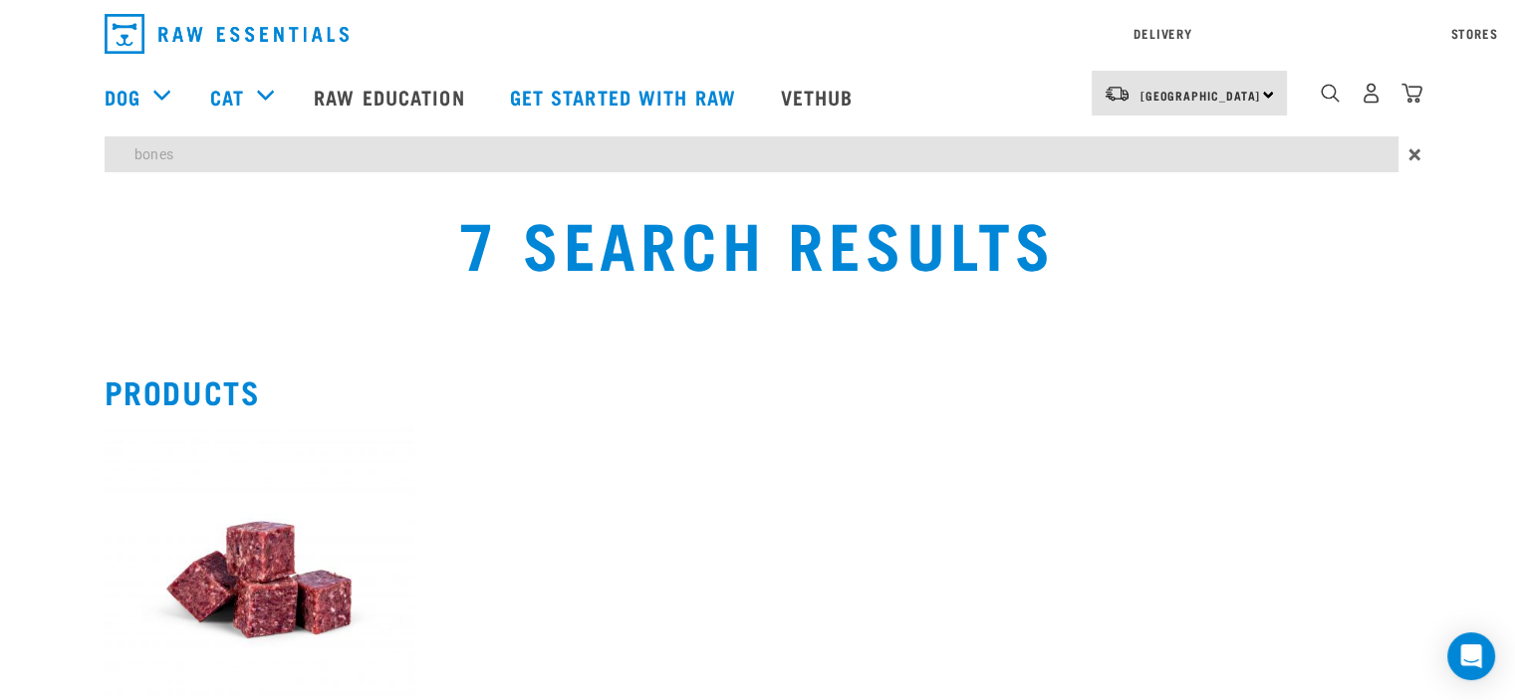
type input "bones"
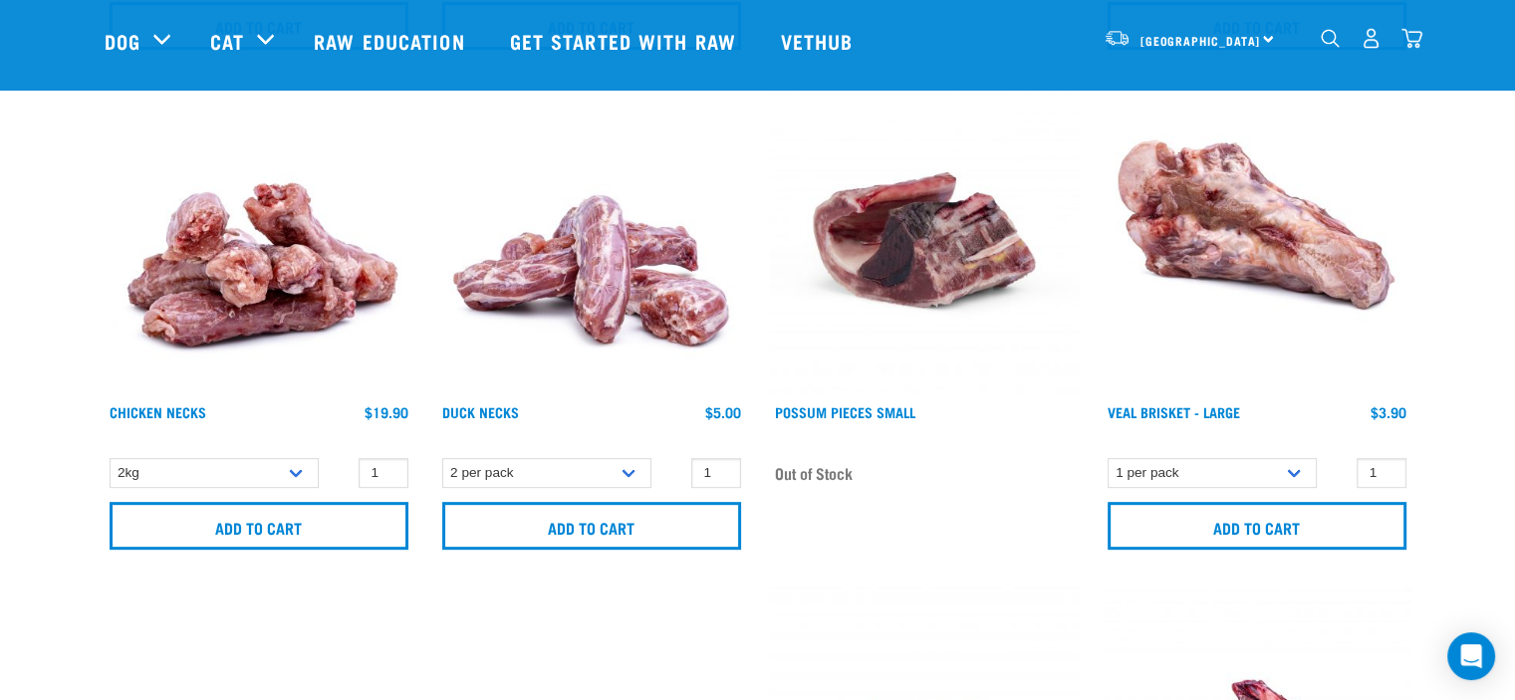
scroll to position [697, 0]
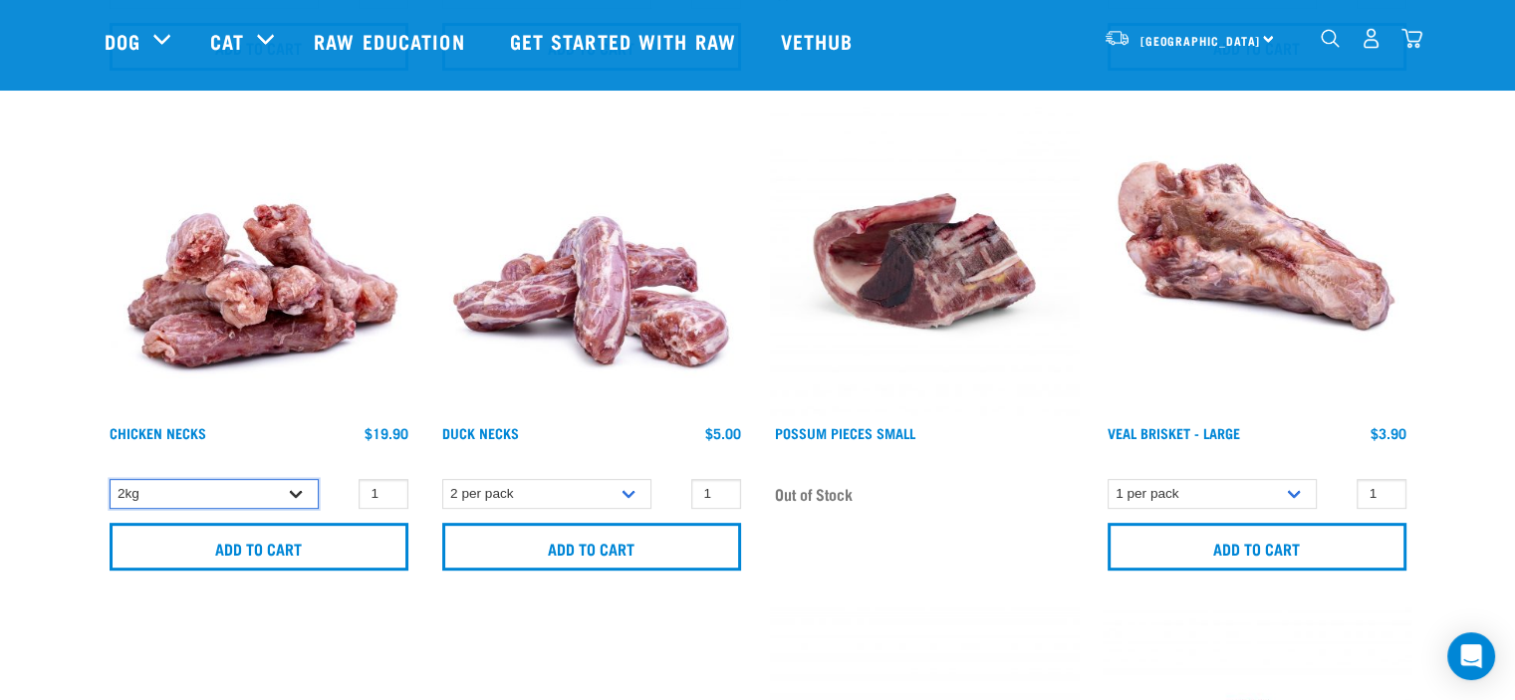
click at [296, 493] on select "2kg" at bounding box center [214, 494] width 209 height 31
click at [315, 441] on div "Chicken Necks" at bounding box center [214, 445] width 209 height 40
click at [627, 495] on select "2 per pack 6 per pack" at bounding box center [546, 494] width 209 height 31
select select "810"
click at [442, 479] on select "2 per pack 6 per pack" at bounding box center [546, 494] width 209 height 31
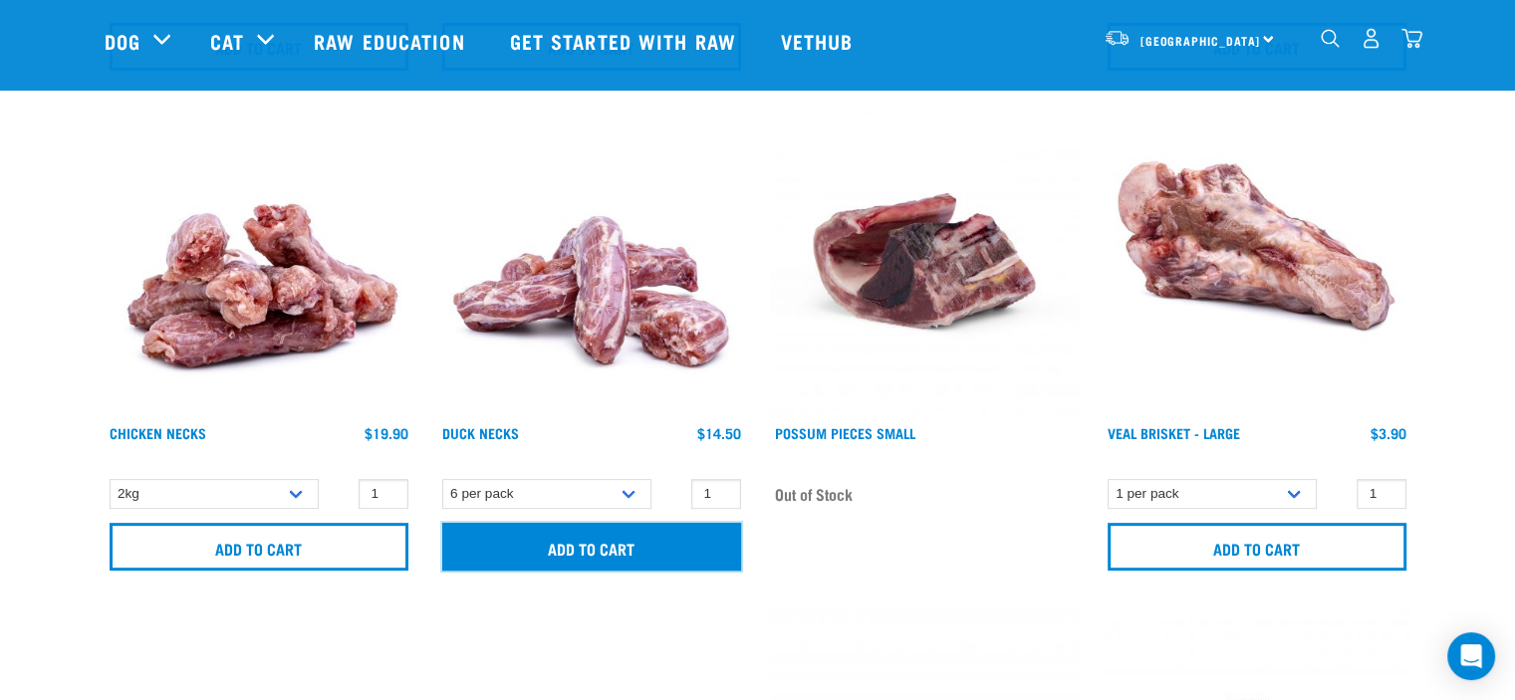
click at [624, 549] on input "Add to cart" at bounding box center [591, 547] width 299 height 48
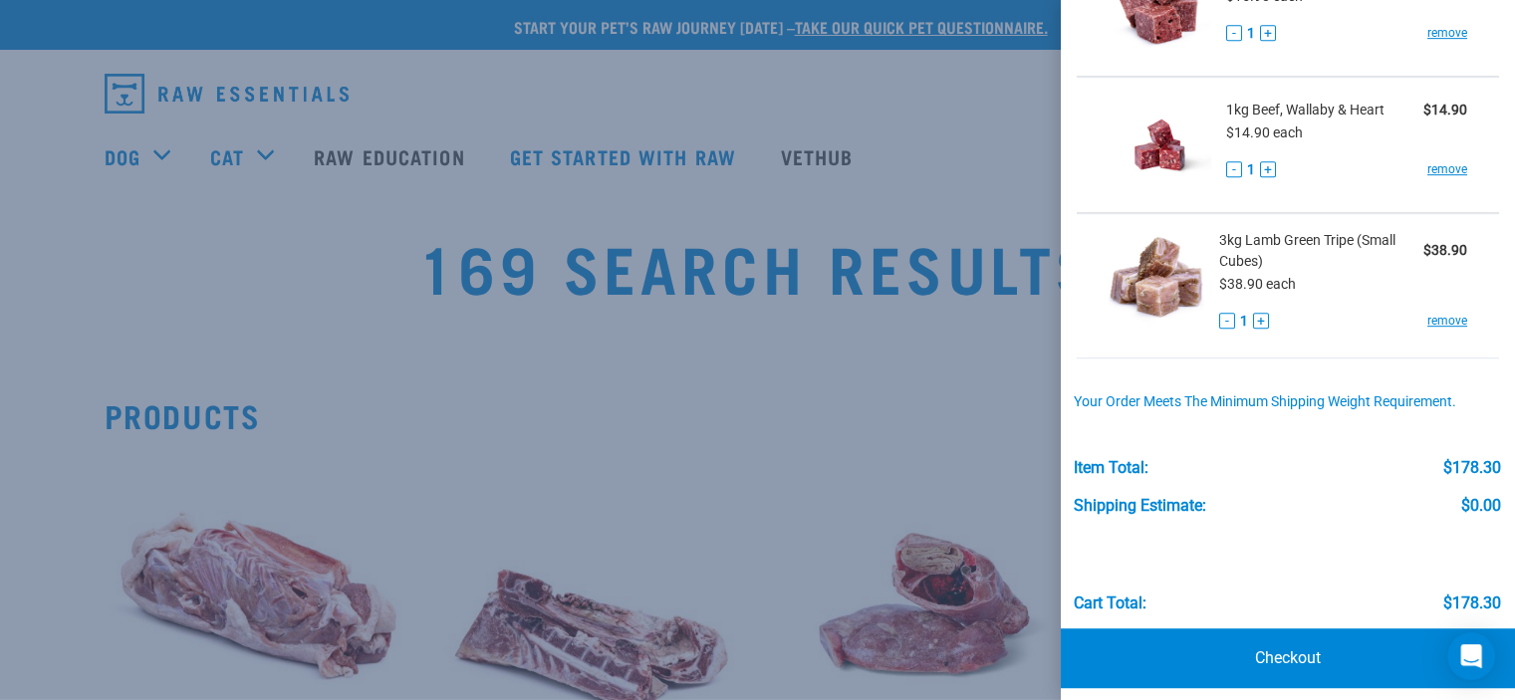
scroll to position [1042, 0]
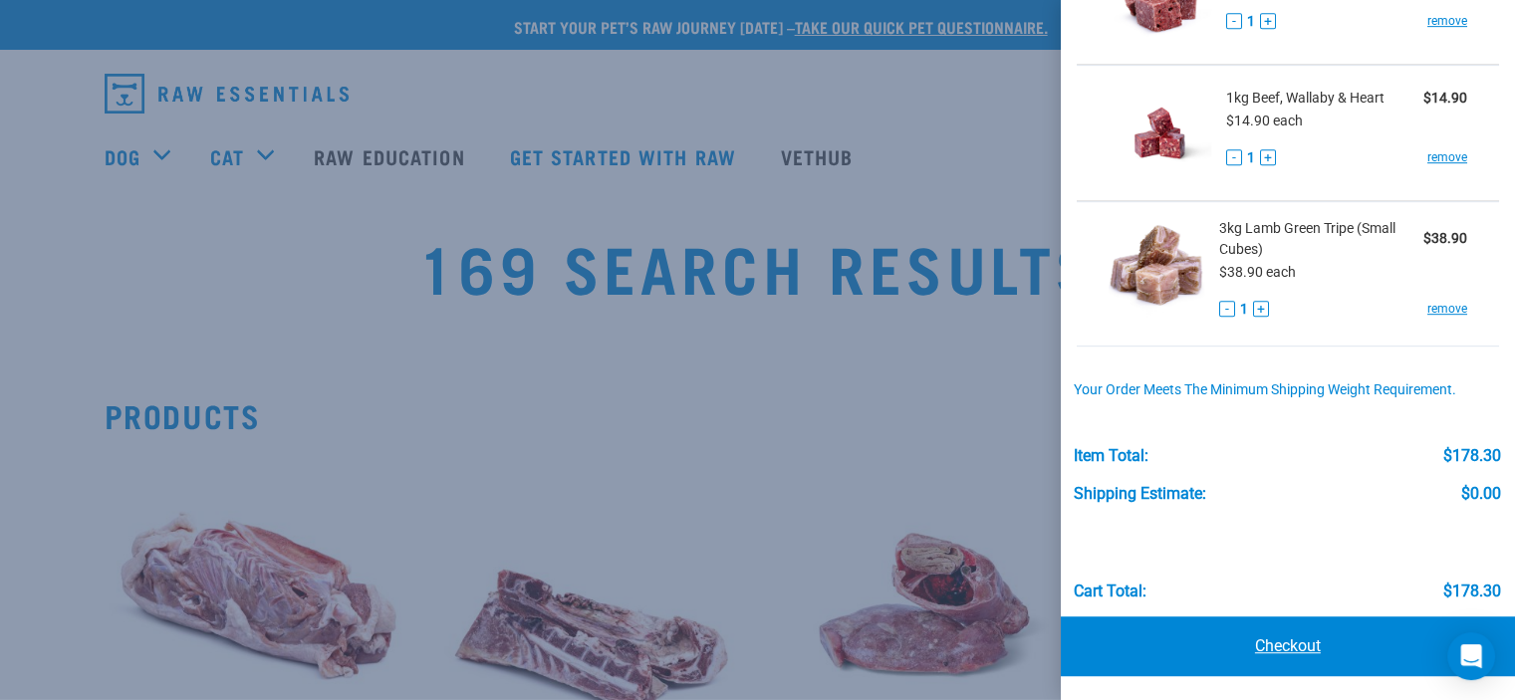
click at [1299, 644] on link "Checkout" at bounding box center [1288, 647] width 454 height 60
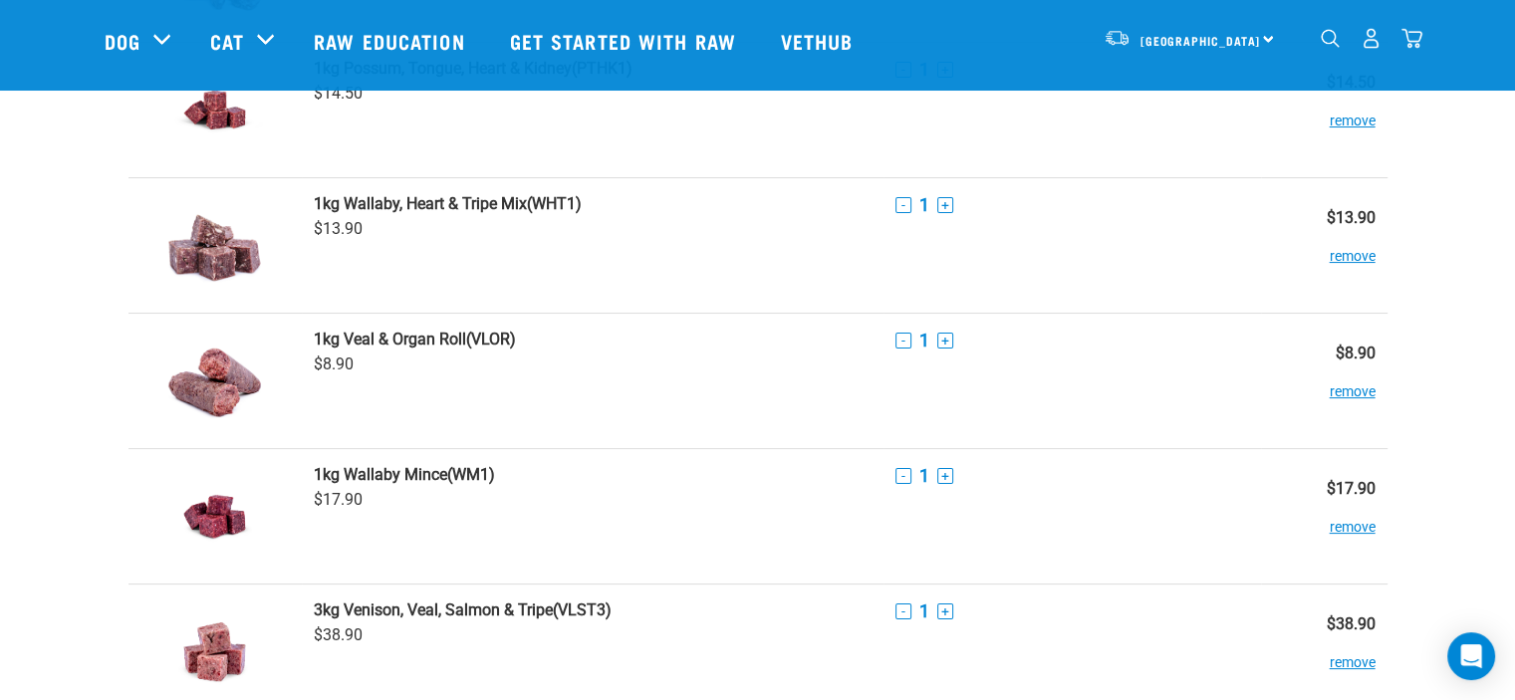
scroll to position [299, 0]
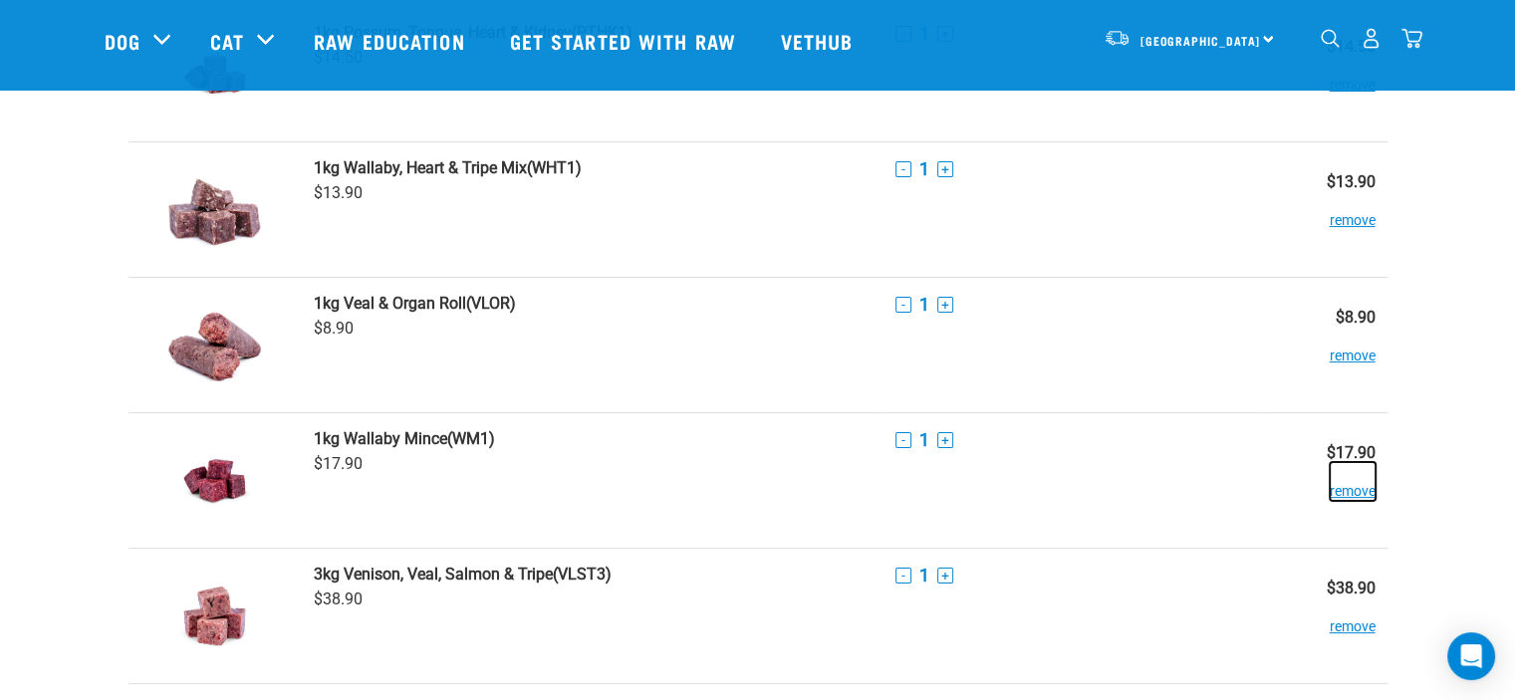
click at [1363, 490] on button "remove" at bounding box center [1353, 481] width 46 height 39
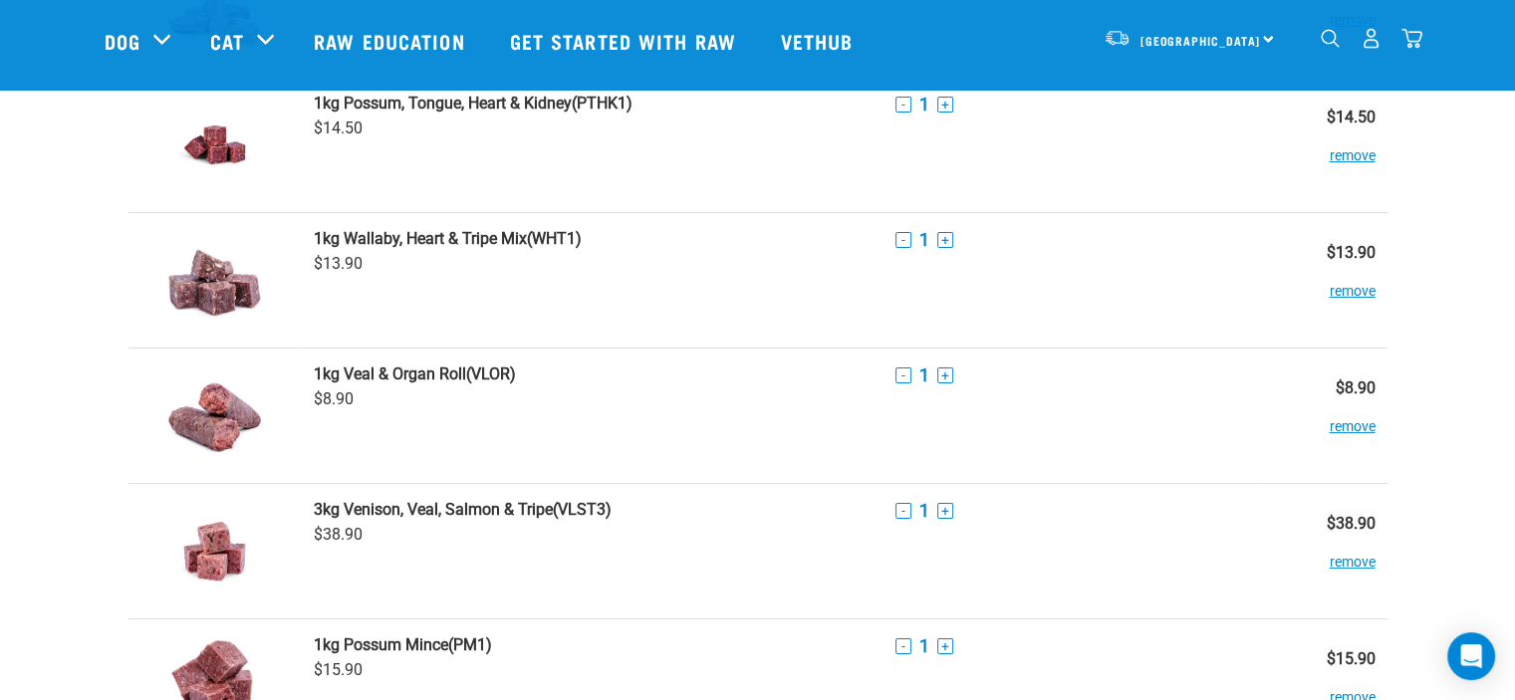
scroll to position [199, 0]
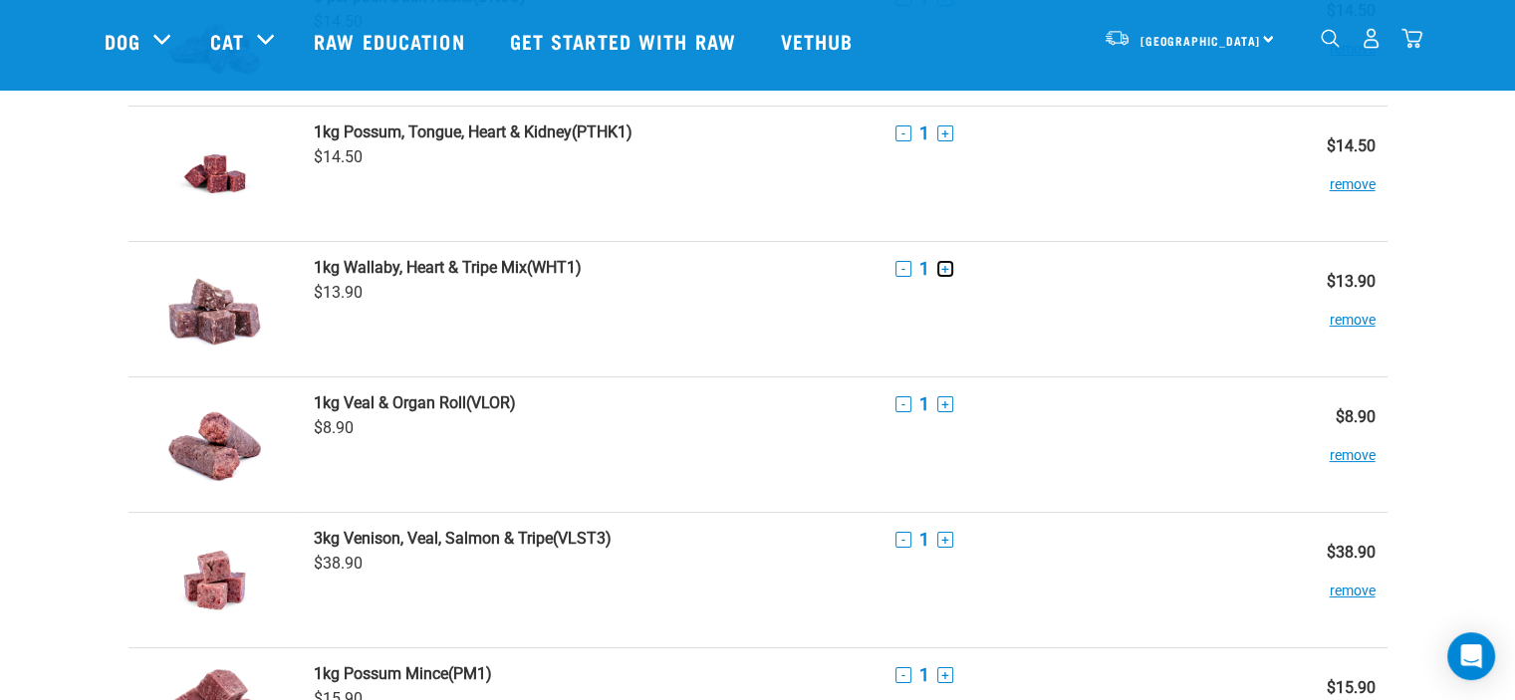
click at [947, 269] on button "+" at bounding box center [946, 269] width 16 height 16
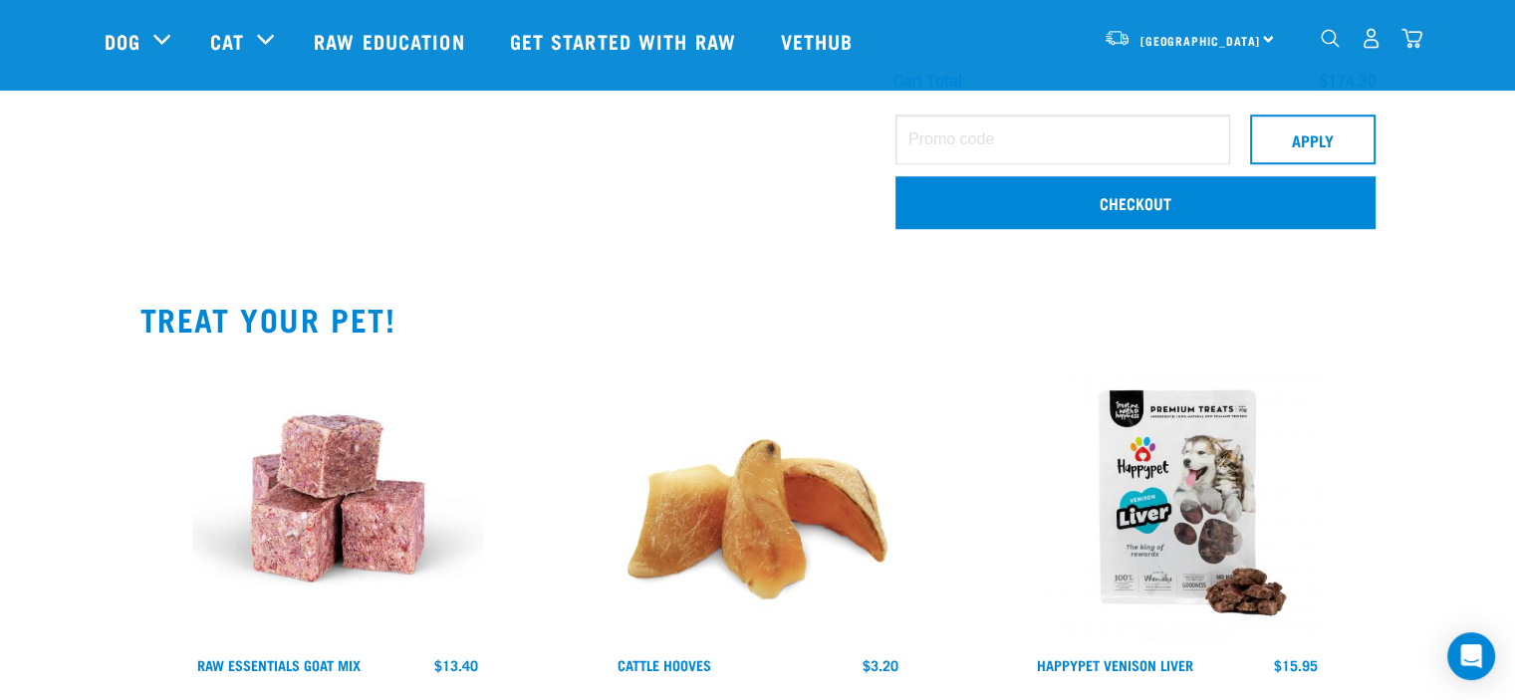
scroll to position [1395, 0]
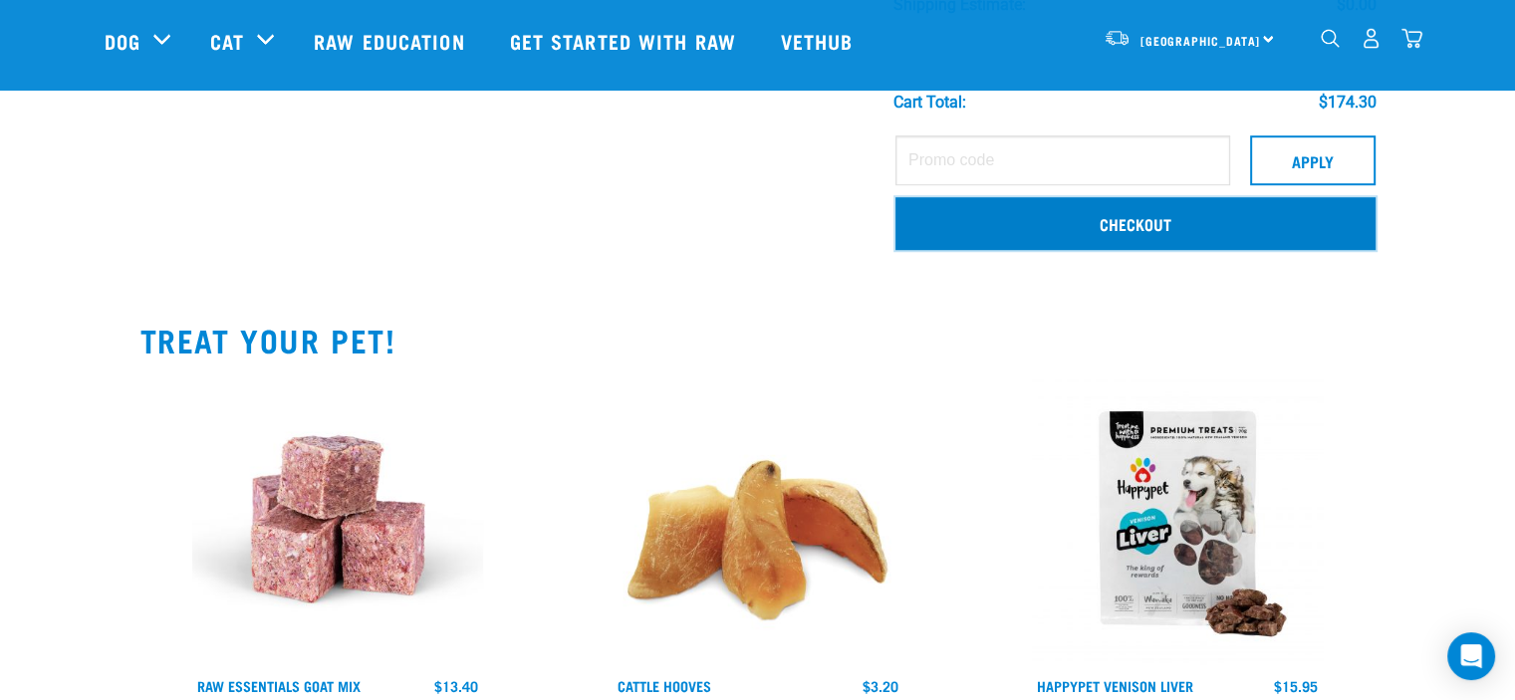
click at [1164, 225] on link "Checkout" at bounding box center [1136, 223] width 480 height 52
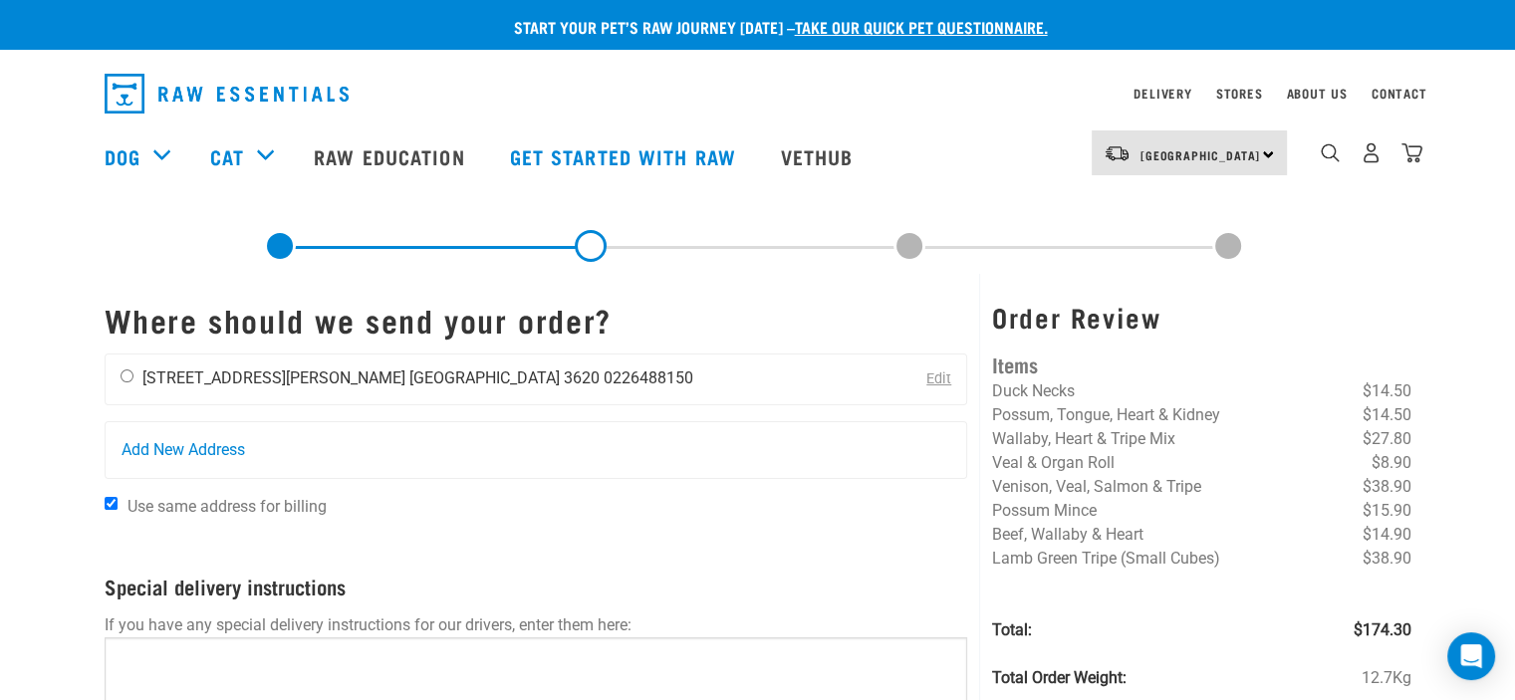
click at [128, 378] on input "radio" at bounding box center [127, 376] width 13 height 13
radio input "true"
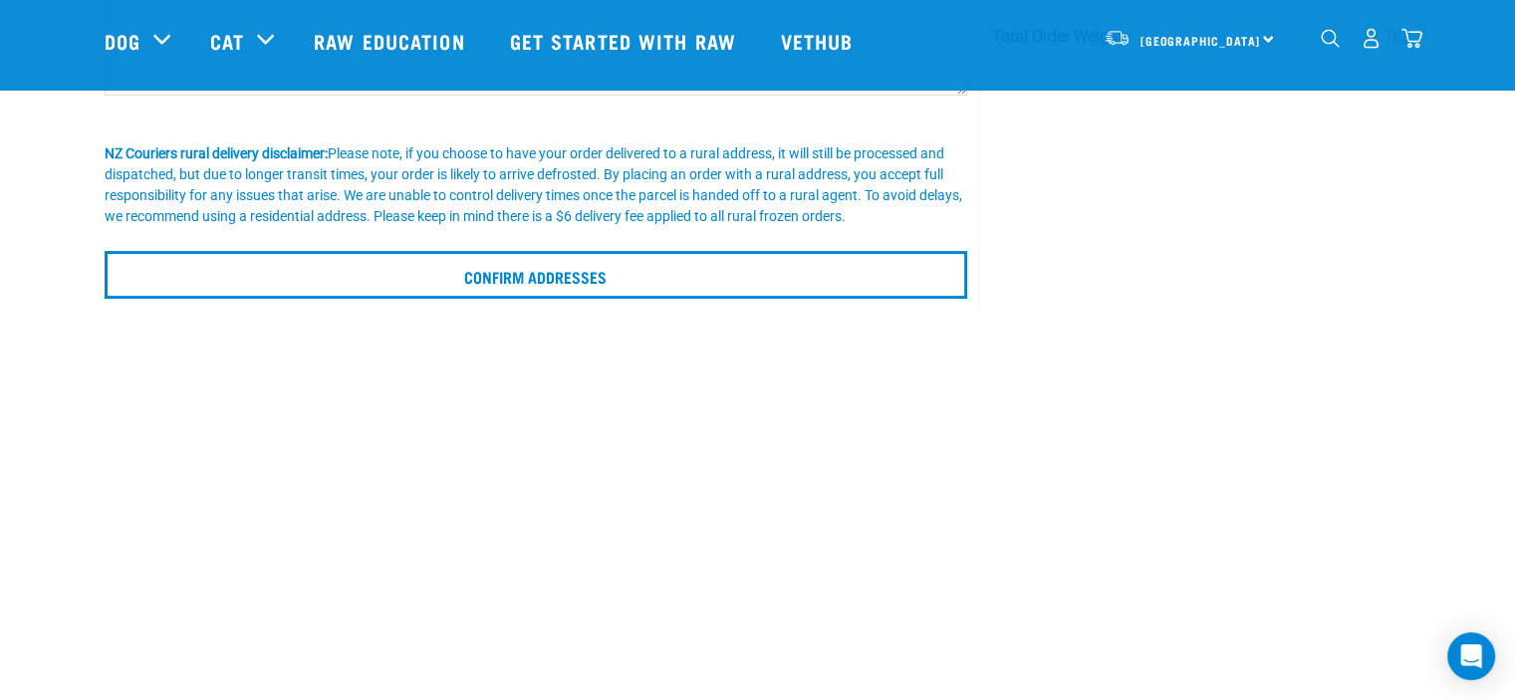
scroll to position [498, 0]
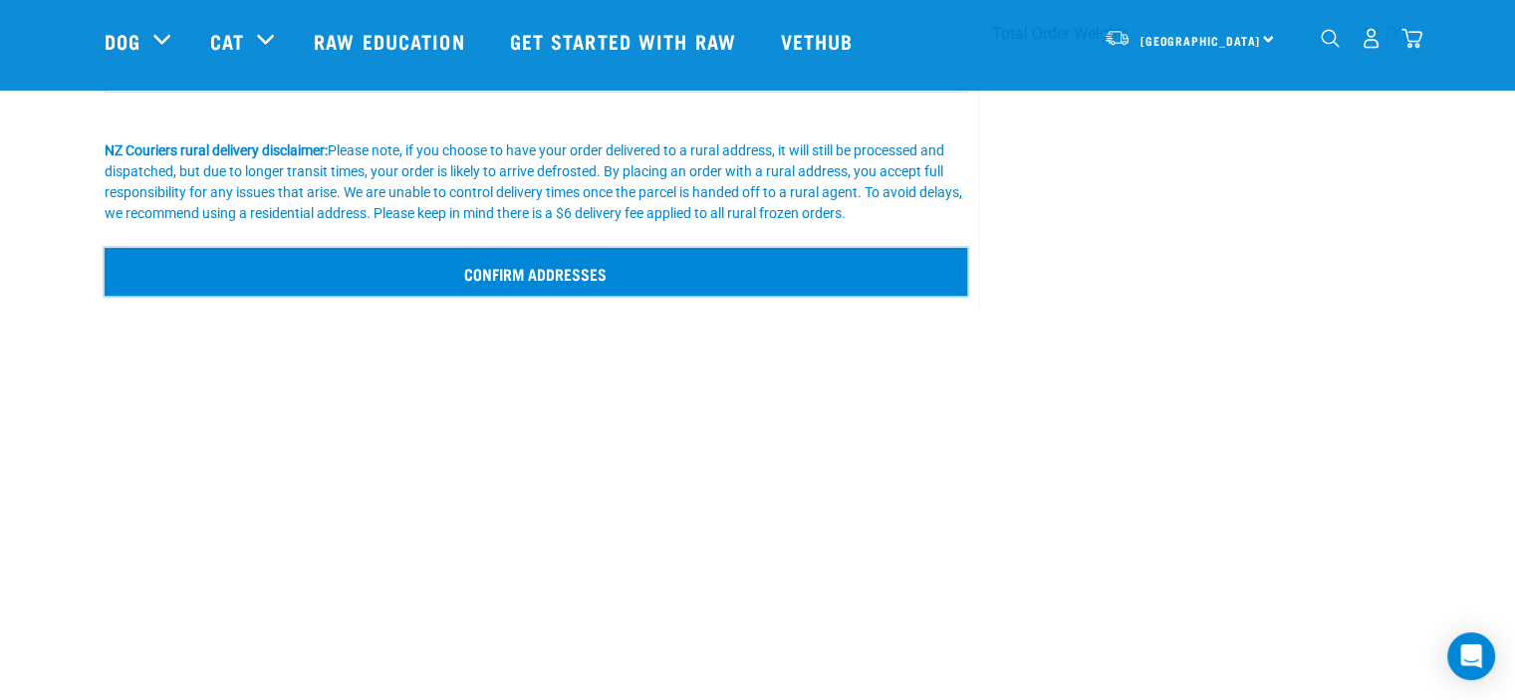
click at [569, 272] on input "Confirm addresses" at bounding box center [537, 272] width 864 height 48
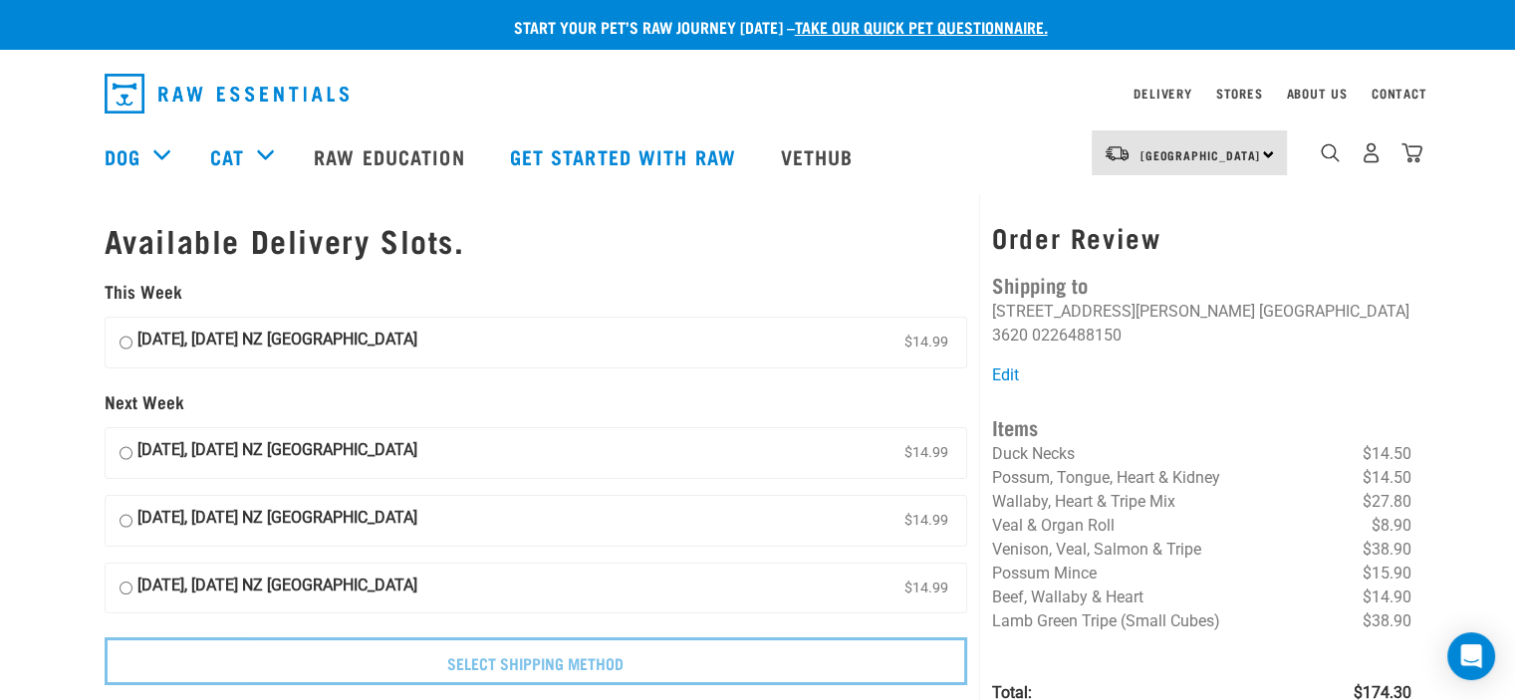
click at [124, 341] on input "[DATE], [DATE] NZ [GEOGRAPHIC_DATA] $14.99" at bounding box center [126, 343] width 13 height 30
radio input "true"
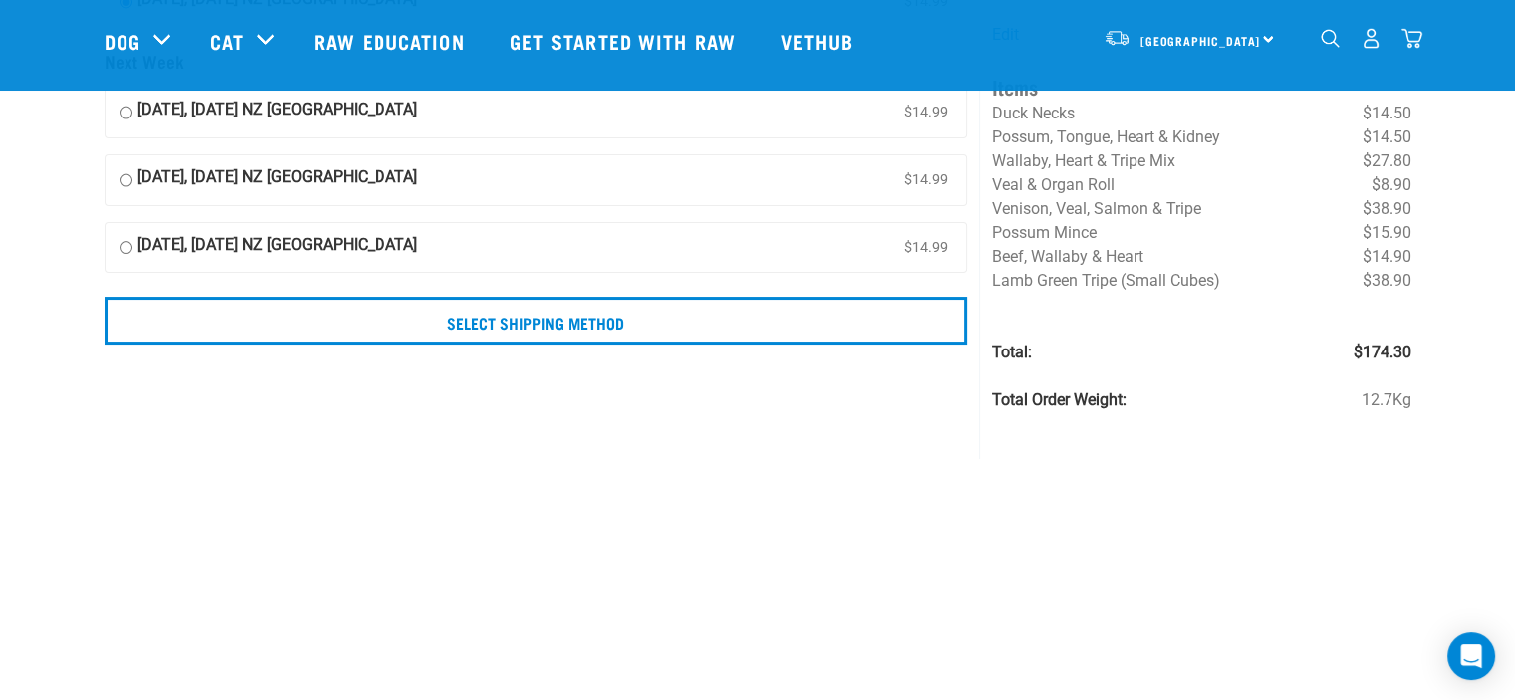
scroll to position [199, 0]
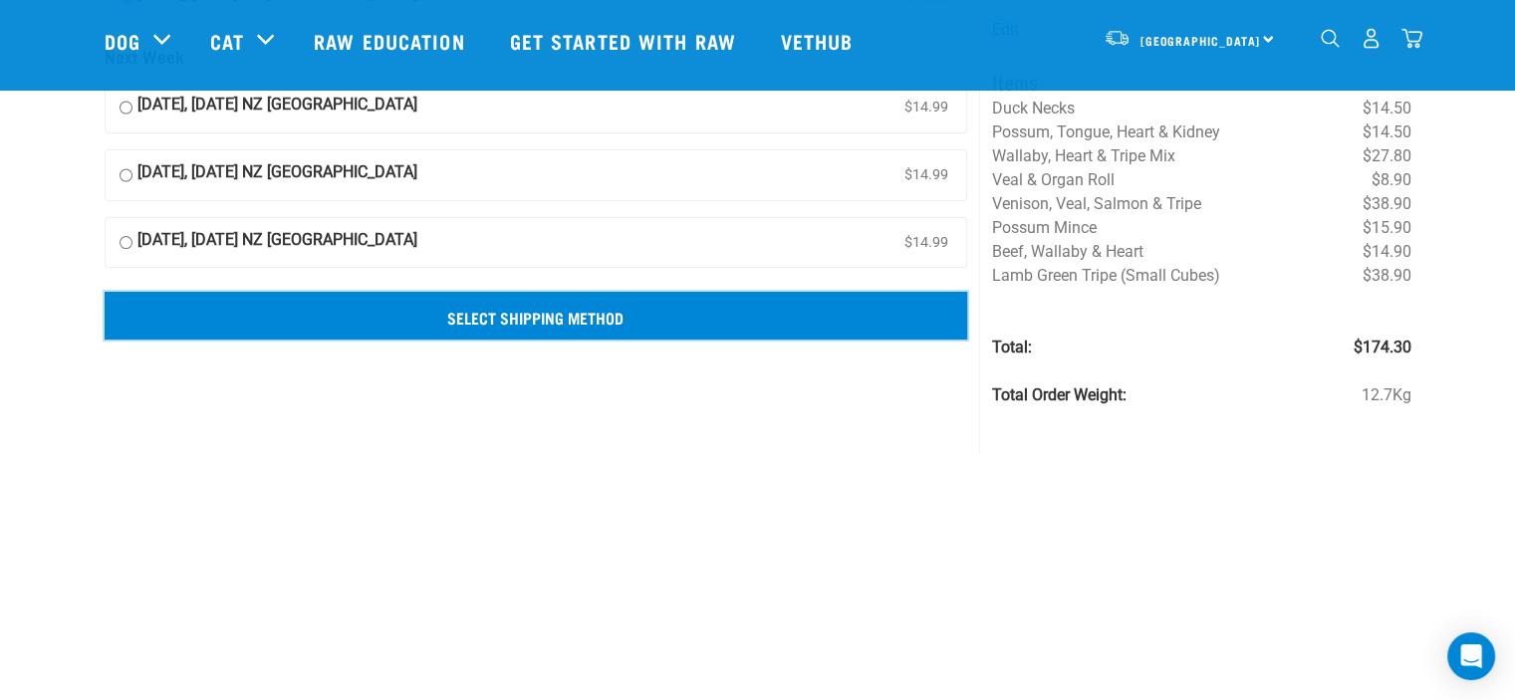
click at [600, 318] on input "Select Shipping Method" at bounding box center [537, 316] width 864 height 48
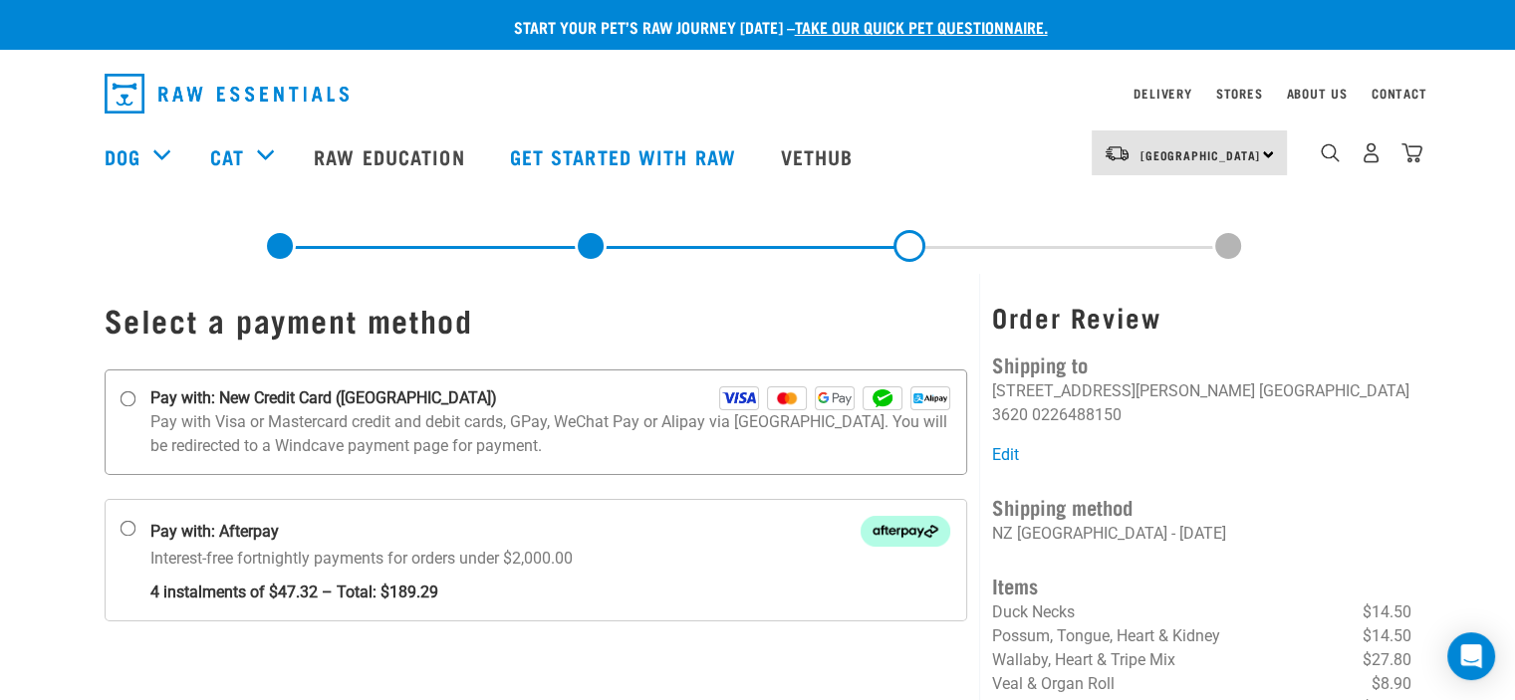
click at [126, 401] on input "Pay with: New Credit Card ([GEOGRAPHIC_DATA])" at bounding box center [128, 400] width 16 height 16
radio input "true"
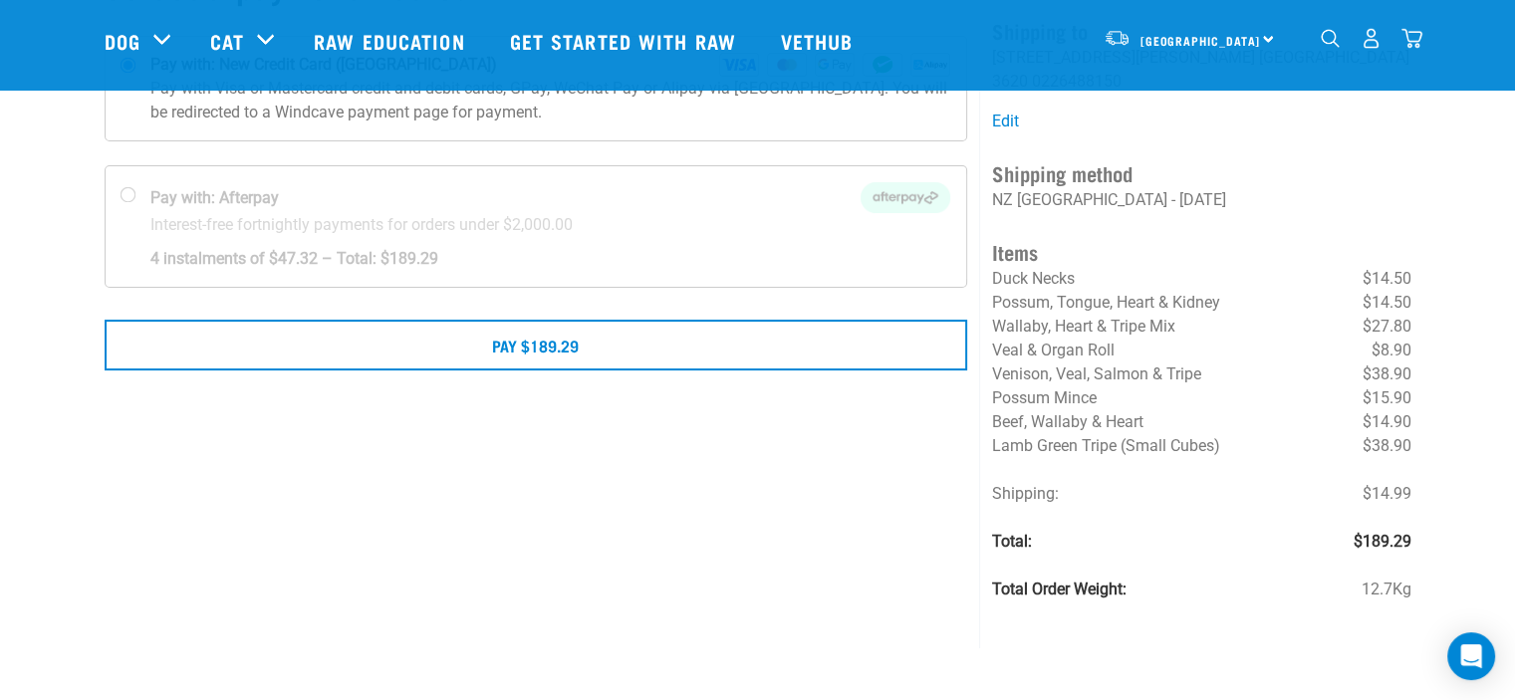
scroll to position [199, 0]
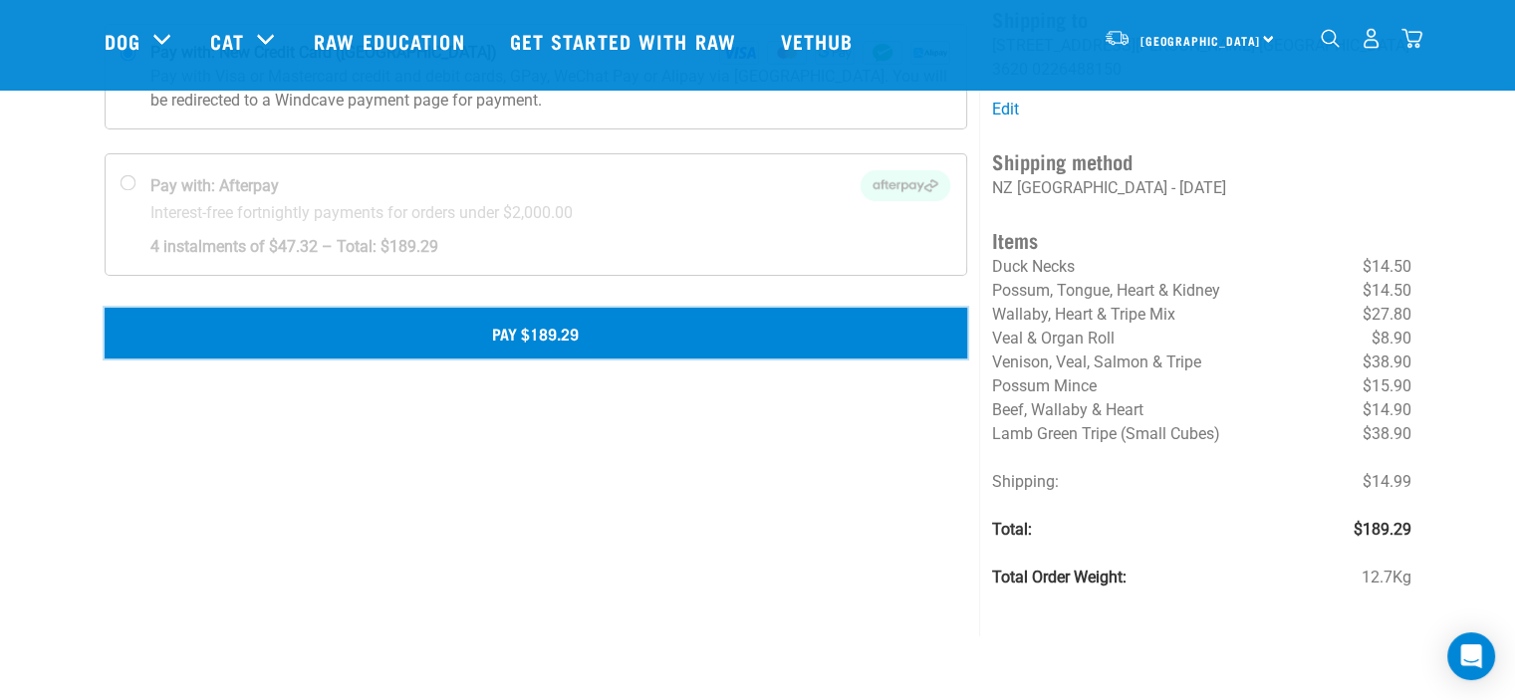
click at [563, 335] on button "Pay $189.29" at bounding box center [537, 333] width 864 height 50
